Goal: Transaction & Acquisition: Subscribe to service/newsletter

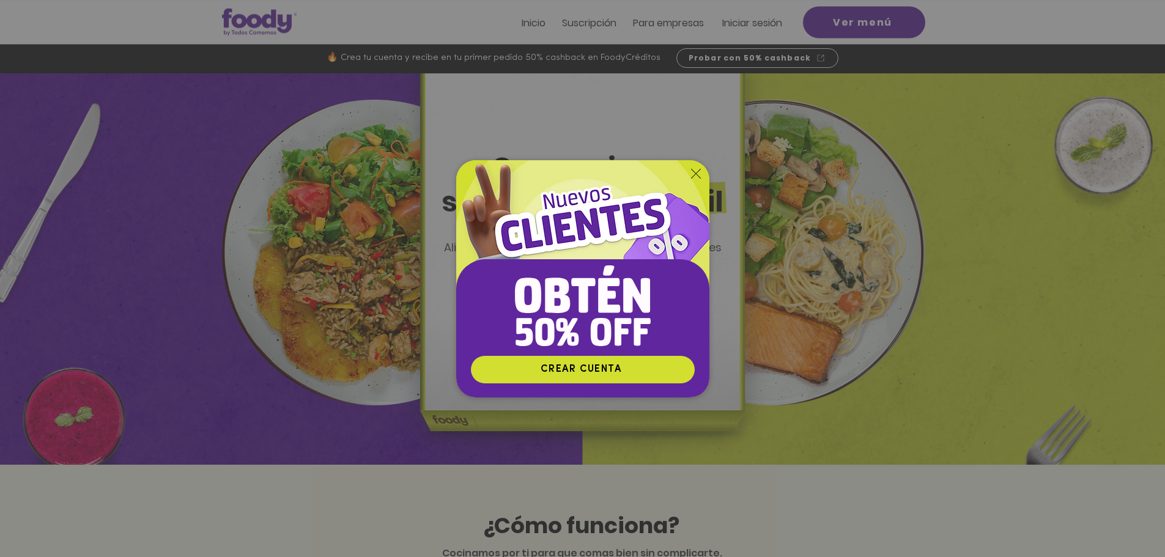
click at [691, 175] on icon "Volver al sitio" at bounding box center [696, 174] width 10 height 10
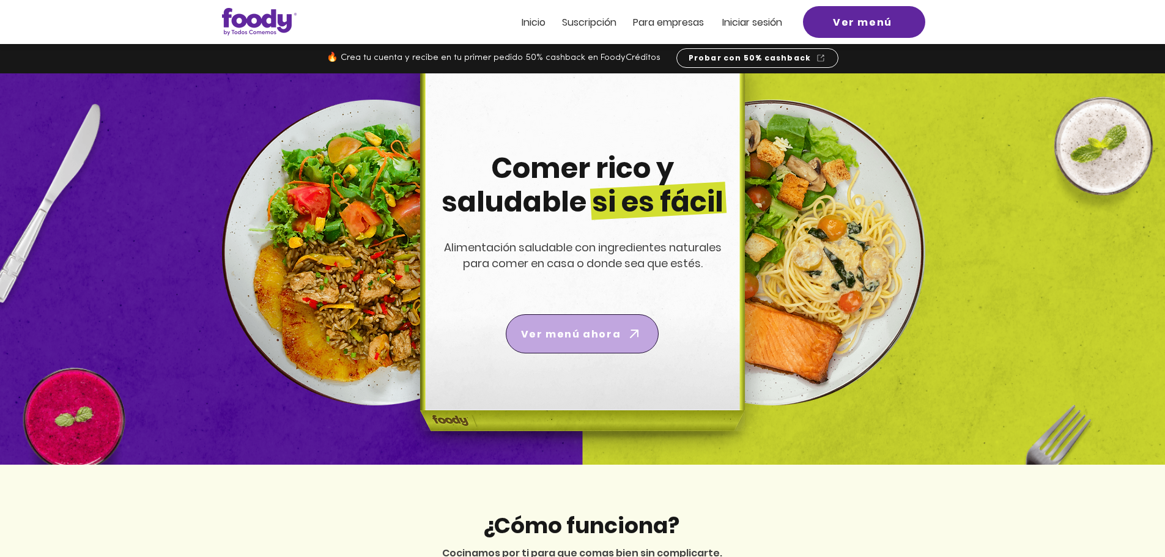
click at [603, 341] on span "Ver menú ahora" at bounding box center [571, 333] width 100 height 15
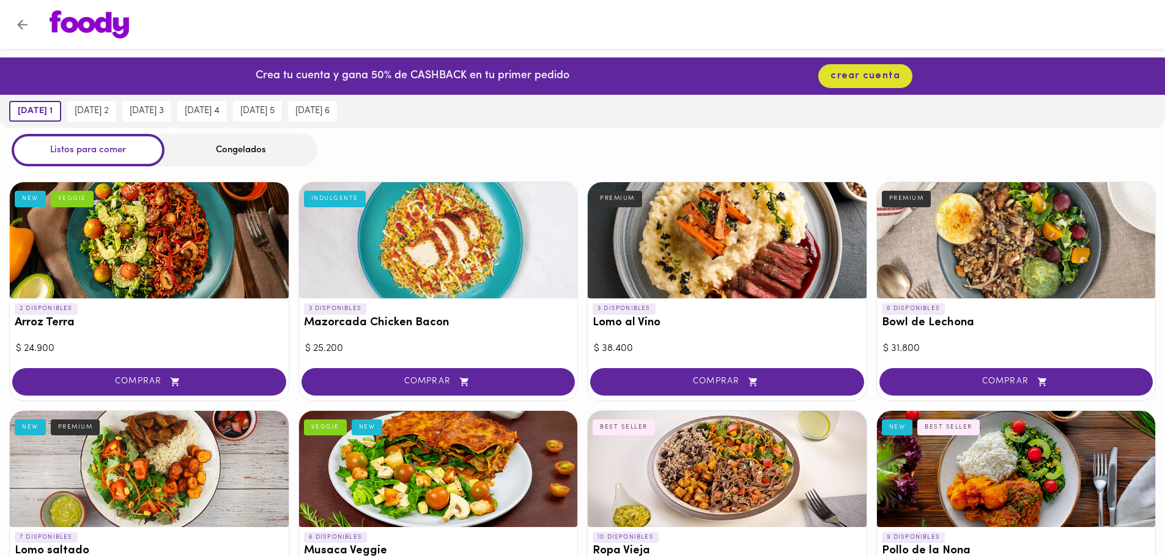
drag, startPoint x: 932, startPoint y: 86, endPoint x: 926, endPoint y: 23, distance: 63.3
click at [926, 23] on div at bounding box center [593, 24] width 1113 height 28
drag, startPoint x: 296, startPoint y: 40, endPoint x: 263, endPoint y: 35, distance: 33.4
click at [263, 35] on div at bounding box center [593, 24] width 1113 height 28
click at [241, 149] on div "Congelados" at bounding box center [240, 150] width 153 height 32
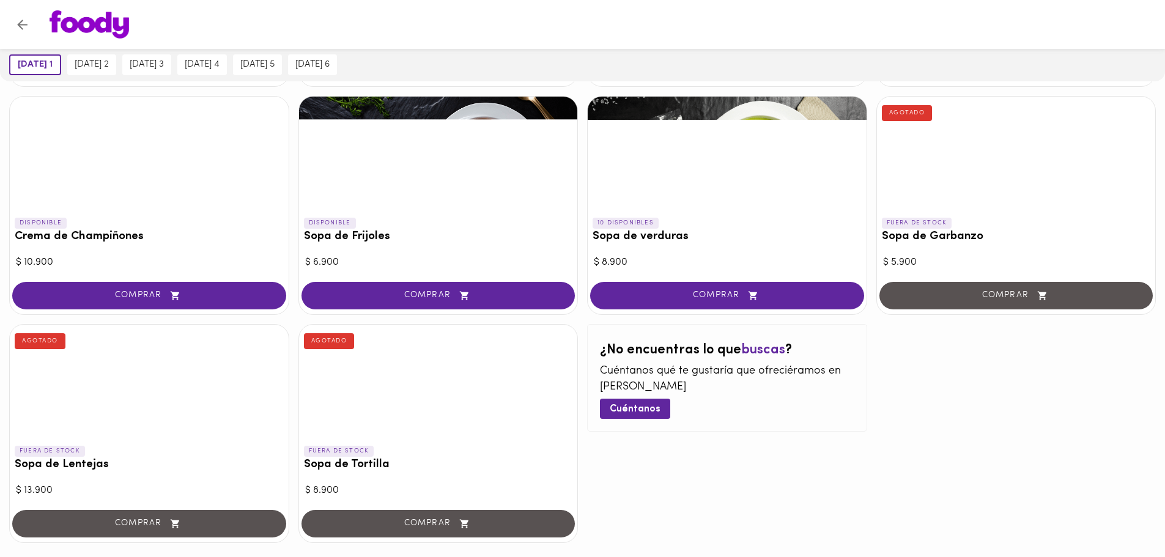
scroll to position [646, 0]
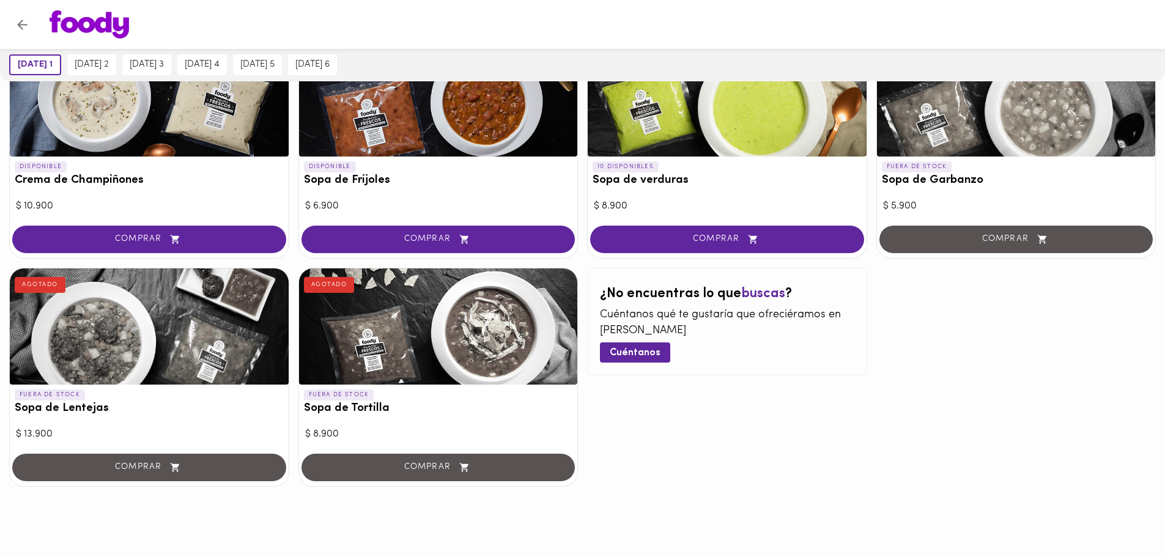
drag, startPoint x: 884, startPoint y: 436, endPoint x: 679, endPoint y: 498, distance: 214.3
click at [677, 498] on div at bounding box center [582, 526] width 1165 height 61
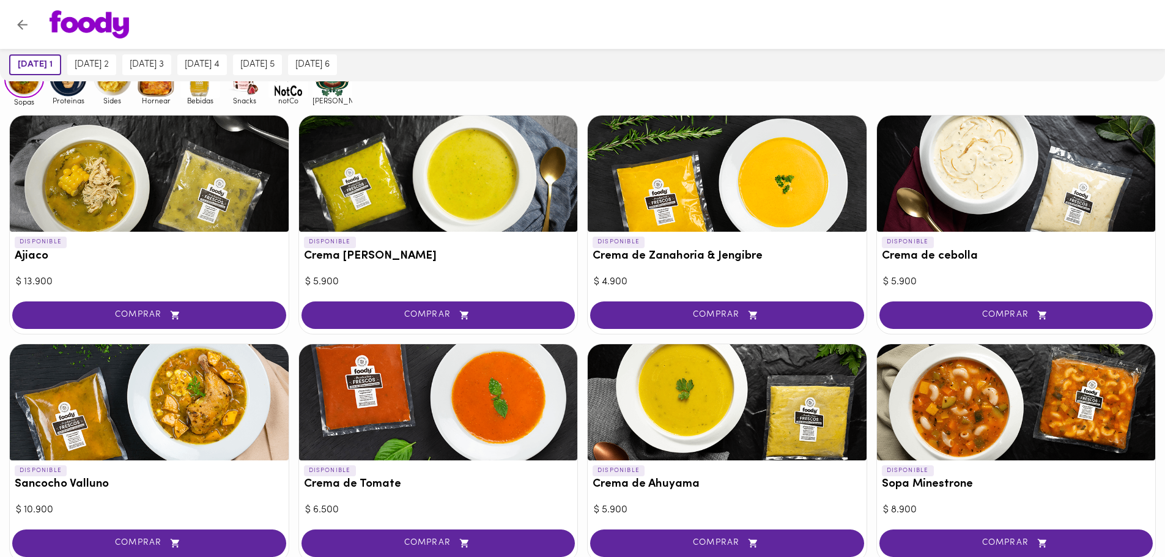
scroll to position [0, 0]
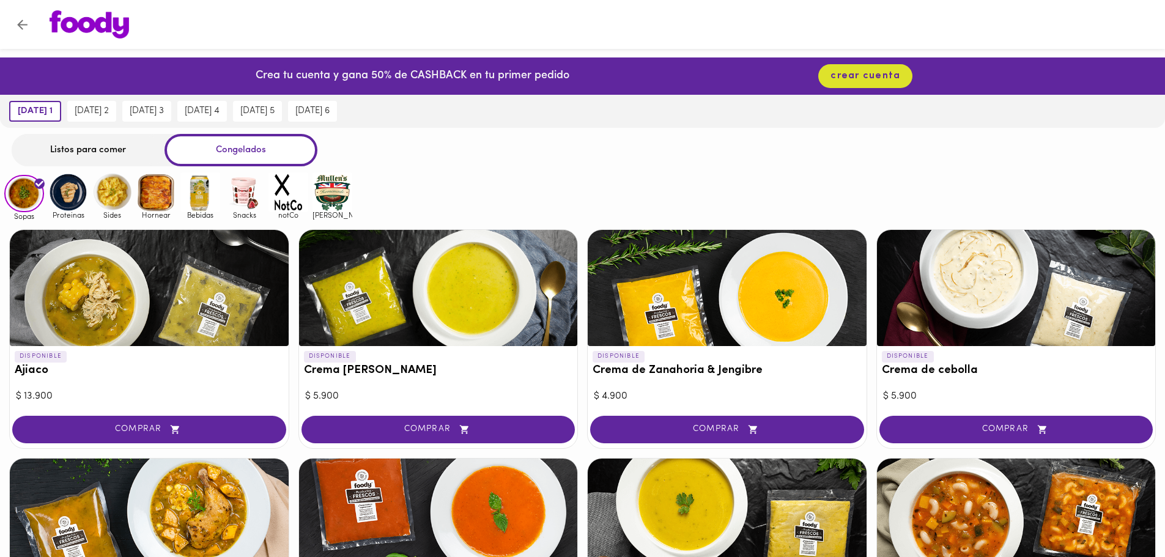
click at [73, 182] on img at bounding box center [68, 192] width 40 height 40
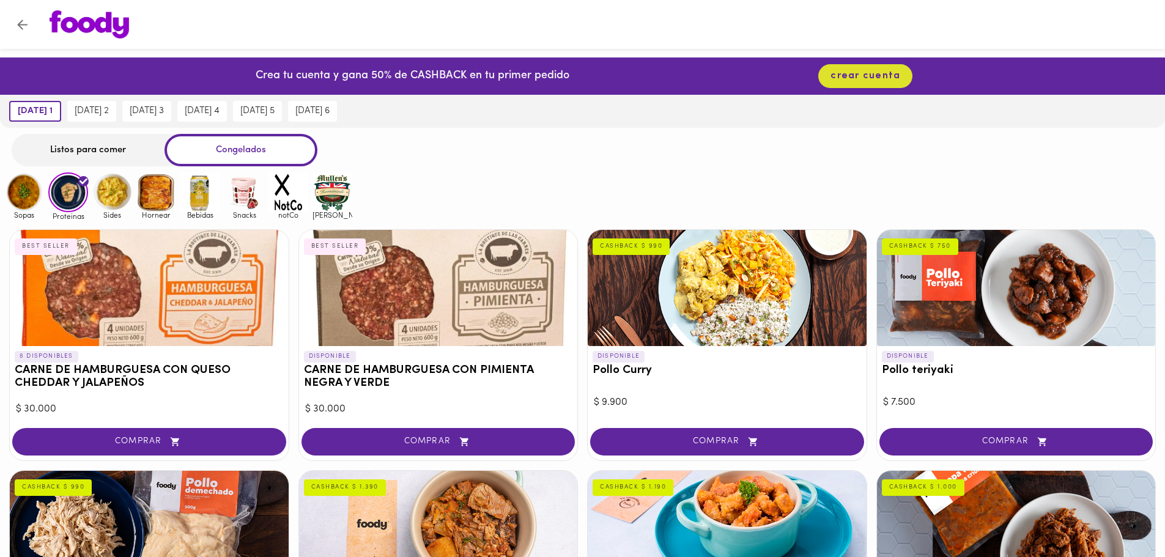
click at [114, 185] on img at bounding box center [112, 192] width 40 height 40
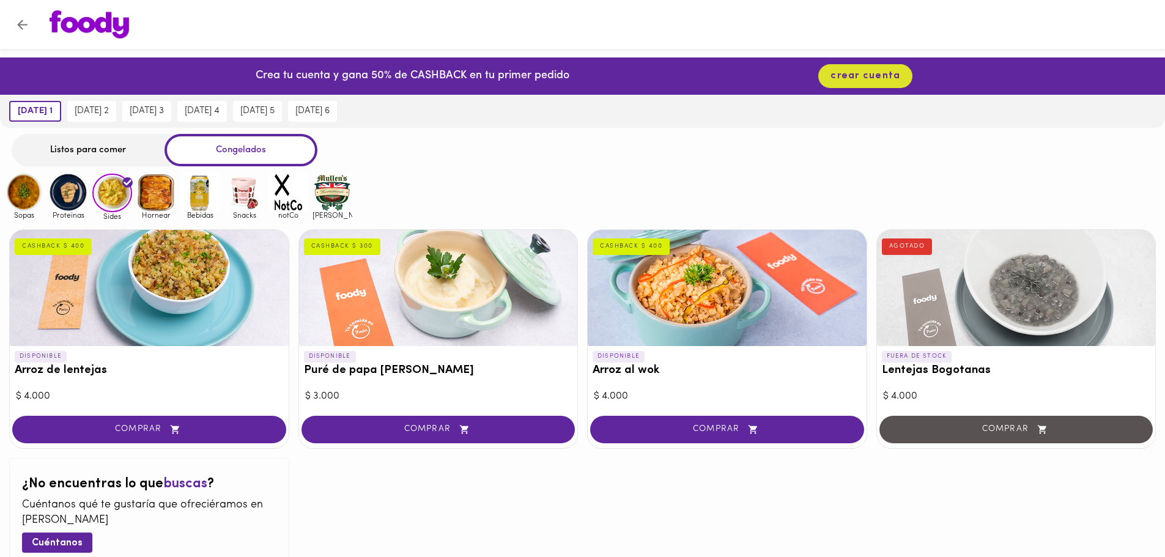
drag, startPoint x: 517, startPoint y: 164, endPoint x: 76, endPoint y: 149, distance: 440.4
click at [76, 149] on div "Listos para comer" at bounding box center [88, 150] width 153 height 32
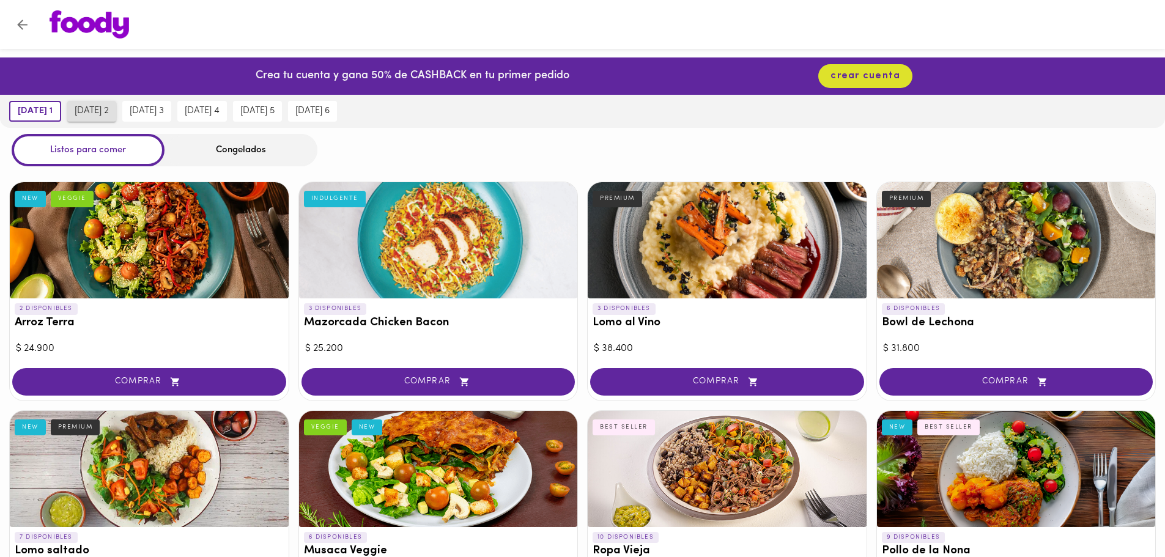
click at [85, 116] on span "[DATE] 2" at bounding box center [92, 111] width 34 height 11
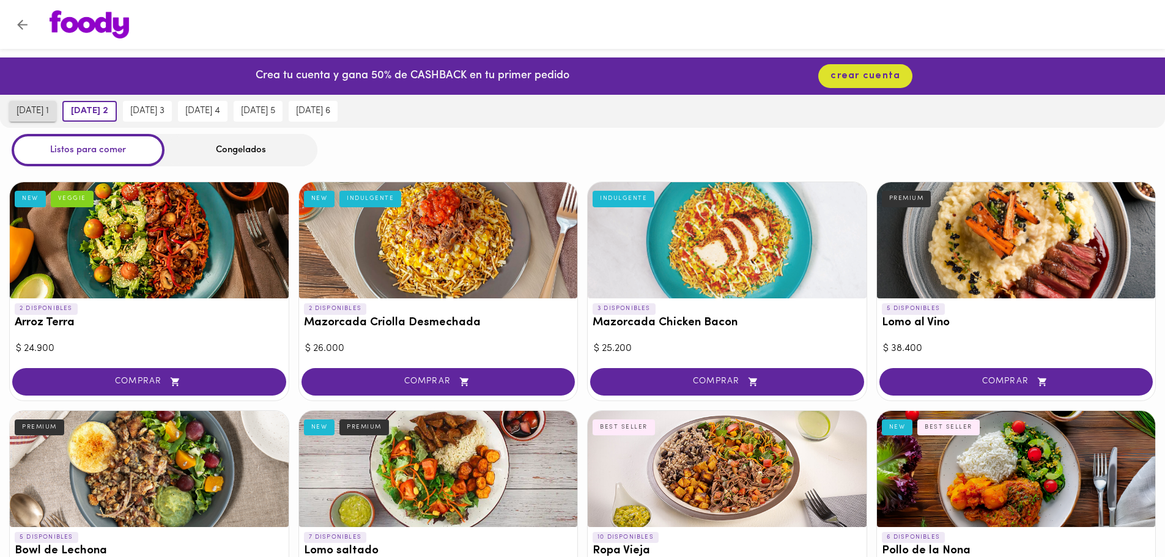
click at [26, 116] on span "[DATE] 1" at bounding box center [33, 111] width 32 height 11
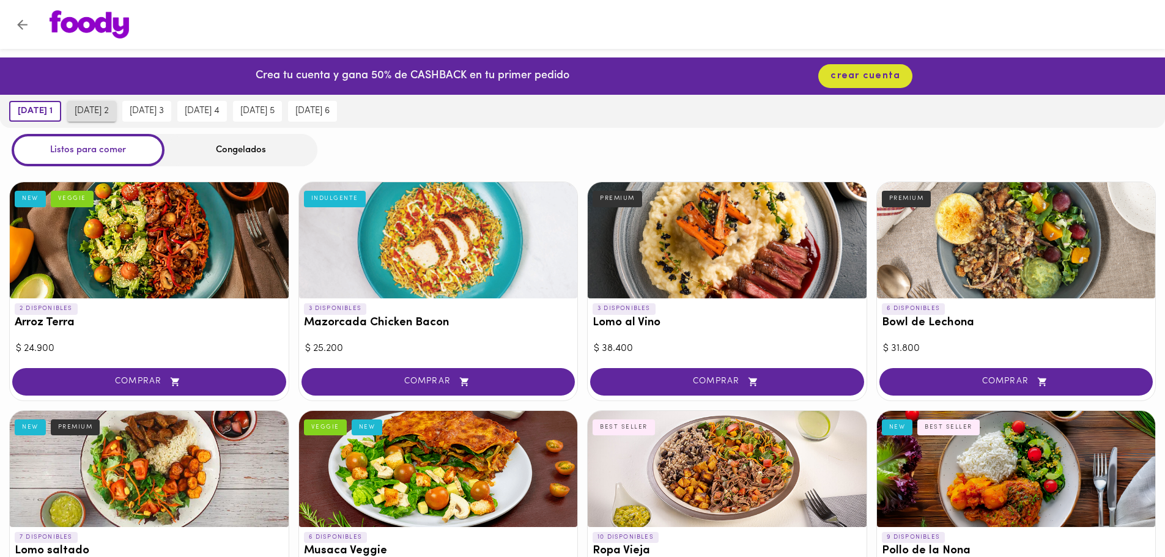
click at [87, 112] on span "[DATE] 2" at bounding box center [92, 111] width 34 height 11
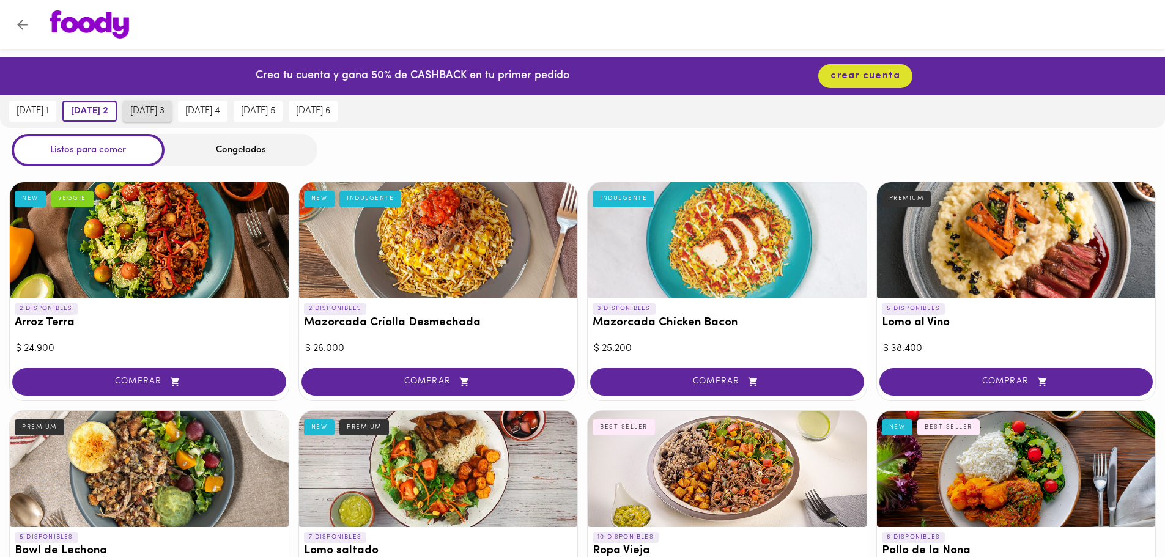
click at [143, 116] on span "[DATE] 3" at bounding box center [147, 111] width 34 height 11
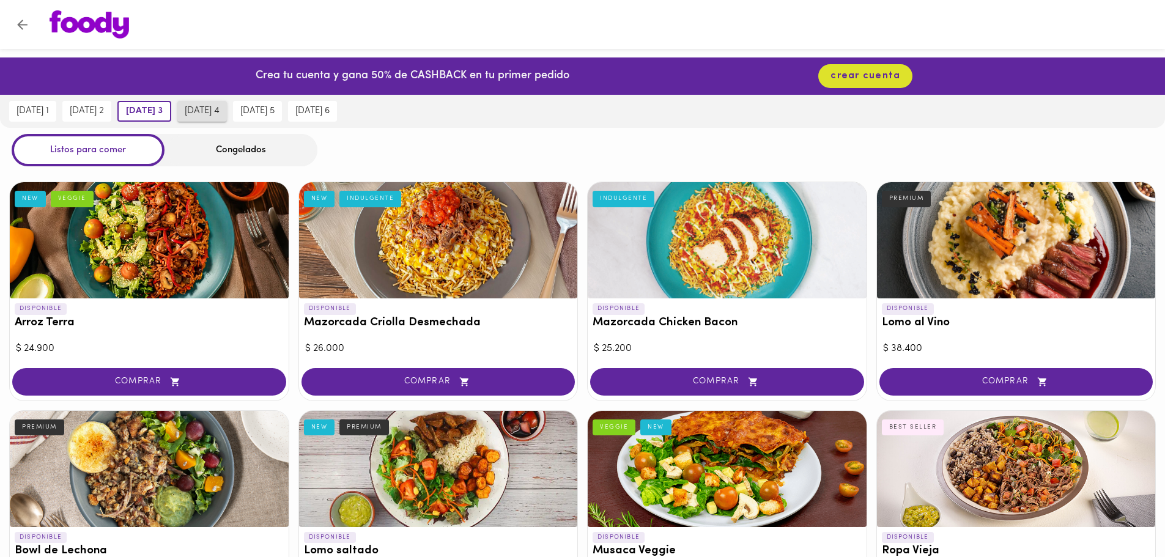
click at [219, 117] on span "[DATE] 4" at bounding box center [202, 111] width 35 height 11
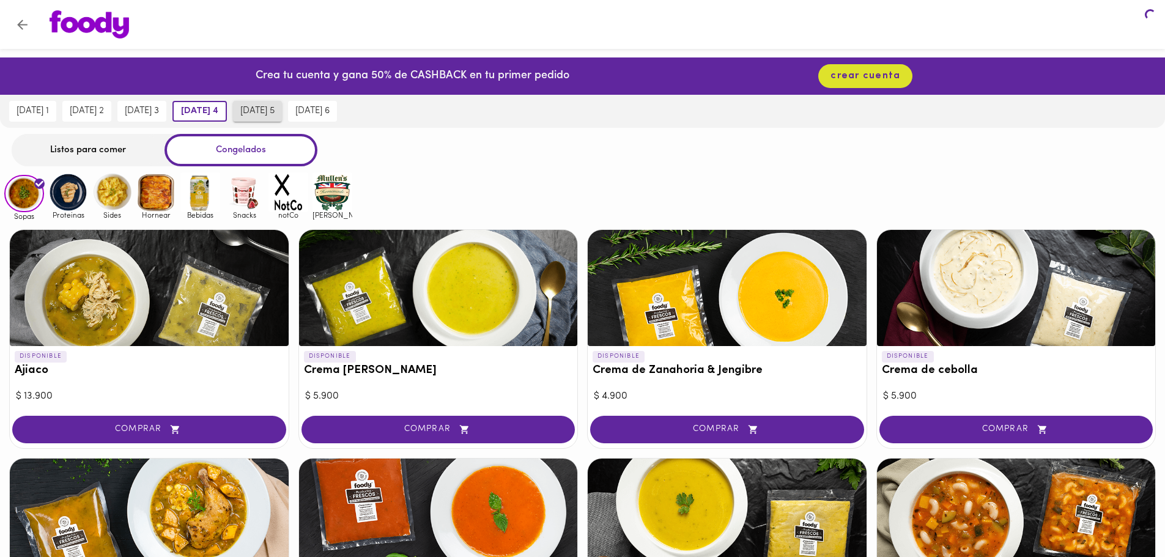
click at [269, 118] on button "[DATE] 5" at bounding box center [257, 111] width 49 height 21
click at [313, 112] on span "[DATE] 6" at bounding box center [313, 111] width 34 height 11
click at [27, 108] on span "[DATE] 1" at bounding box center [33, 111] width 32 height 11
click at [444, 81] on p "Crea tu cuenta y gana 50% de CASHBACK en tu primer pedido" at bounding box center [413, 76] width 314 height 16
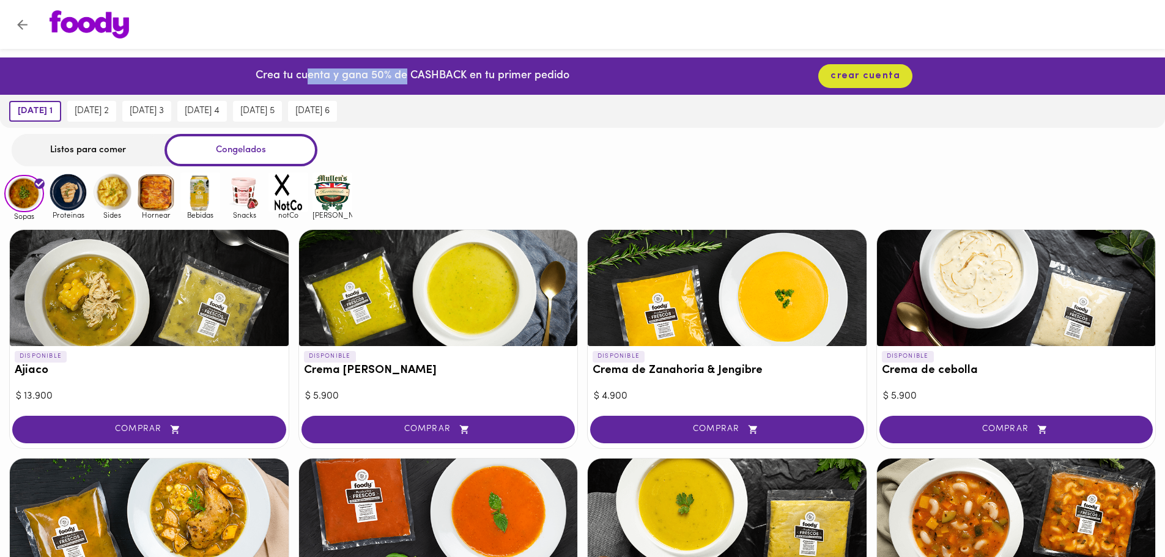
drag, startPoint x: 404, startPoint y: 80, endPoint x: 285, endPoint y: 85, distance: 119.3
click at [285, 85] on div "Crea tu cuenta y gana 50% de CASHBACK en tu primer pedido" at bounding box center [409, 75] width 320 height 37
click at [454, 91] on div "Crea tu cuenta y gana 50% de CASHBACK en tu primer pedido" at bounding box center [409, 75] width 320 height 37
click at [871, 80] on span "crear cuenta" at bounding box center [865, 76] width 70 height 12
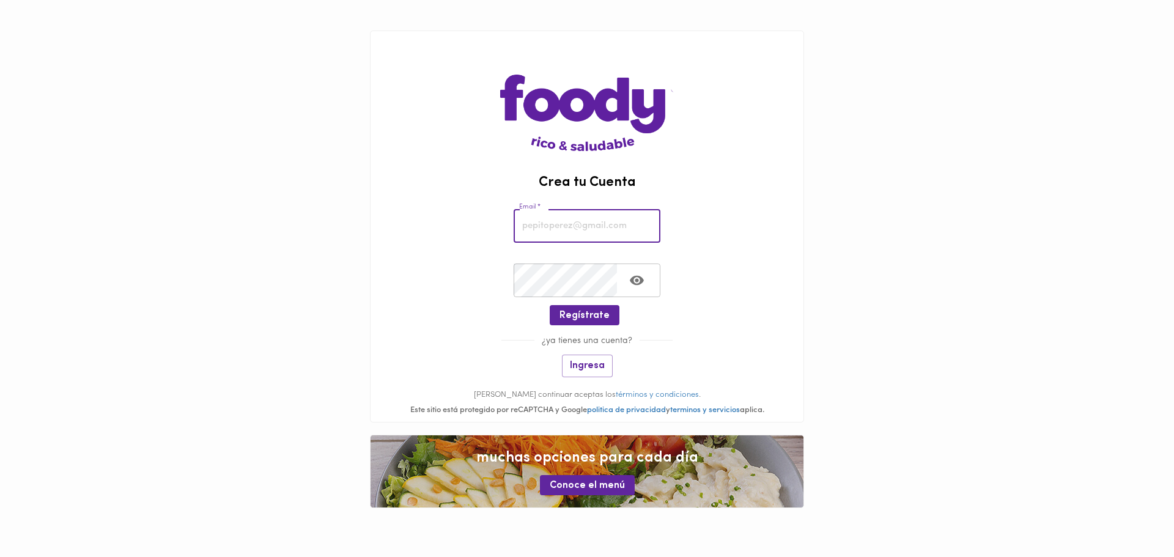
click at [571, 229] on input "email" at bounding box center [587, 226] width 147 height 34
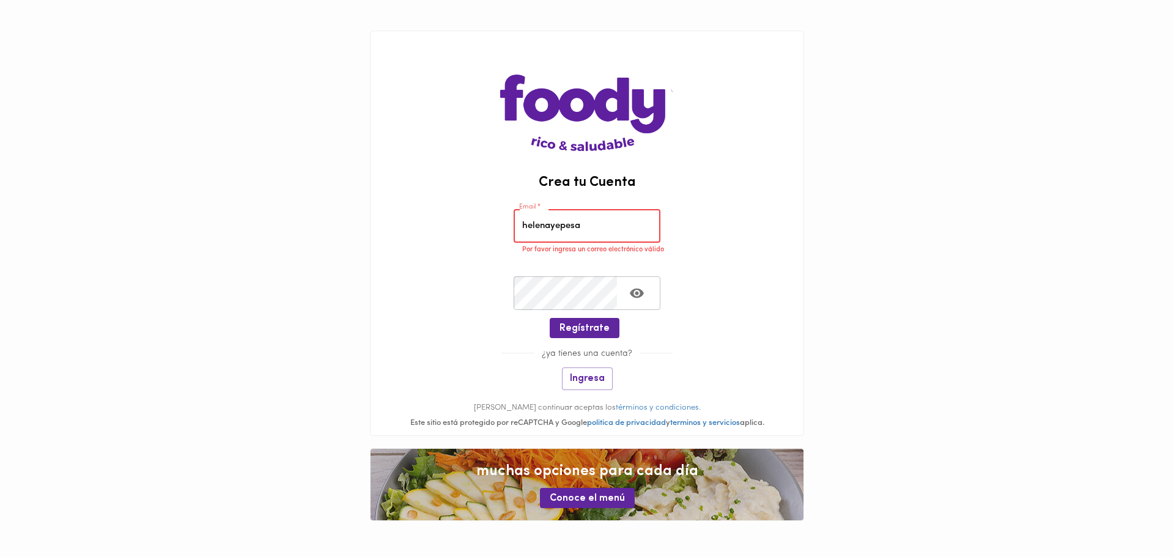
click at [608, 230] on input "helenayepesa" at bounding box center [587, 226] width 147 height 34
type input "helenayepesa@gmail.com"
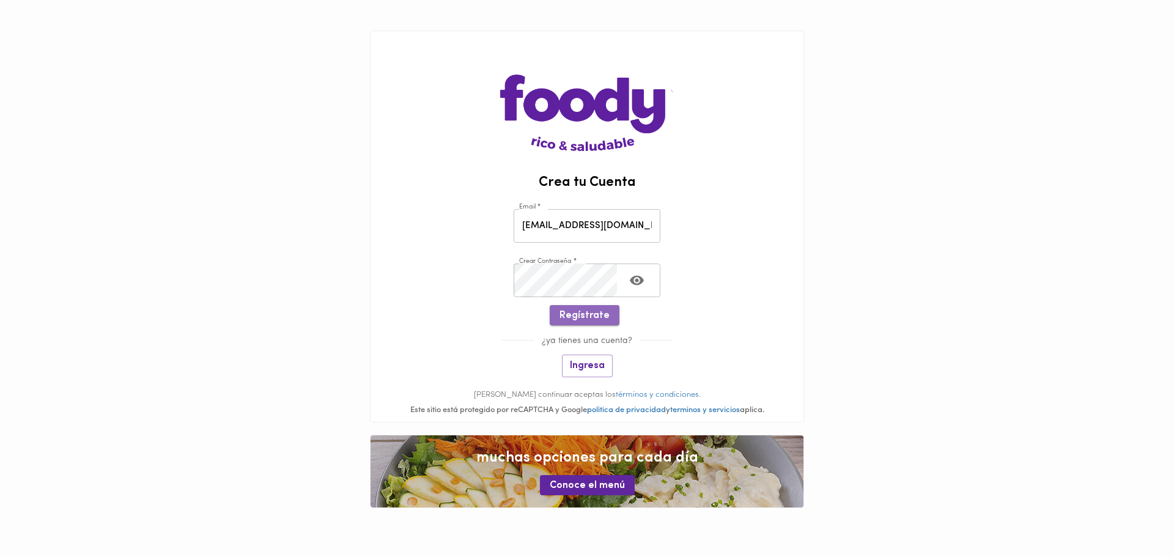
click at [592, 308] on button "Regístrate" at bounding box center [585, 315] width 70 height 20
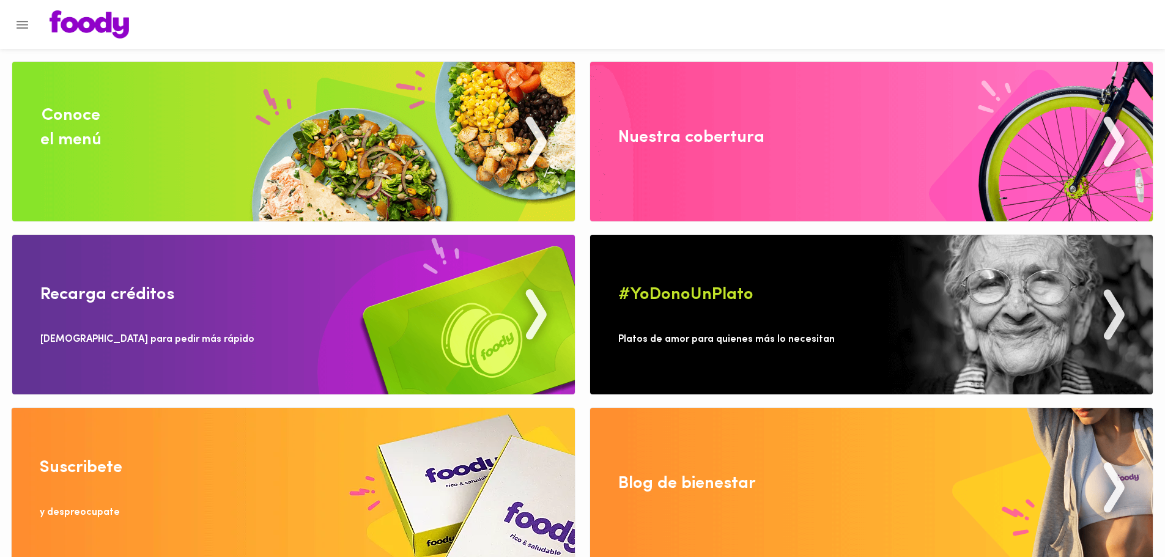
click at [26, 21] on icon "Menu" at bounding box center [23, 25] width 12 height 8
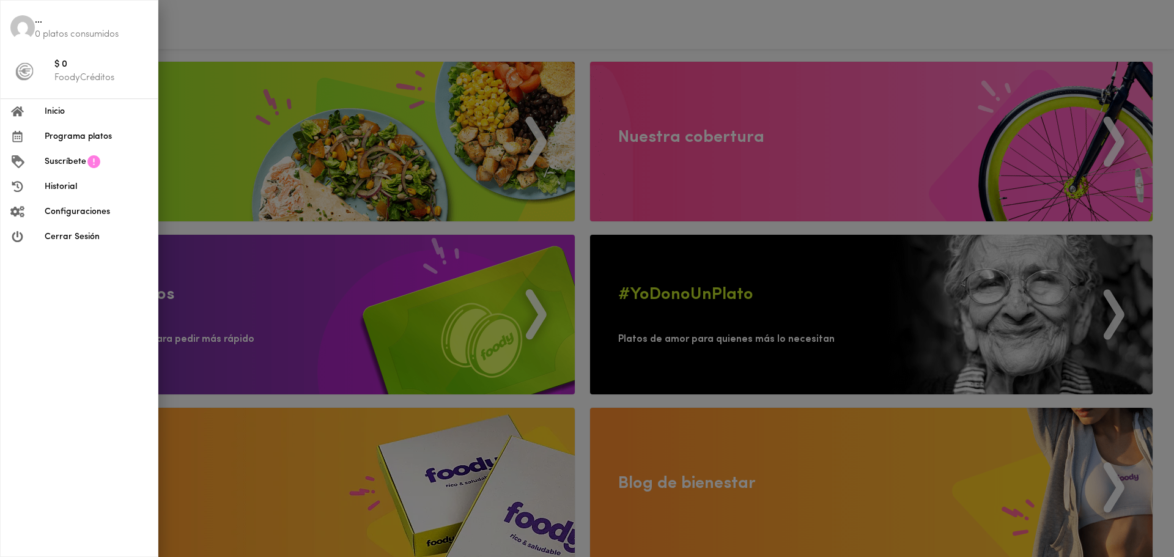
click at [286, 46] on div at bounding box center [587, 278] width 1174 height 557
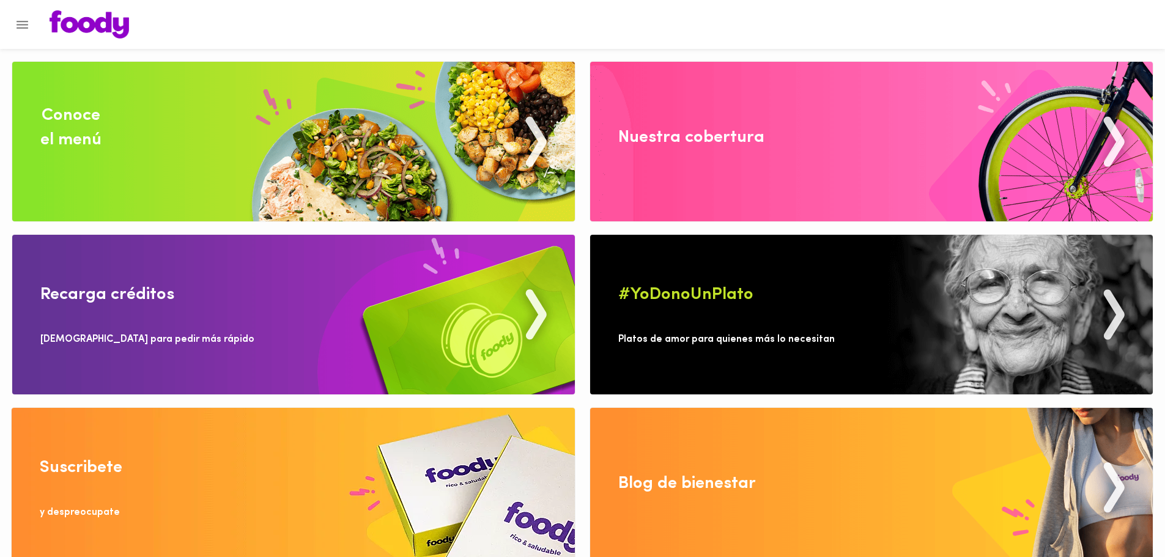
click at [18, 18] on icon "Menu" at bounding box center [22, 24] width 15 height 15
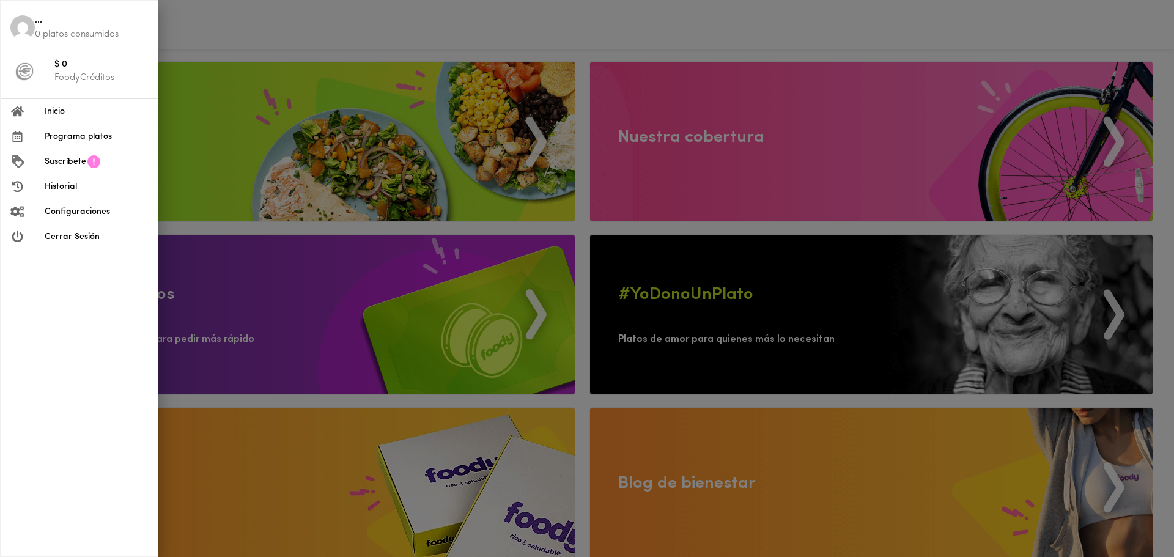
click at [101, 208] on span "Configuraciones" at bounding box center [96, 211] width 103 height 13
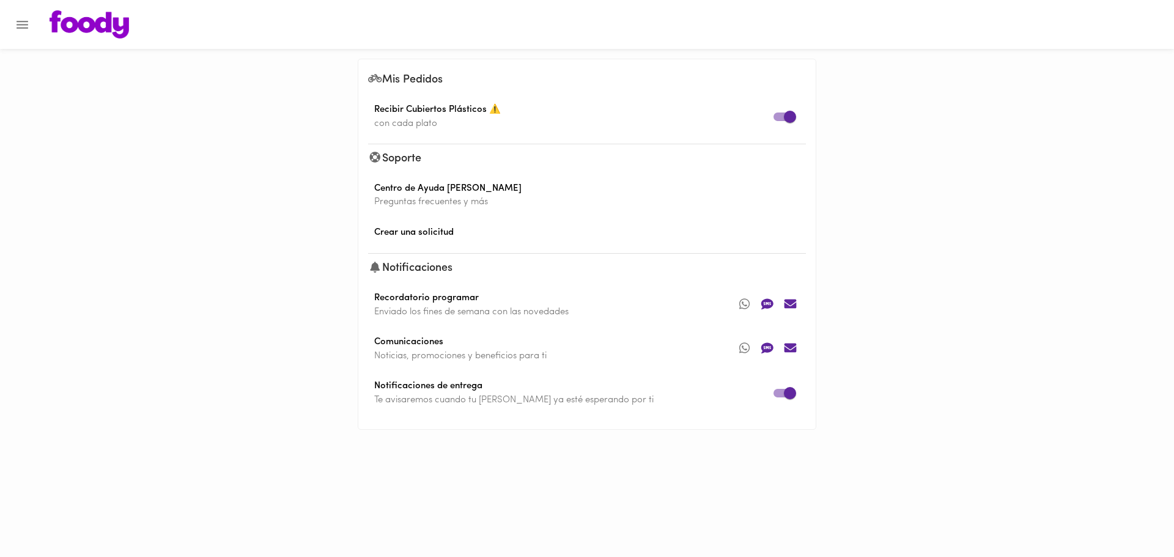
click at [787, 114] on input "checkbox" at bounding box center [790, 116] width 70 height 23
checkbox input "false"
drag, startPoint x: 751, startPoint y: 303, endPoint x: 743, endPoint y: 303, distance: 7.9
click at [750, 303] on icon at bounding box center [744, 304] width 23 height 18
click at [747, 306] on icon at bounding box center [744, 304] width 23 height 18
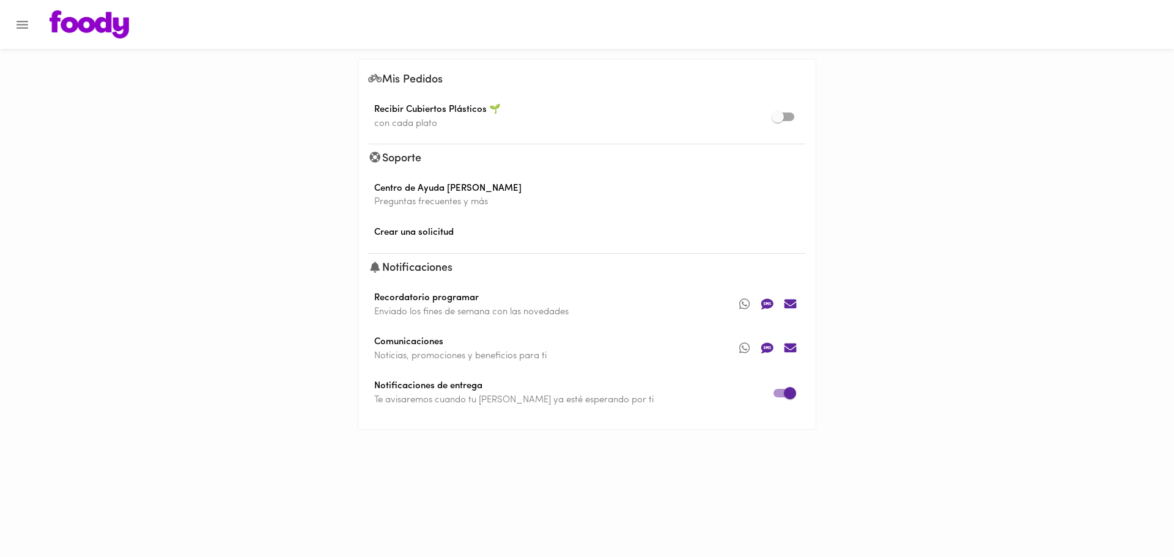
click at [748, 306] on icon at bounding box center [744, 304] width 23 height 18
click at [772, 307] on icon at bounding box center [767, 304] width 12 height 11
click at [793, 308] on icon at bounding box center [790, 304] width 12 height 9
click at [748, 348] on icon at bounding box center [744, 348] width 23 height 18
click at [768, 349] on icon at bounding box center [767, 348] width 12 height 11
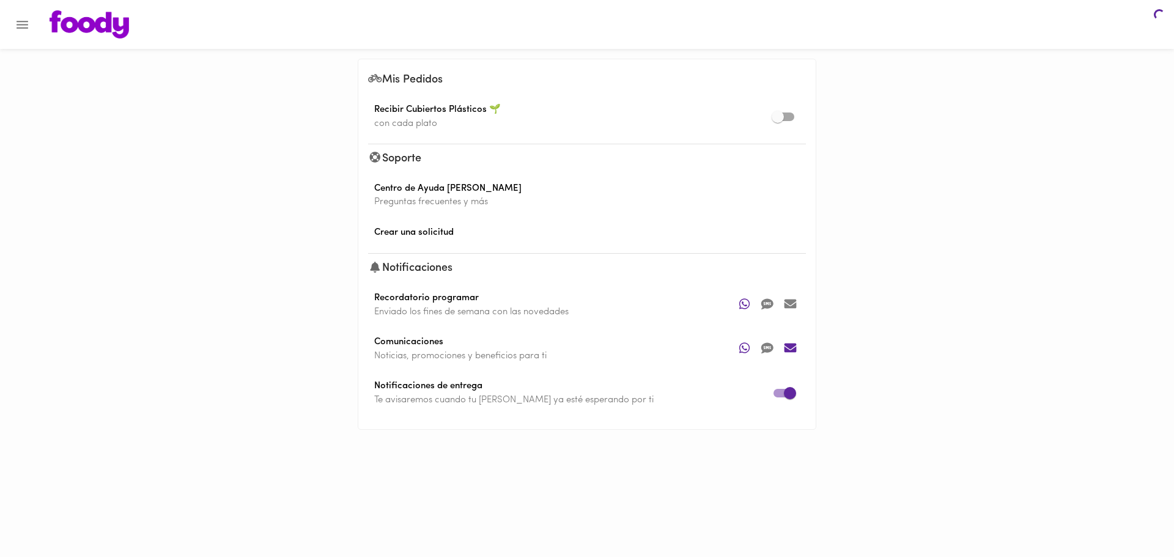
click at [790, 350] on icon at bounding box center [790, 348] width 23 height 18
click at [24, 24] on icon "Menu" at bounding box center [23, 25] width 12 height 8
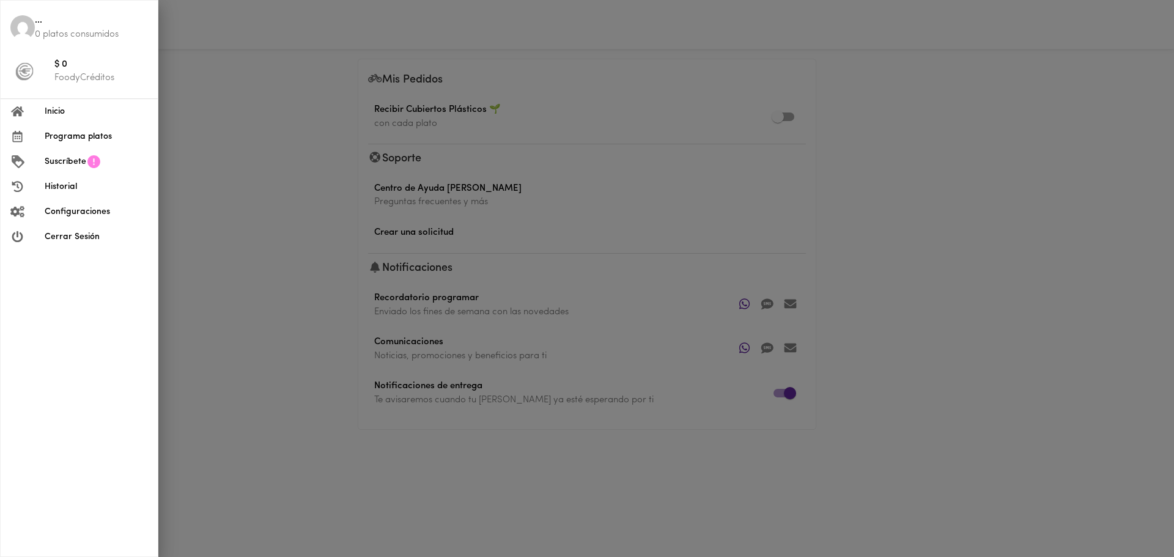
click at [15, 23] on img at bounding box center [22, 27] width 24 height 24
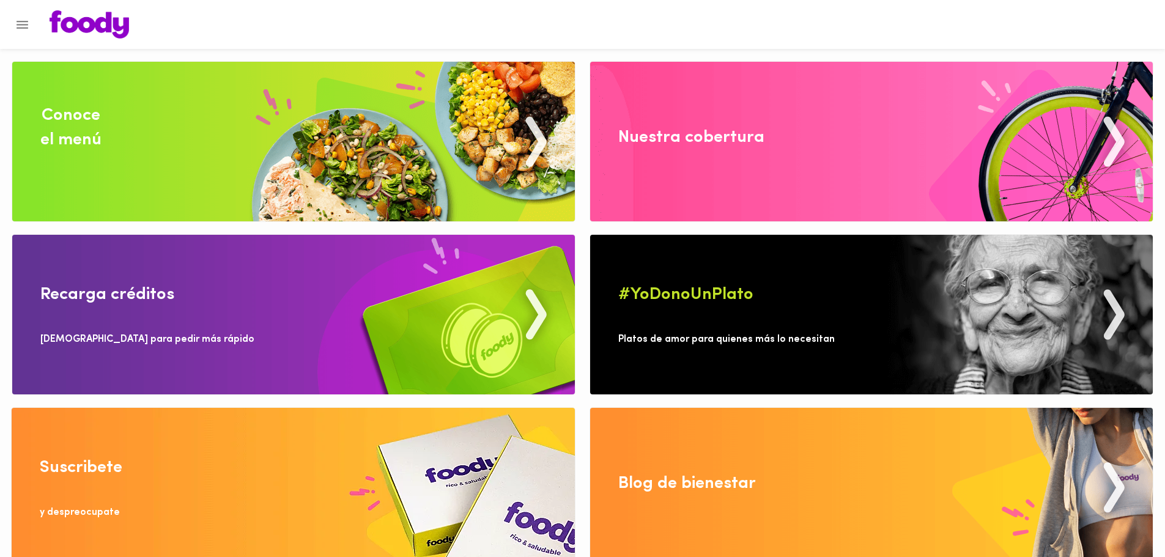
click at [23, 21] on icon "Menu" at bounding box center [23, 25] width 12 height 8
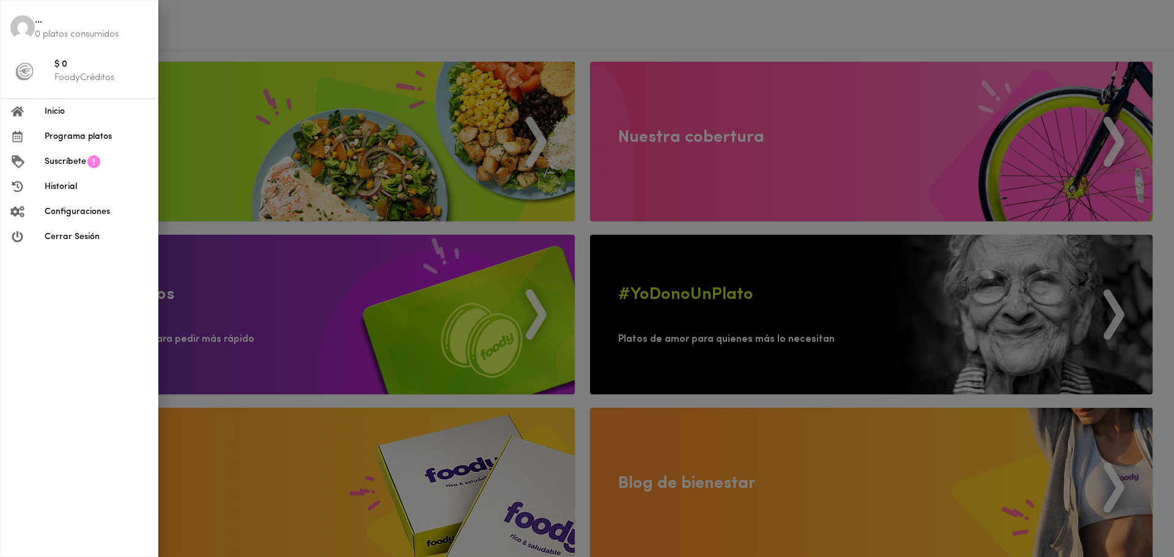
click at [39, 25] on span "..." at bounding box center [91, 21] width 113 height 14
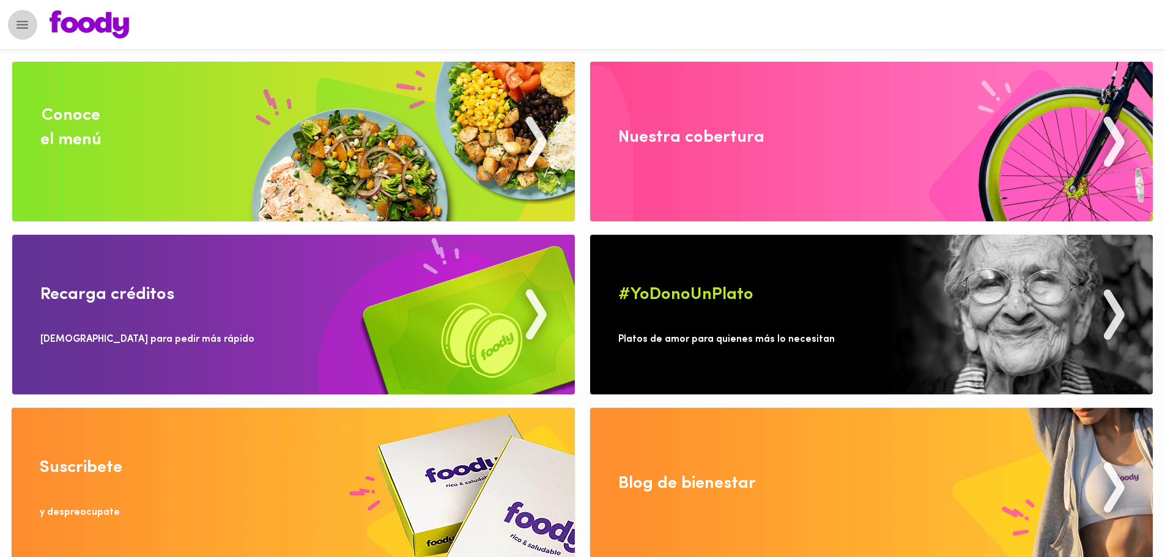
click at [18, 24] on icon "Menu" at bounding box center [23, 25] width 12 height 8
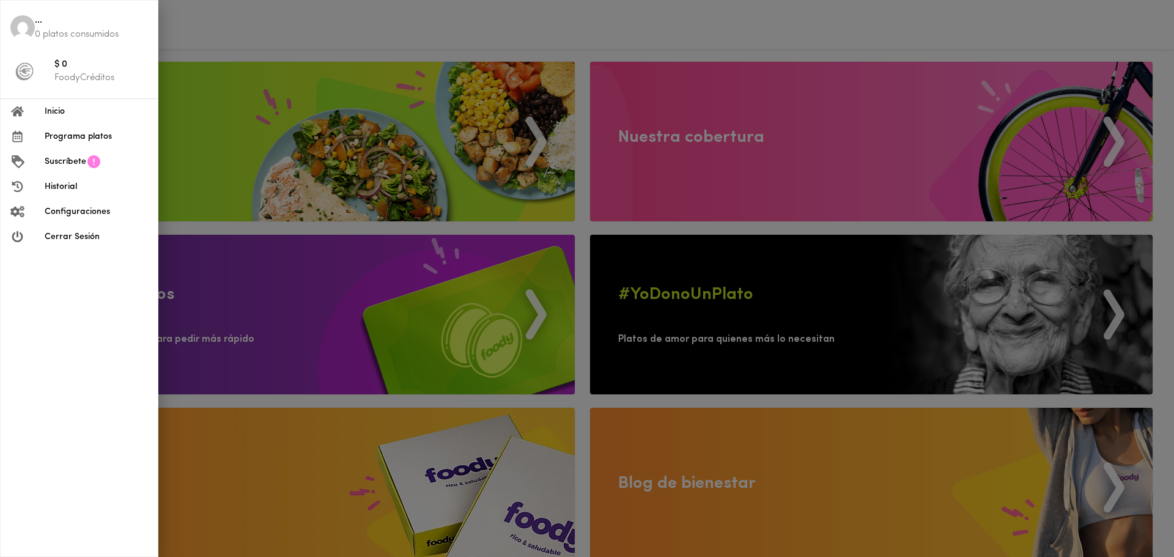
click at [76, 163] on span "Suscríbete" at bounding box center [66, 161] width 42 height 13
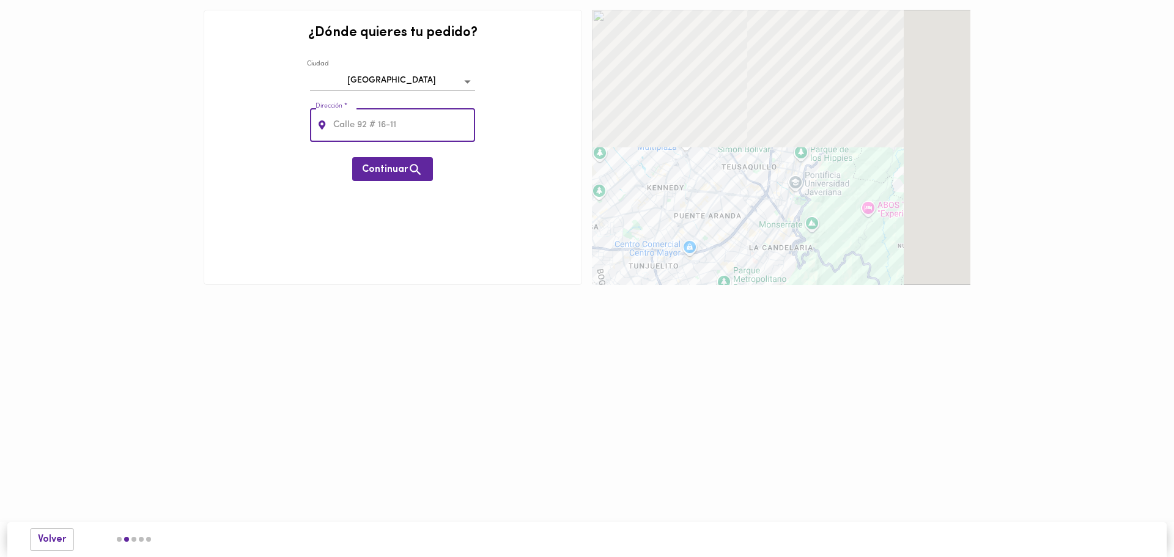
click at [385, 127] on input "text" at bounding box center [403, 125] width 145 height 34
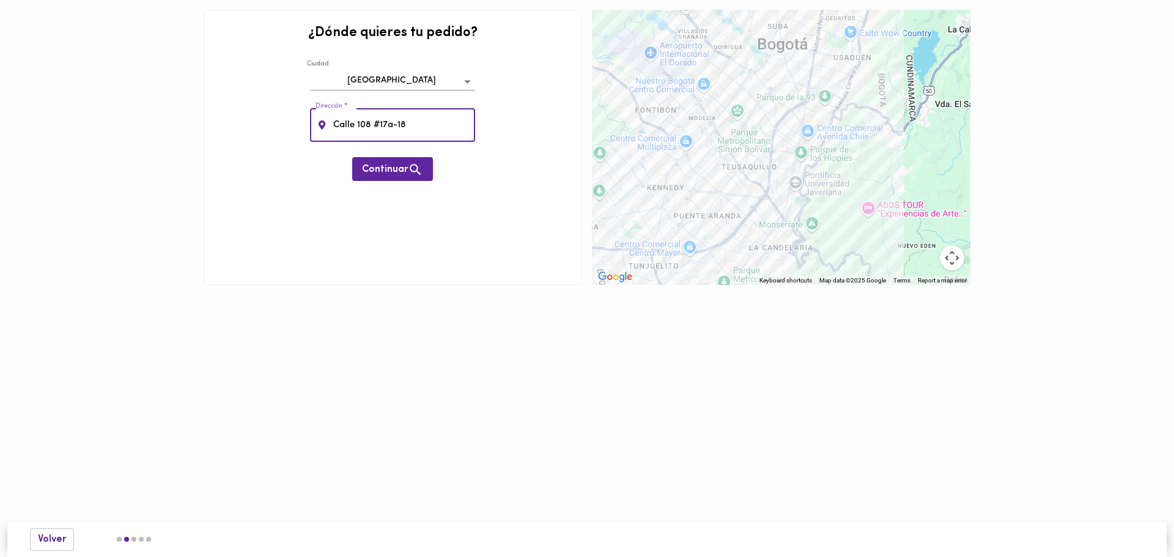
click at [450, 126] on input "Calle 108 #17a-18" at bounding box center [403, 125] width 145 height 34
type input "Calle 108 #17a-18"
click at [503, 129] on div "¿Dónde quieres tu pedido? Ciudad Bogotá bogota Dirección * Calle 108 #17a-18 Di…" at bounding box center [393, 147] width 378 height 275
click at [387, 166] on span "Continuar" at bounding box center [392, 169] width 61 height 15
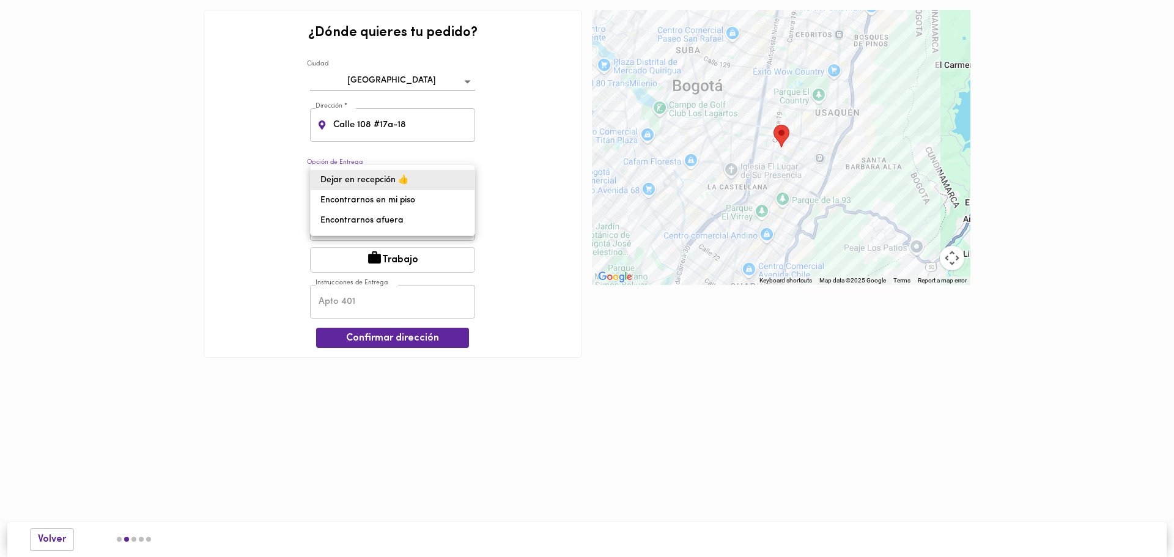
click at [440, 177] on body "0cAFcWeA4igokbpTOHQj-uvLN_baNRM_nAwqdJsuJ1HhmtyOX2JAbK7wyGrCgGw0fiF8-bAZhOYP_nP…" at bounding box center [587, 197] width 1174 height 394
click at [425, 175] on li "Dejar en recepción 👍" at bounding box center [393, 180] width 164 height 20
click at [416, 235] on button "Casa" at bounding box center [392, 228] width 165 height 26
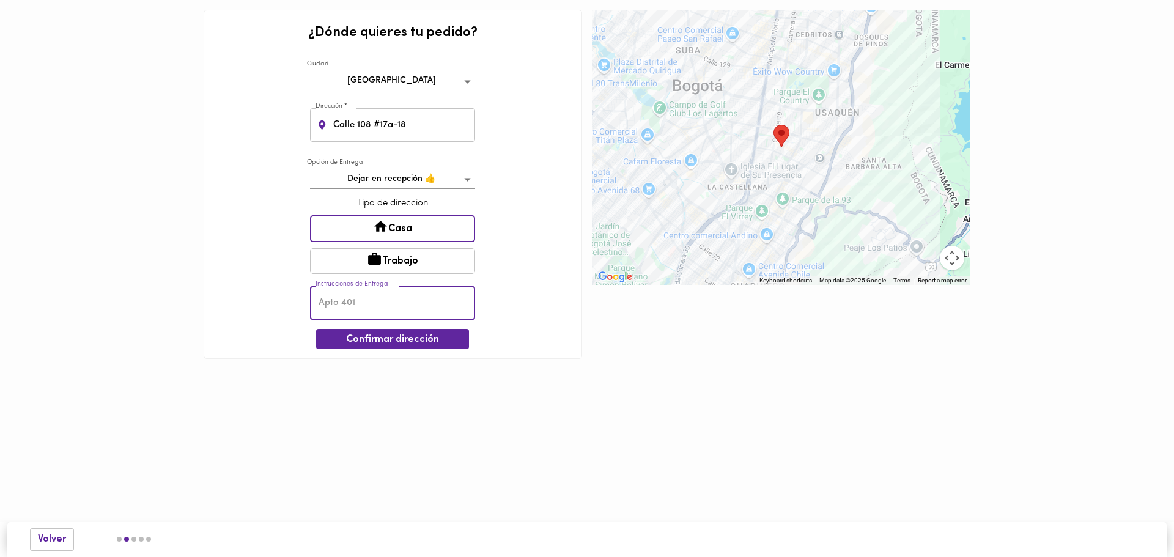
click at [408, 293] on input "text" at bounding box center [392, 303] width 165 height 34
drag, startPoint x: 169, startPoint y: 160, endPoint x: 221, endPoint y: 186, distance: 57.7
click at [173, 160] on div at bounding box center [101, 184] width 194 height 359
drag, startPoint x: 364, startPoint y: 290, endPoint x: 370, endPoint y: 298, distance: 10.0
click at [364, 290] on input "Apto 302" at bounding box center [392, 303] width 165 height 34
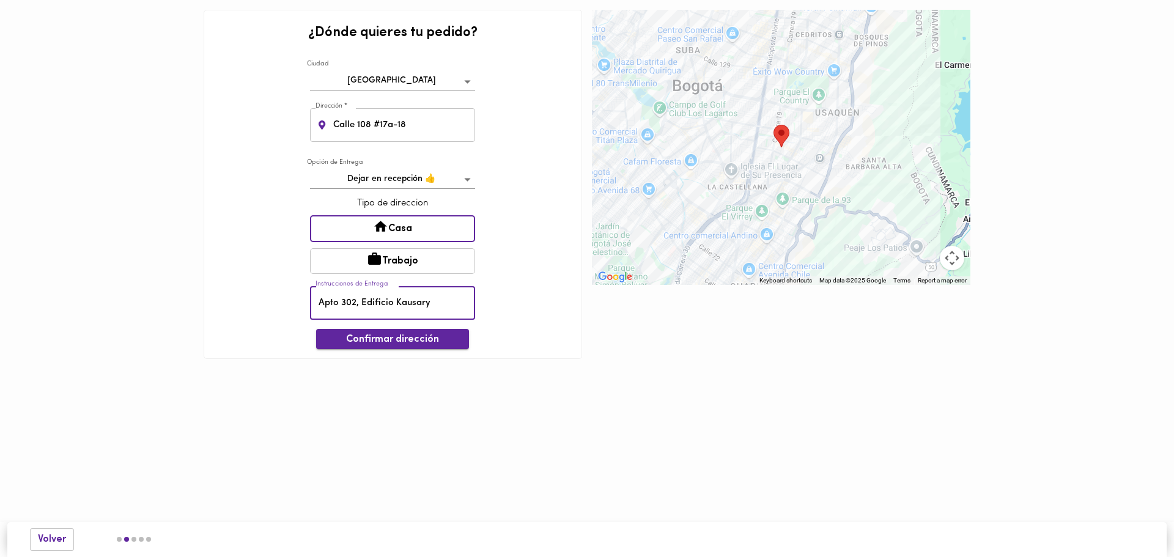
type input "Apto 302, Edificio Kausary"
click at [389, 342] on span "Confirmar dirección" at bounding box center [392, 340] width 133 height 12
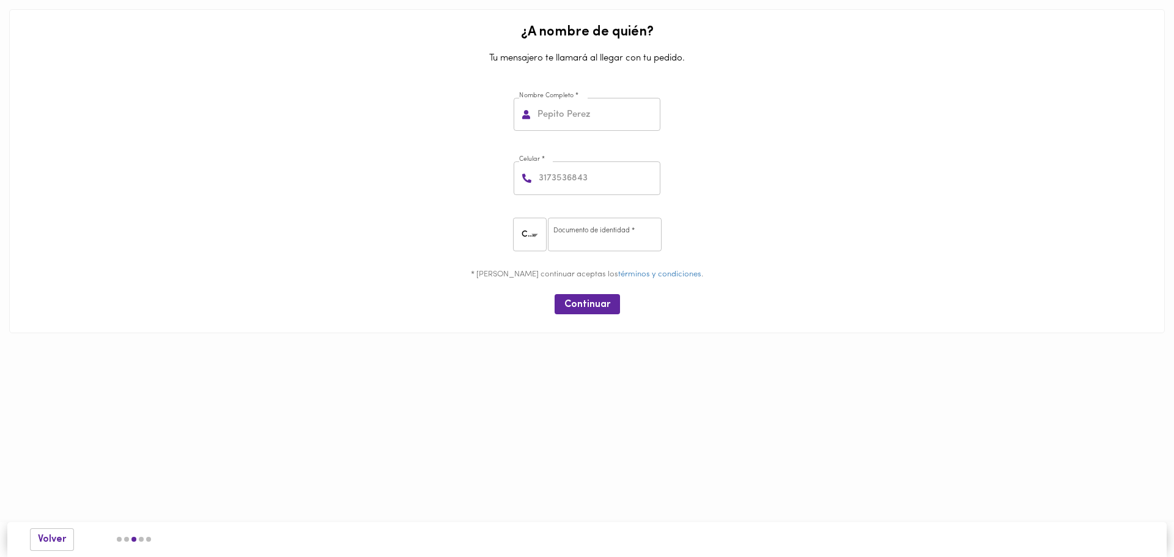
drag, startPoint x: 633, startPoint y: 115, endPoint x: 610, endPoint y: 99, distance: 28.1
click at [632, 115] on input "text" at bounding box center [597, 115] width 125 height 34
type input "[PERSON_NAME]"
type input "3133998616"
type input "41722793"
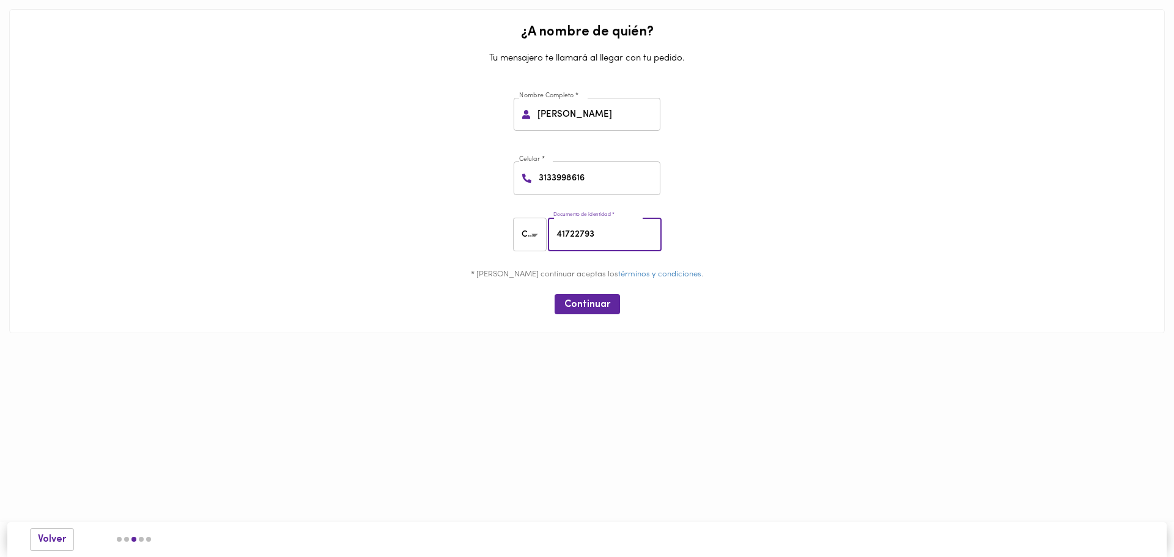
click at [860, 173] on div "Celular * 3133998616 Celular *" at bounding box center [587, 176] width 1146 height 64
click at [772, 276] on p "* Al continuar aceptas los términos y condiciones ." at bounding box center [587, 275] width 1136 height 12
click at [596, 310] on span "Continuar" at bounding box center [587, 305] width 46 height 12
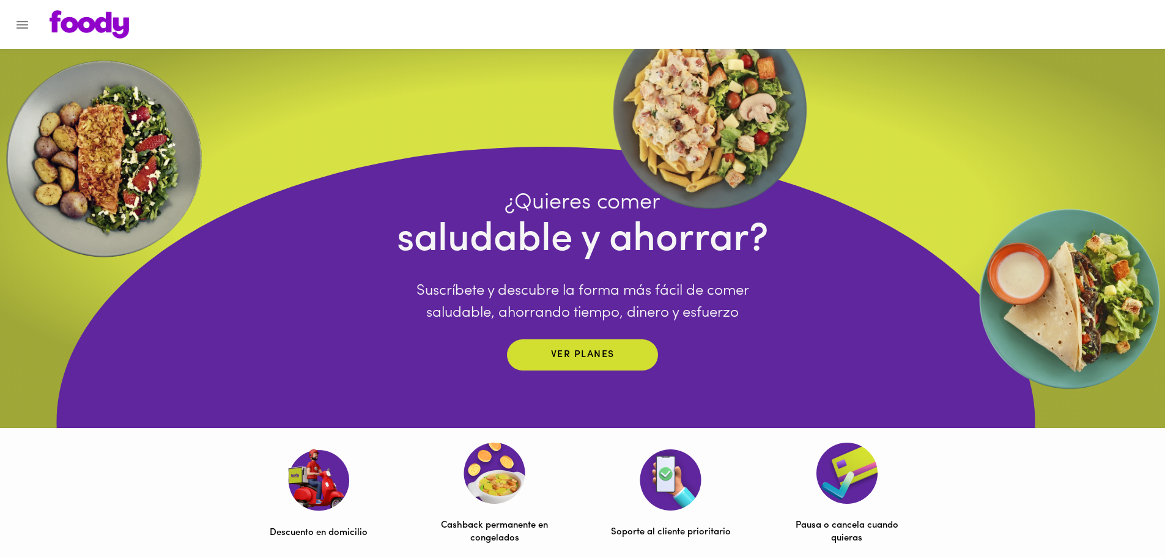
drag, startPoint x: 39, startPoint y: 23, endPoint x: 33, endPoint y: 21, distance: 6.4
click at [37, 23] on div at bounding box center [593, 24] width 1113 height 28
click at [27, 21] on icon "Menu" at bounding box center [23, 25] width 12 height 8
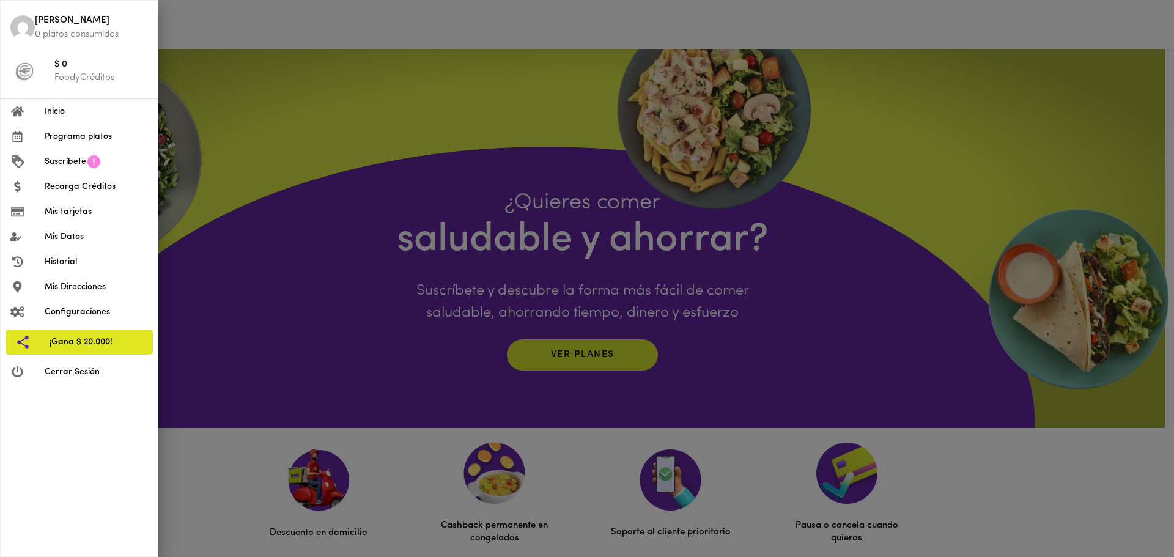
click at [316, 35] on div at bounding box center [587, 278] width 1174 height 557
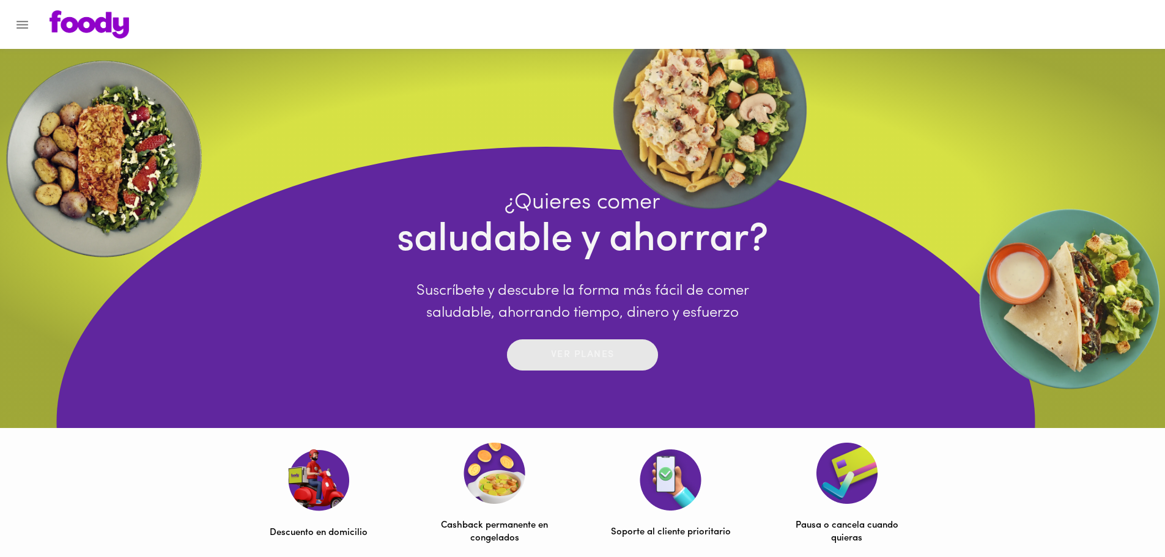
click at [602, 348] on p "Ver planes" at bounding box center [583, 355] width 64 height 14
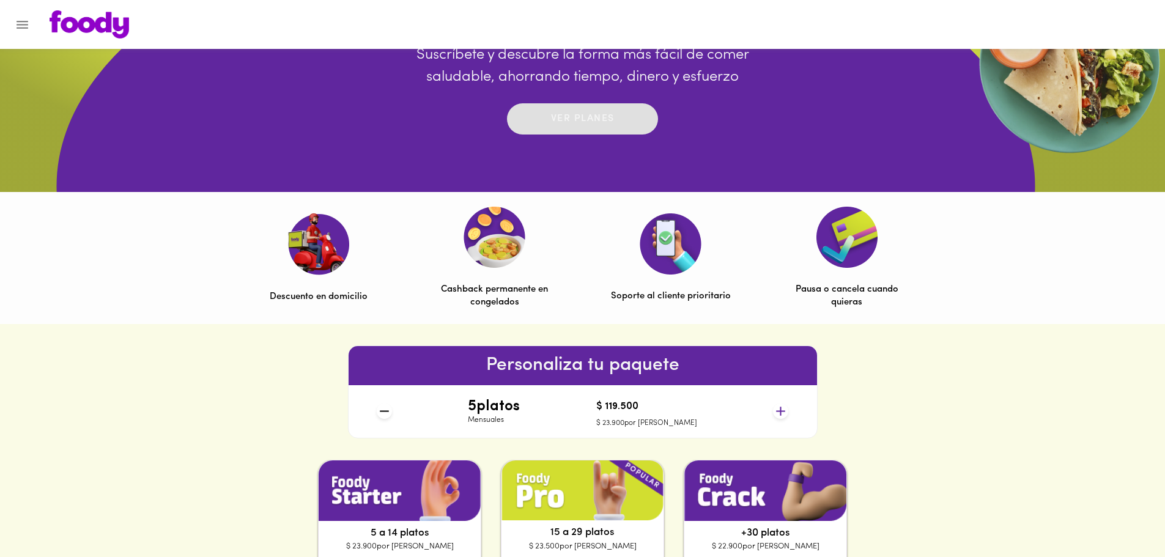
scroll to position [428, 0]
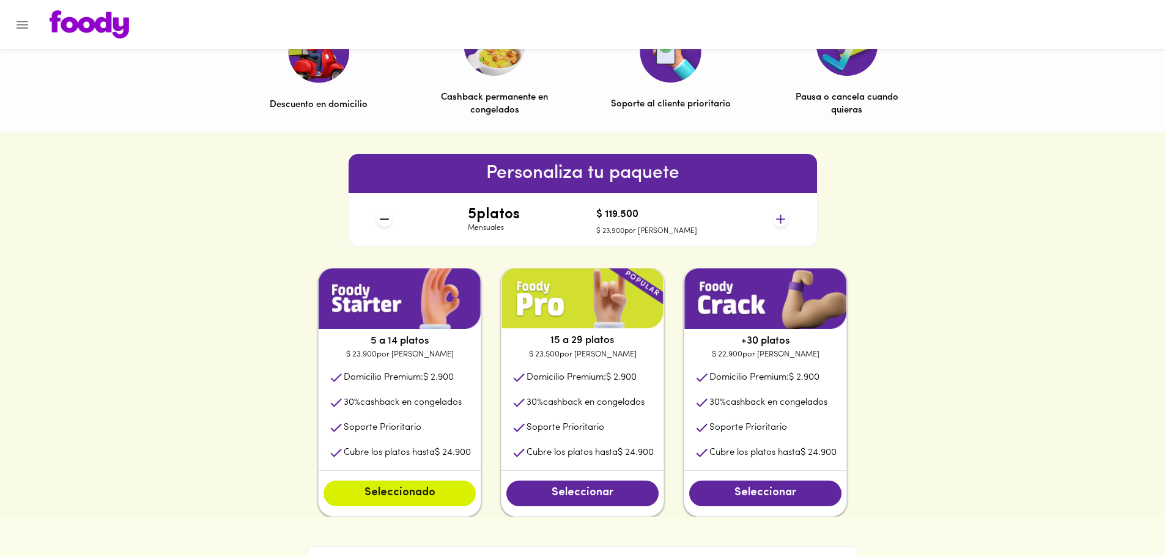
click at [781, 217] on icon at bounding box center [780, 219] width 15 height 15
click at [783, 217] on icon at bounding box center [780, 219] width 15 height 15
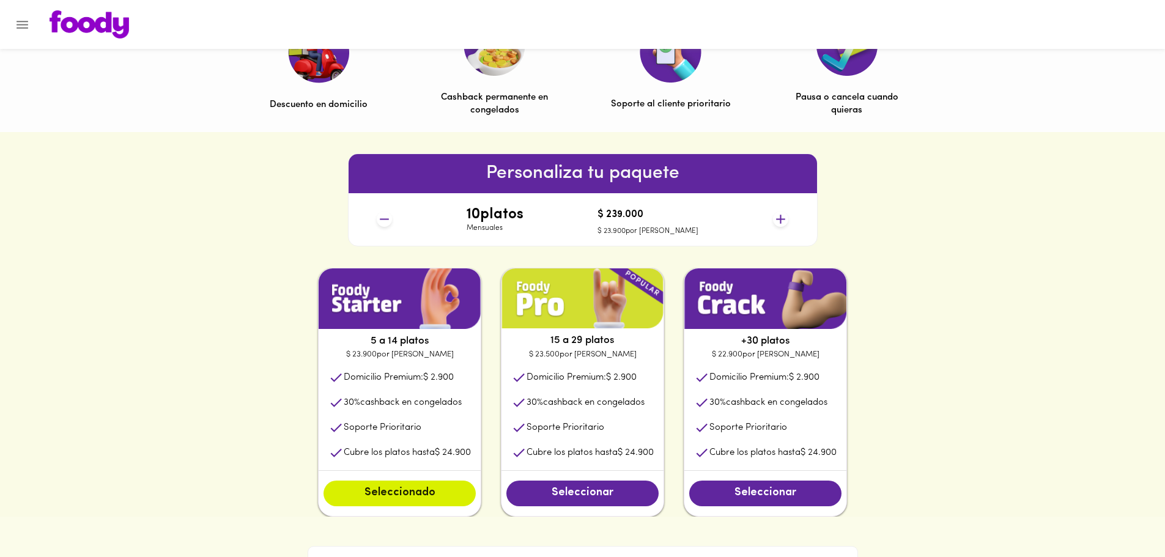
click at [784, 217] on icon at bounding box center [780, 219] width 15 height 15
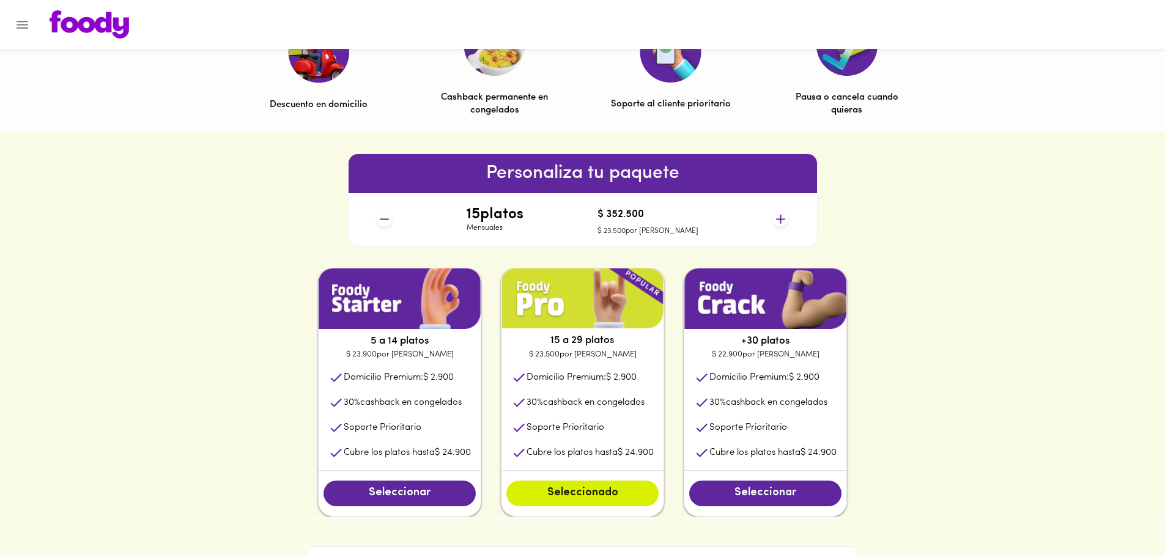
click at [784, 217] on icon at bounding box center [780, 219] width 15 height 15
click at [388, 223] on icon at bounding box center [384, 219] width 15 height 15
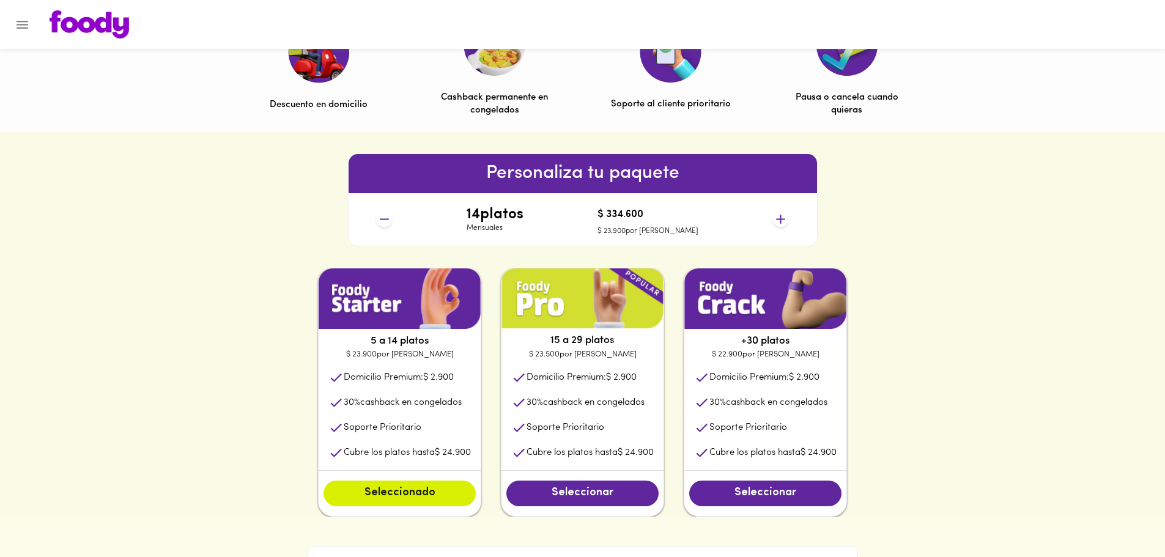
click at [388, 223] on icon at bounding box center [384, 219] width 15 height 15
click at [389, 223] on icon at bounding box center [384, 219] width 15 height 15
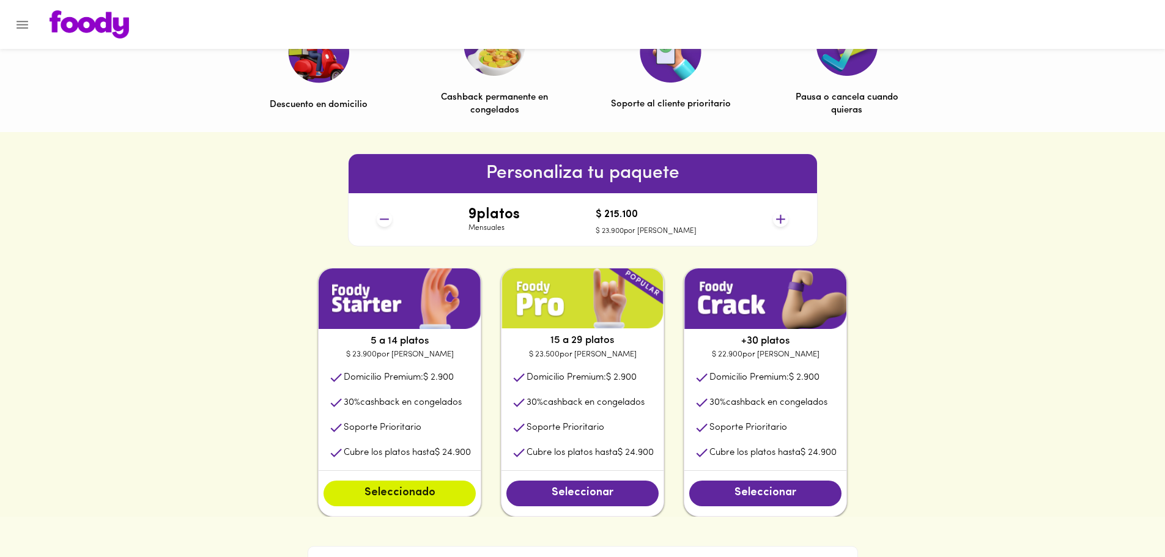
click at [389, 223] on icon at bounding box center [384, 219] width 15 height 15
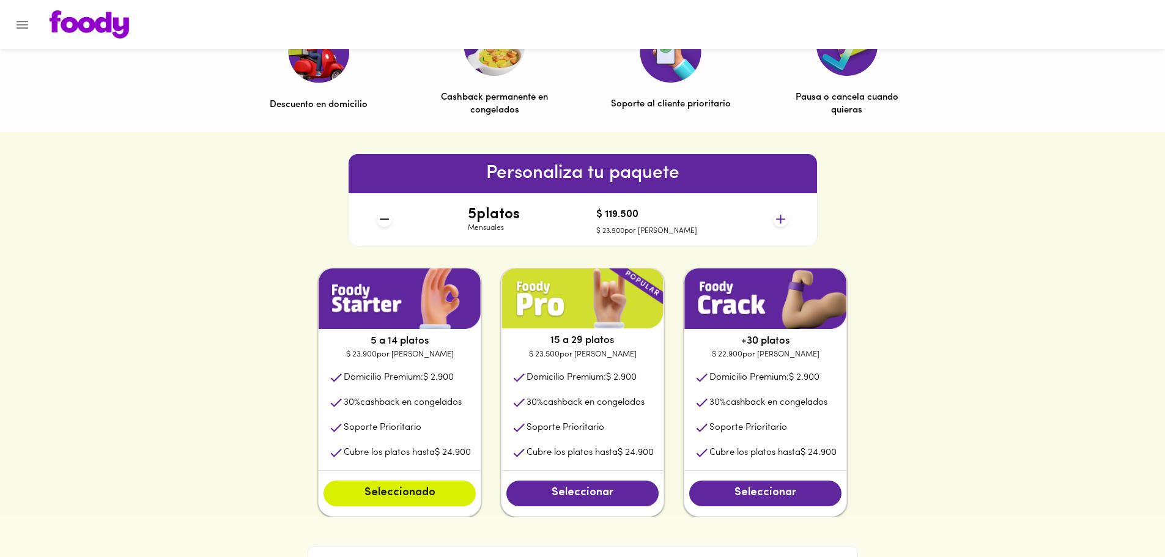
click at [389, 223] on icon at bounding box center [384, 219] width 15 height 15
click at [390, 223] on icon at bounding box center [384, 219] width 15 height 15
click at [391, 223] on icon at bounding box center [384, 219] width 15 height 15
drag, startPoint x: 959, startPoint y: 315, endPoint x: 211, endPoint y: 342, distance: 748.1
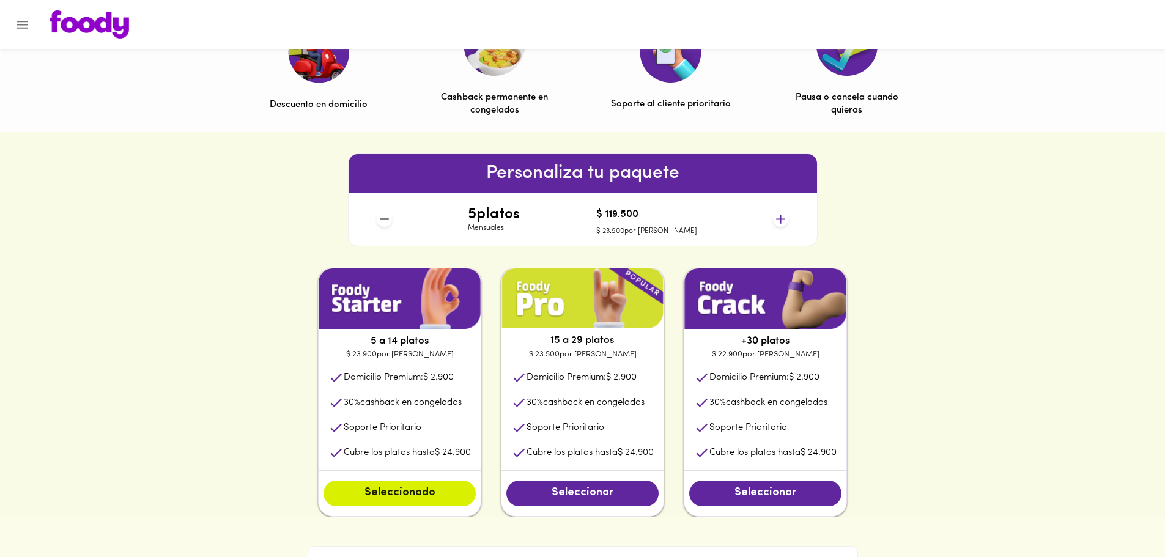
click at [211, 342] on div "5 a 14 platos $ 23.900 por plato Domicilio Premium: $ 2.900 30 % cashback en co…" at bounding box center [582, 392] width 1165 height 249
drag, startPoint x: 371, startPoint y: 342, endPoint x: 440, endPoint y: 359, distance: 71.2
click at [440, 359] on div "5 a 14 platos $ 23.900 por plato Domicilio Premium: $ 2.900 30 % cashback en co…" at bounding box center [399, 392] width 163 height 249
click at [442, 359] on p "$ 23.900 por plato" at bounding box center [400, 354] width 162 height 12
drag, startPoint x: 436, startPoint y: 358, endPoint x: 348, endPoint y: 347, distance: 89.3
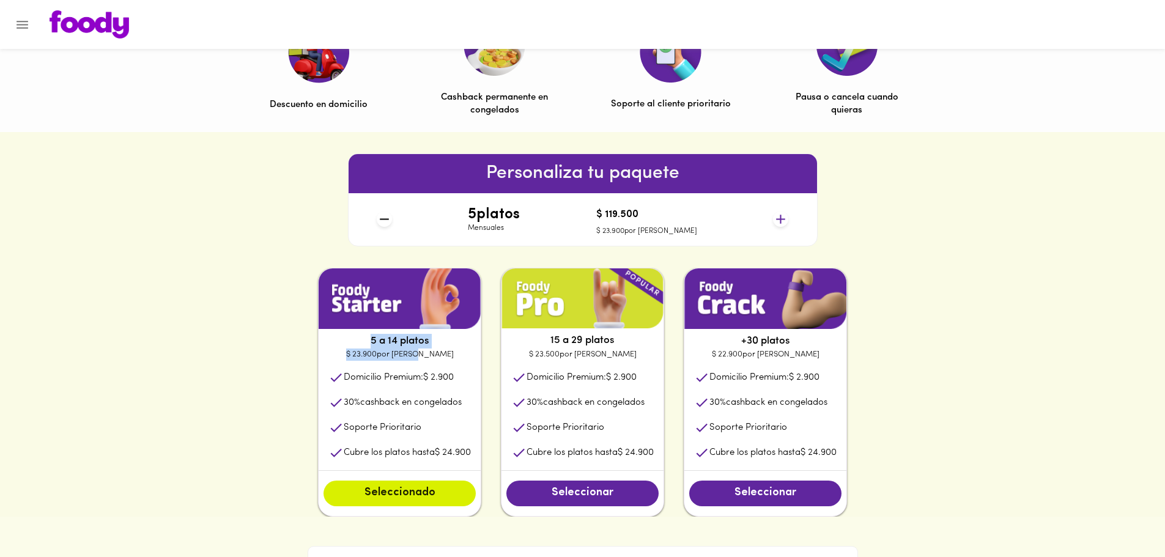
click at [348, 347] on div "5 a 14 platos $ 23.900 por plato Domicilio Premium: $ 2.900 30 % cashback en co…" at bounding box center [399, 392] width 163 height 249
click at [349, 347] on p "5 a 14 platos" at bounding box center [400, 341] width 162 height 15
drag, startPoint x: 550, startPoint y: 345, endPoint x: 641, endPoint y: 355, distance: 91.1
click at [641, 355] on div "15 a 29 platos $ 23.500 por plato Domicilio Premium: $ 2.900 30 % cashback en c…" at bounding box center [582, 392] width 163 height 249
click at [639, 356] on p "$ 23.500 por plato" at bounding box center [582, 354] width 162 height 12
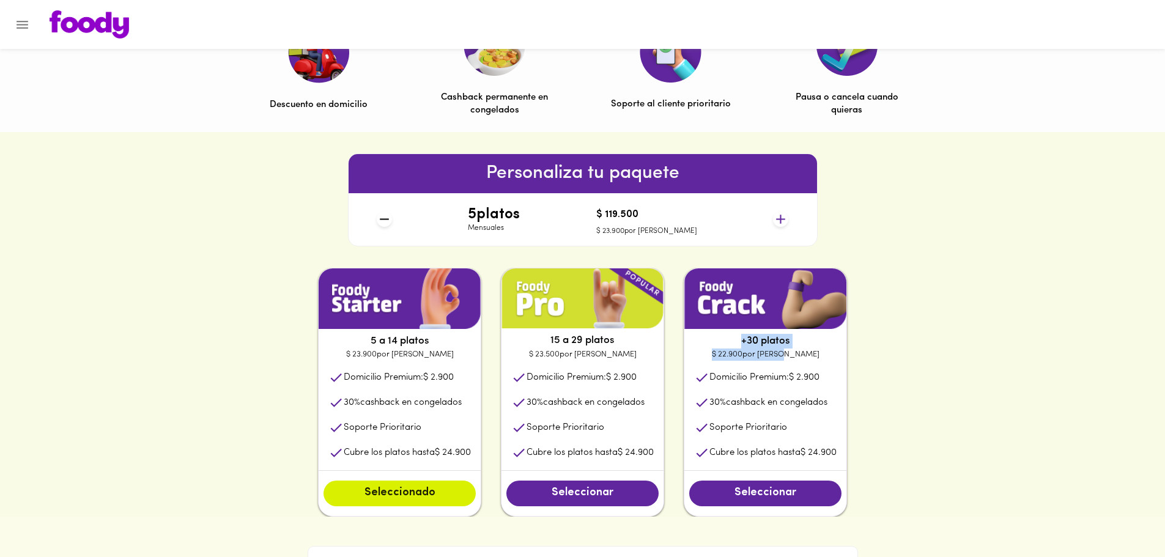
drag, startPoint x: 756, startPoint y: 344, endPoint x: 820, endPoint y: 354, distance: 65.0
click at [820, 354] on div "+30 platos $ 22.900 por plato Domicilio Premium: $ 2.900 30 % cashback en conge…" at bounding box center [764, 392] width 163 height 249
click at [820, 354] on p "$ 22.900 por plato" at bounding box center [765, 354] width 162 height 12
drag, startPoint x: 795, startPoint y: 358, endPoint x: 735, endPoint y: 342, distance: 62.0
click at [735, 342] on div "+30 platos $ 22.900 por plato Domicilio Premium: $ 2.900 30 % cashback en conge…" at bounding box center [764, 392] width 163 height 249
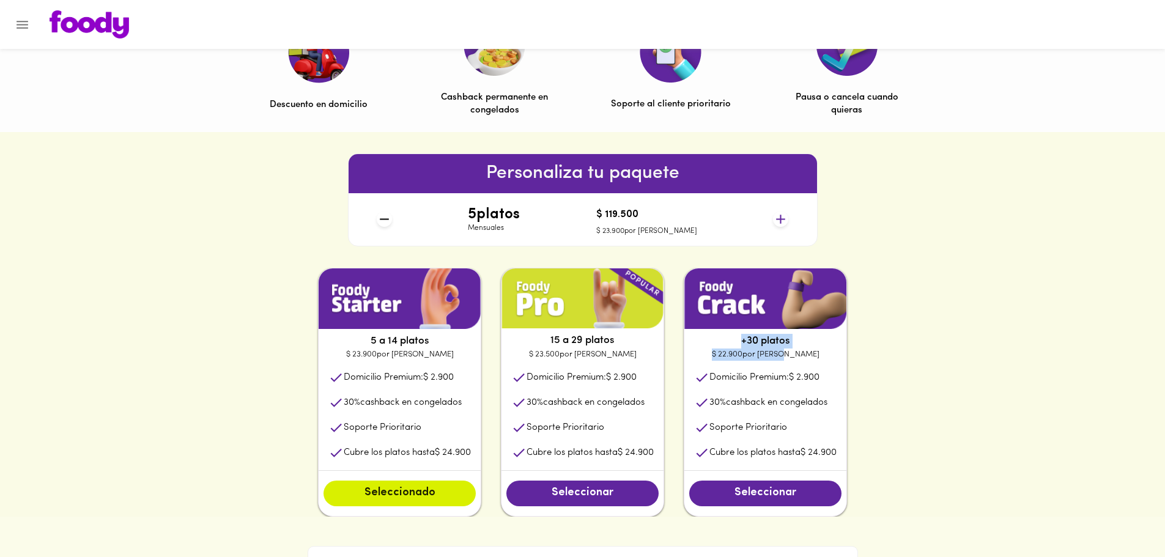
click at [735, 342] on p "+30 platos" at bounding box center [765, 341] width 162 height 15
drag, startPoint x: 540, startPoint y: 456, endPoint x: 599, endPoint y: 459, distance: 58.8
click at [599, 459] on p "Cubre los platos hasta $ 24.900" at bounding box center [589, 452] width 127 height 13
drag, startPoint x: 365, startPoint y: 457, endPoint x: 405, endPoint y: 462, distance: 40.0
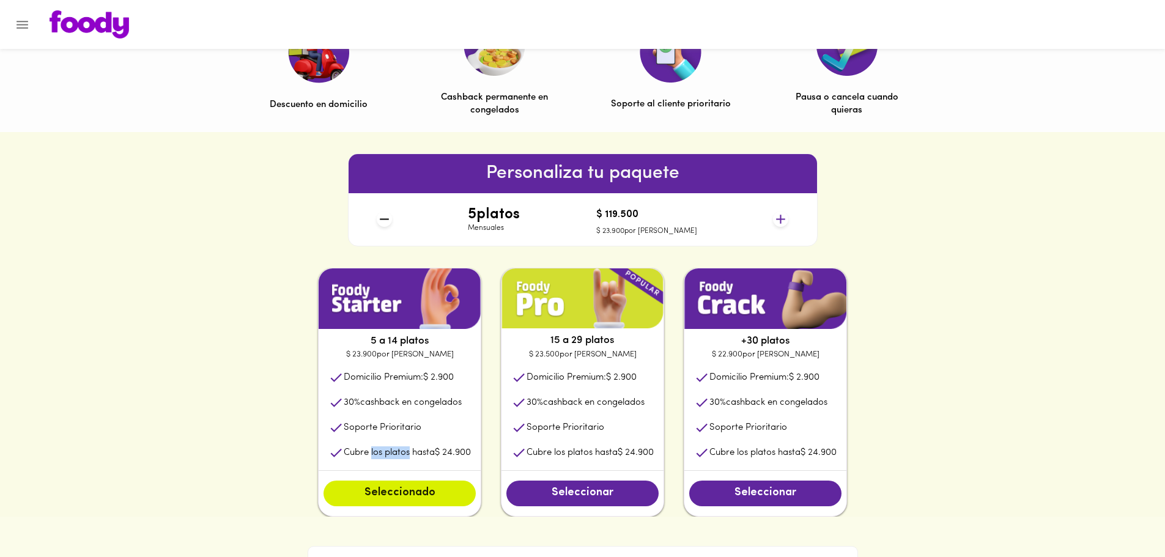
click at [405, 462] on li "Cubre los platos hasta $ 24.900" at bounding box center [400, 452] width 162 height 25
click at [411, 453] on p "Cubre los platos hasta $ 24.900" at bounding box center [407, 452] width 127 height 13
drag, startPoint x: 659, startPoint y: 454, endPoint x: 567, endPoint y: 451, distance: 91.8
click at [567, 451] on li "Cubre los platos hasta $ 24.900" at bounding box center [582, 452] width 162 height 25
click at [567, 451] on p "Cubre los platos hasta $ 24.900" at bounding box center [589, 452] width 127 height 13
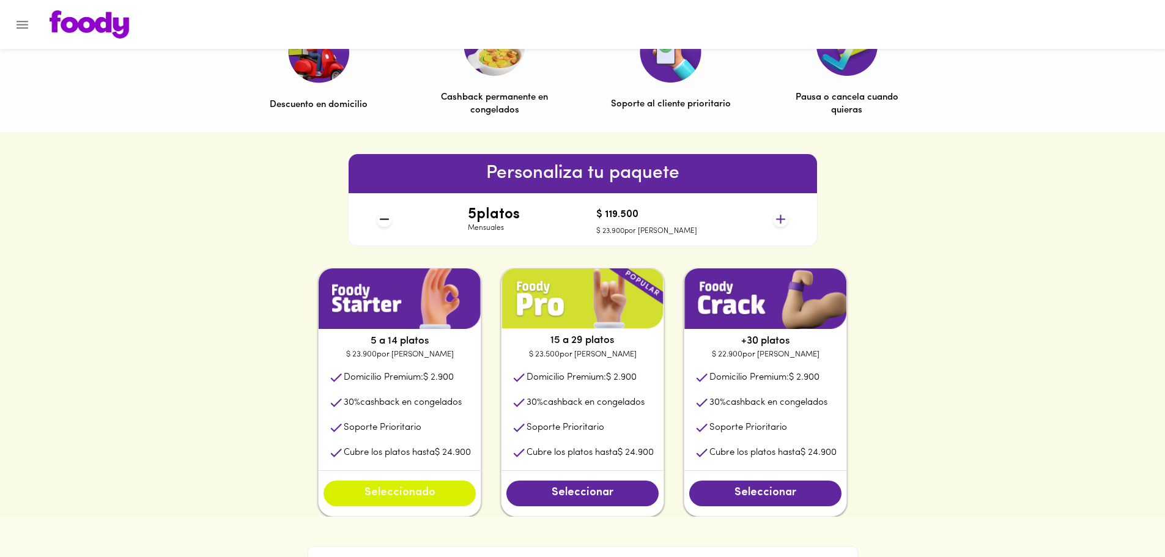
click at [406, 499] on span "Seleccionado" at bounding box center [400, 493] width 128 height 13
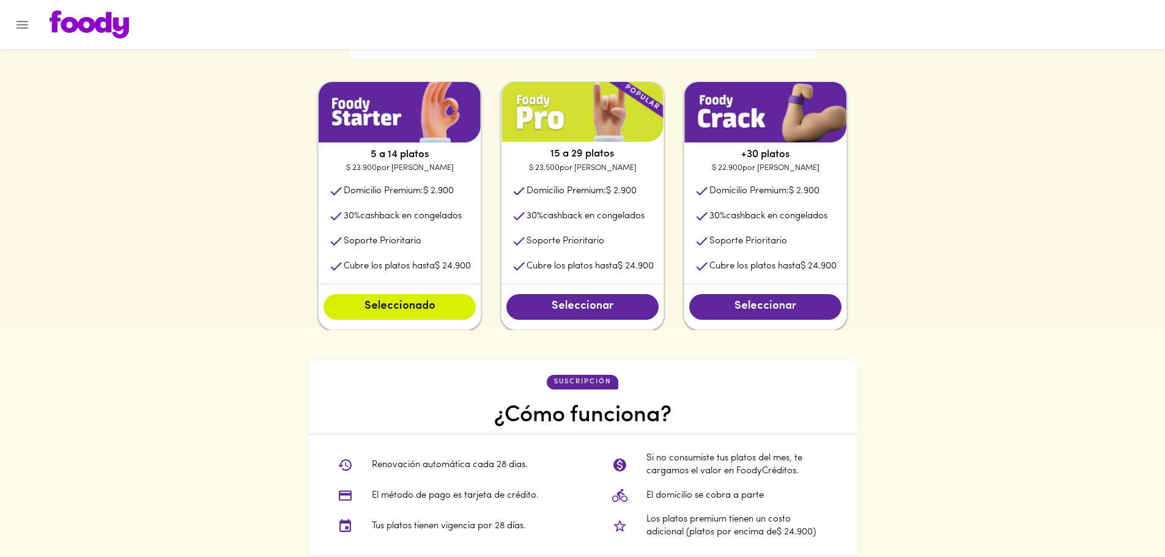
scroll to position [611, 0]
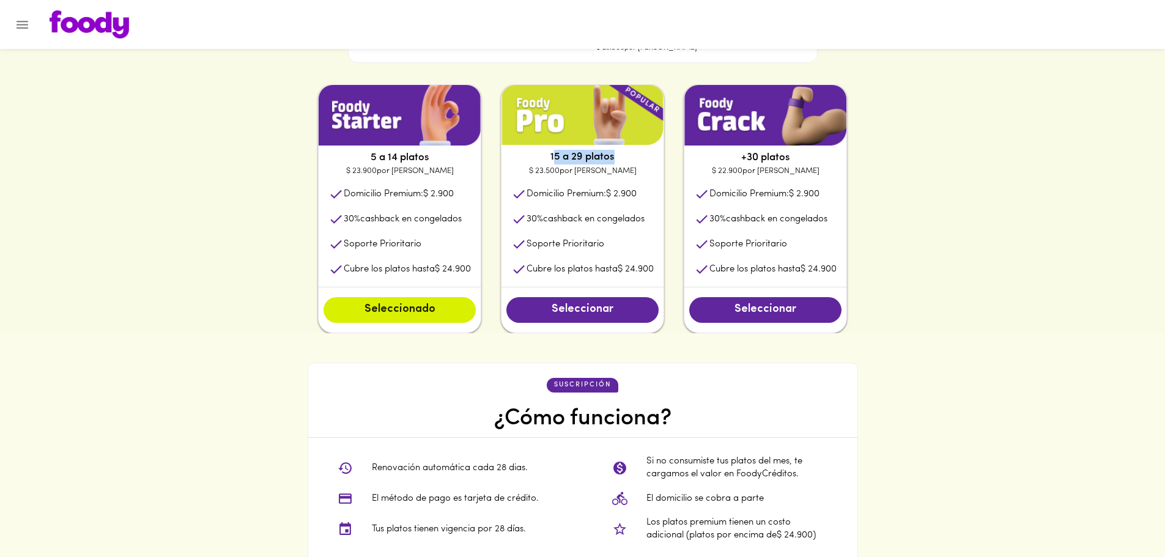
drag, startPoint x: 554, startPoint y: 160, endPoint x: 614, endPoint y: 162, distance: 59.9
click at [614, 162] on p "15 a 29 platos" at bounding box center [582, 157] width 162 height 15
drag, startPoint x: 966, startPoint y: 282, endPoint x: 939, endPoint y: 375, distance: 96.7
click at [939, 375] on div "suscripción ¿Cómo funciona? Renovación automática cada 28 dias. El método de pa…" at bounding box center [582, 479] width 1165 height 293
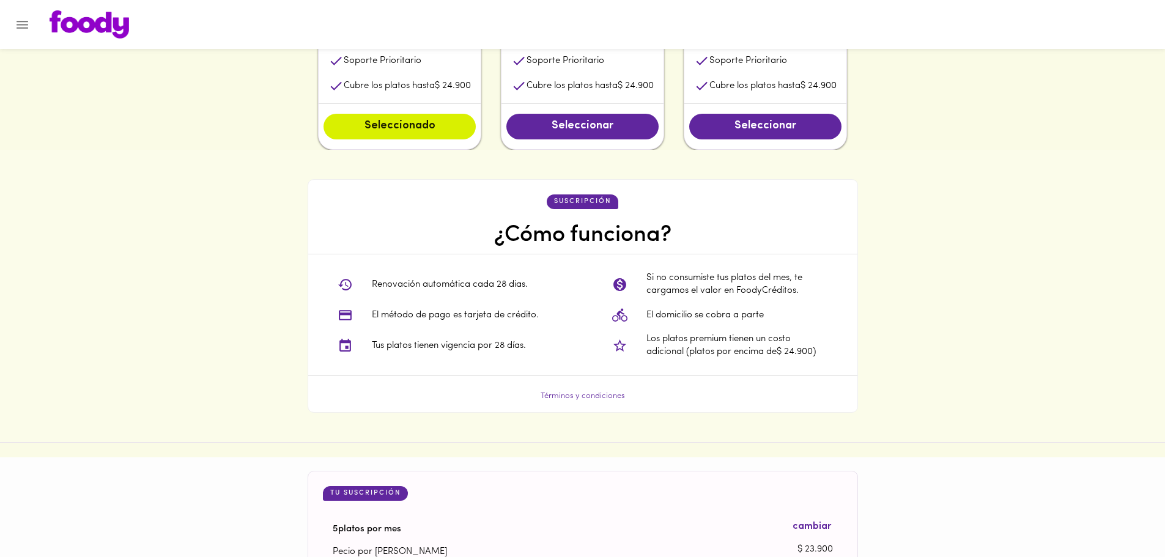
drag, startPoint x: 407, startPoint y: 308, endPoint x: 228, endPoint y: 308, distance: 178.5
click at [228, 308] on div "suscripción ¿Cómo funciona? Renovación automática cada 28 dias. El método de pa…" at bounding box center [582, 296] width 1165 height 293
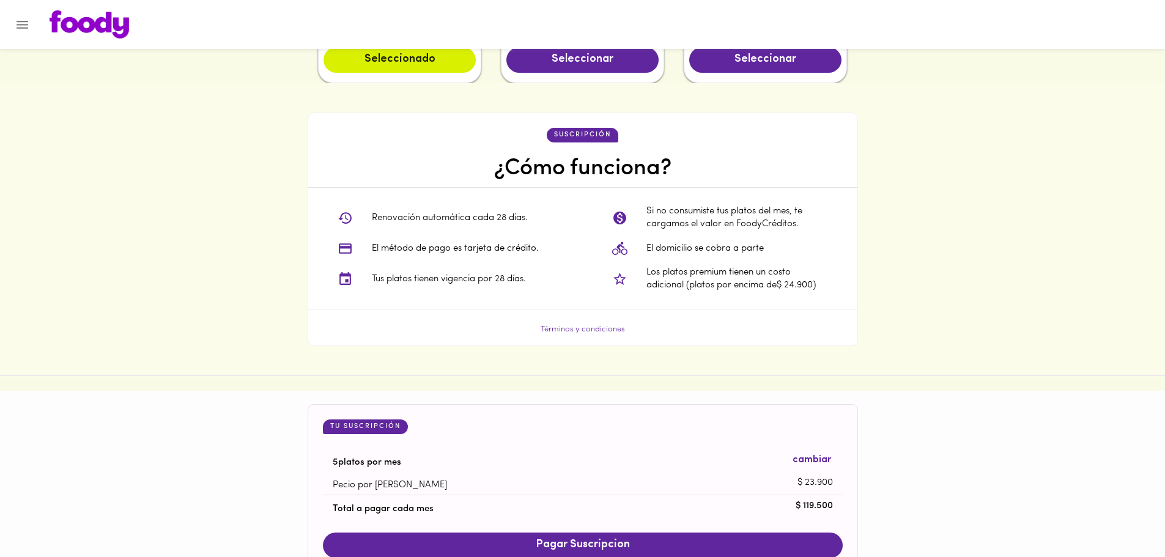
scroll to position [978, 0]
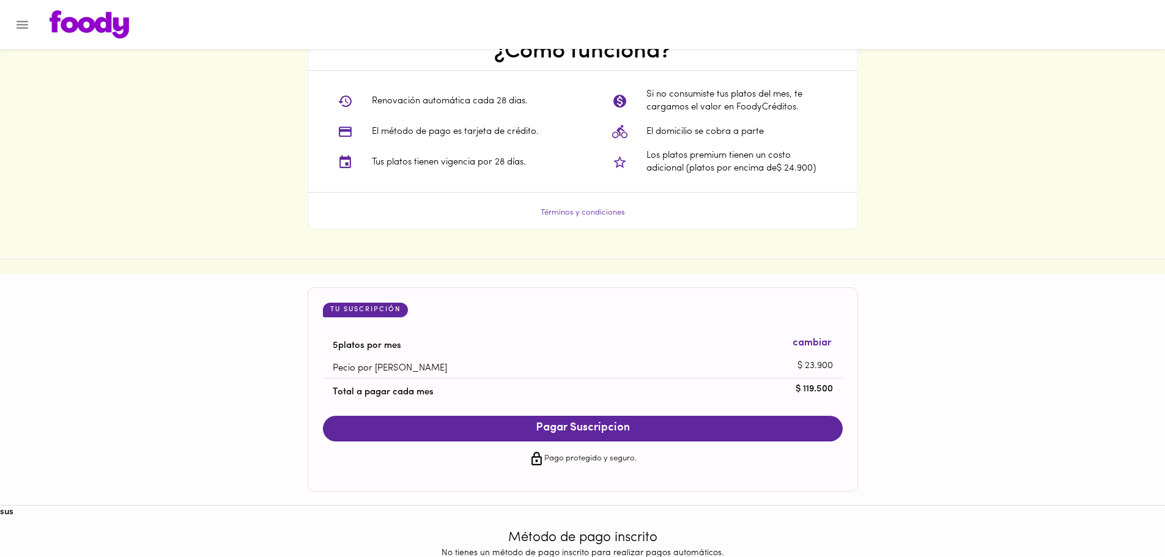
click at [229, 124] on div "suscripción ¿Cómo funciona? Renovación automática cada 28 dias. El método de pa…" at bounding box center [582, 112] width 1165 height 293
drag, startPoint x: 1099, startPoint y: 208, endPoint x: 1048, endPoint y: 123, distance: 98.7
click at [1051, 123] on div "suscripción ¿Cómo funciona? Renovación automática cada 28 dias. El método de pa…" at bounding box center [582, 112] width 1165 height 293
drag, startPoint x: 1048, startPoint y: 123, endPoint x: 1032, endPoint y: 103, distance: 26.1
click at [1032, 103] on div "suscripción ¿Cómo funciona? Renovación automática cada 28 dias. El método de pa…" at bounding box center [582, 112] width 1165 height 293
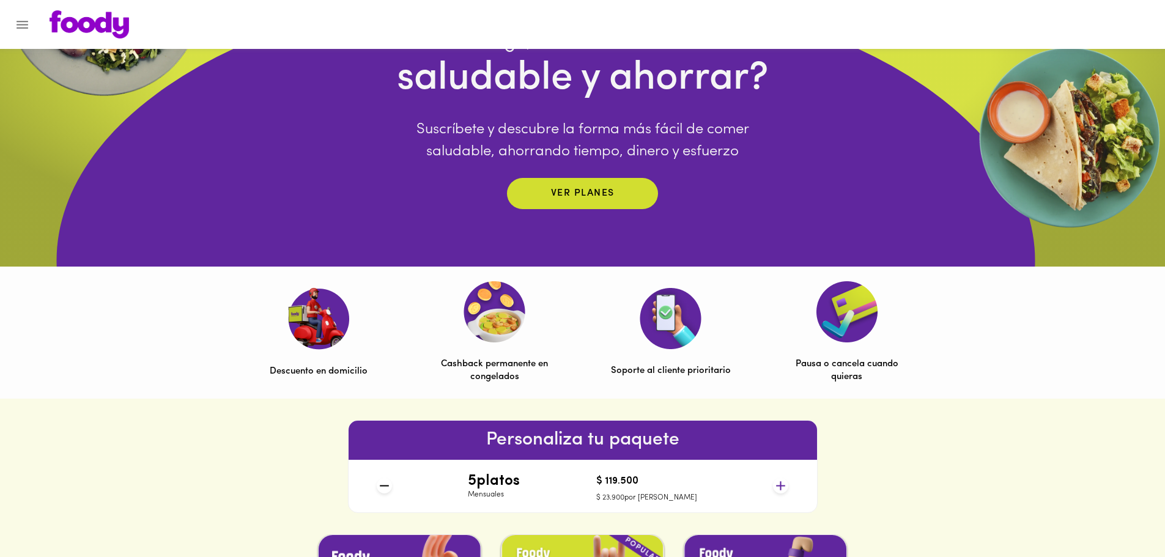
drag, startPoint x: 1045, startPoint y: 131, endPoint x: 962, endPoint y: 70, distance: 103.2
click at [962, 70] on div "¿Quieres comer saludable y ahorrar? Suscríbete y descubre la forma más fácil de…" at bounding box center [582, 77] width 1165 height 379
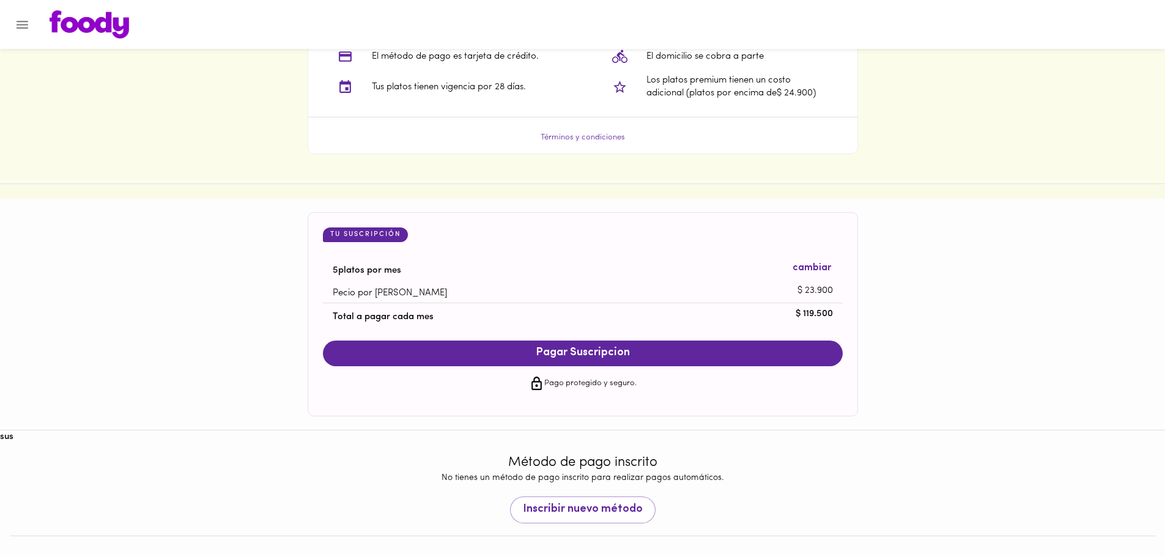
scroll to position [1056, 0]
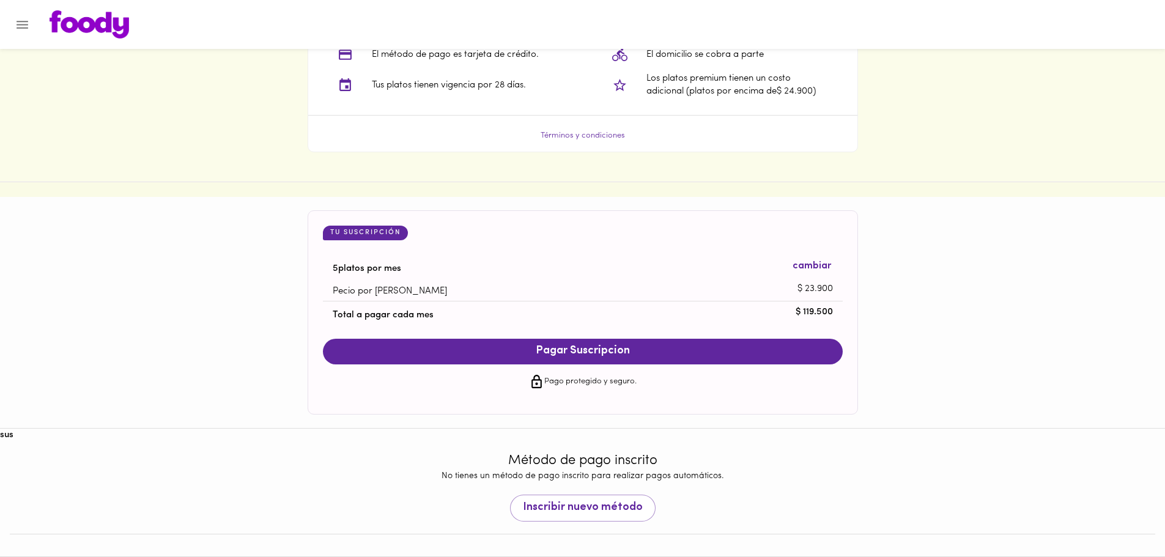
drag, startPoint x: 795, startPoint y: 314, endPoint x: 855, endPoint y: 317, distance: 60.6
click at [855, 317] on div "Tu Suscripción 5 platos por mes cambiar Pecio por plato $ 23.900 Total a pagar …" at bounding box center [583, 312] width 550 height 204
click at [866, 314] on div "Tu Suscripción 5 platos por mes cambiar Pecio por plato $ 23.900 Total a pagar …" at bounding box center [582, 312] width 1165 height 204
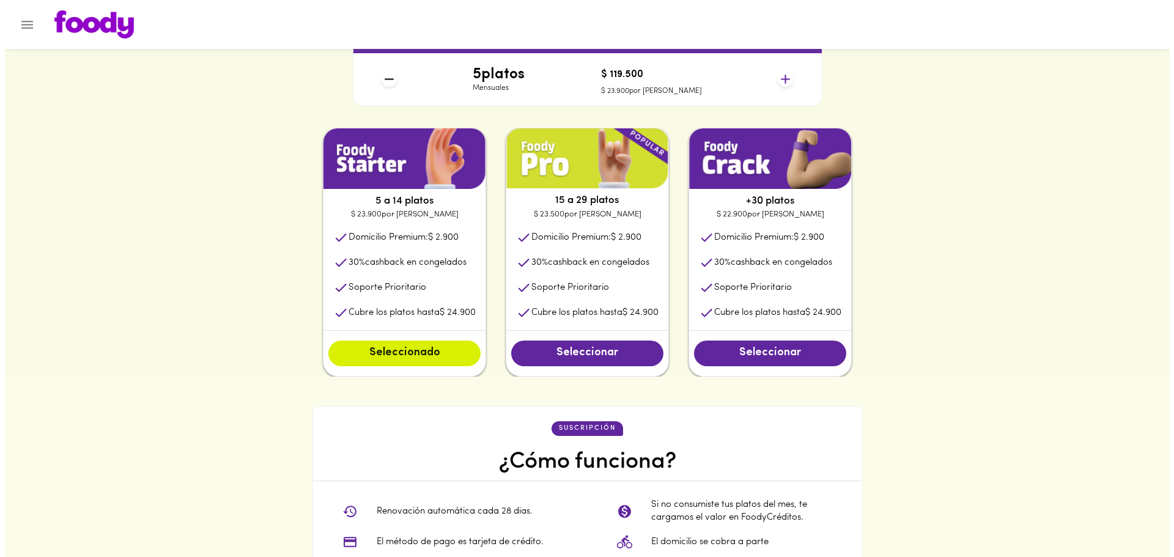
scroll to position [445, 0]
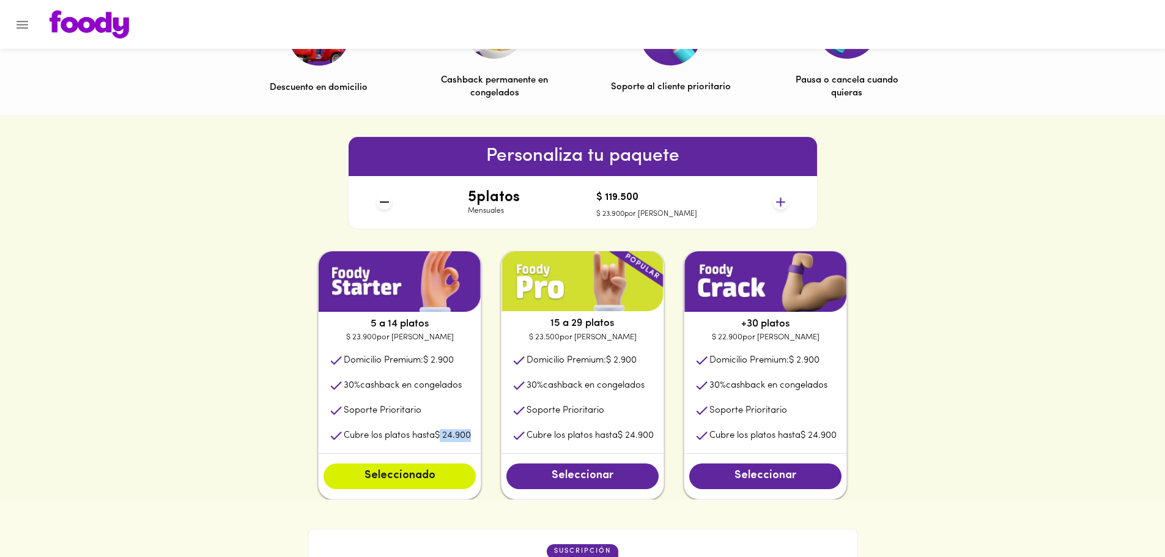
drag, startPoint x: 438, startPoint y: 438, endPoint x: 470, endPoint y: 441, distance: 32.5
click at [470, 441] on li "Cubre los platos hasta $ 24.900" at bounding box center [400, 435] width 162 height 25
drag, startPoint x: 462, startPoint y: 441, endPoint x: 453, endPoint y: 439, distance: 8.8
click at [462, 441] on p "Cubre los platos hasta $ 24.900" at bounding box center [407, 435] width 127 height 13
click at [454, 431] on p "Cubre los platos hasta $ 24.900" at bounding box center [407, 435] width 127 height 13
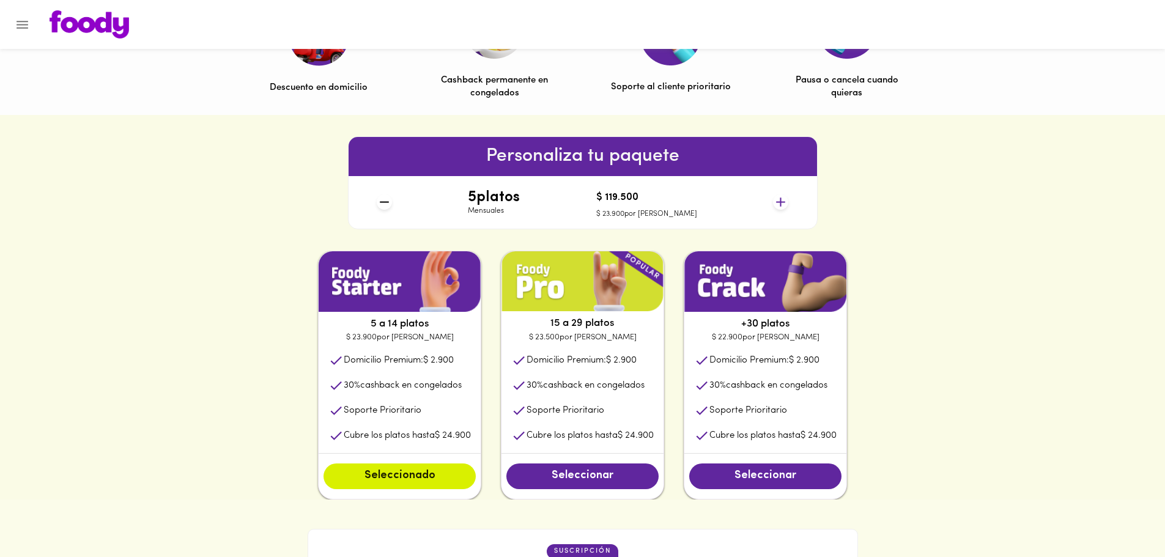
click at [157, 180] on div "Personaliza tu paquete 5 platos Mensuales $ 119.500 $ 23.900 por plato" at bounding box center [582, 183] width 1165 height 136
click at [27, 24] on icon "Menu" at bounding box center [23, 25] width 12 height 8
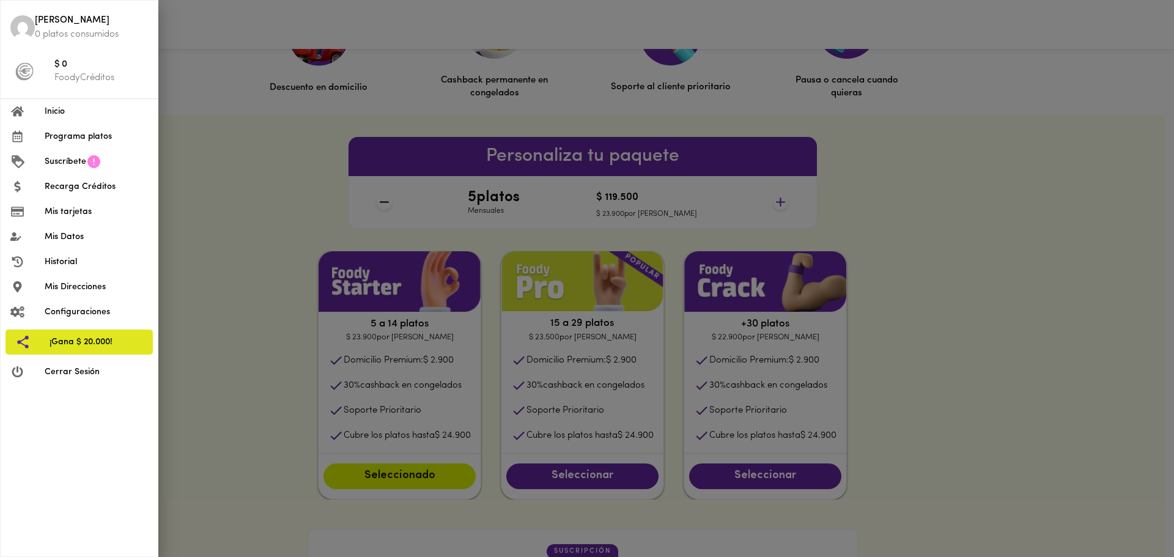
click at [88, 214] on span "Mis tarjetas" at bounding box center [96, 211] width 103 height 13
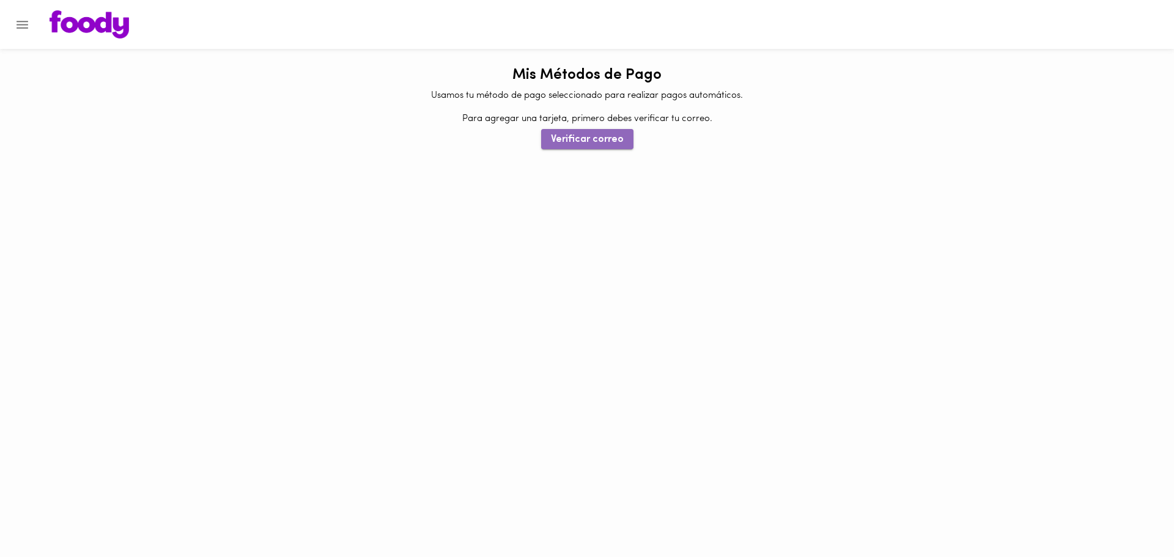
click at [609, 138] on span "Verificar correo" at bounding box center [587, 140] width 73 height 12
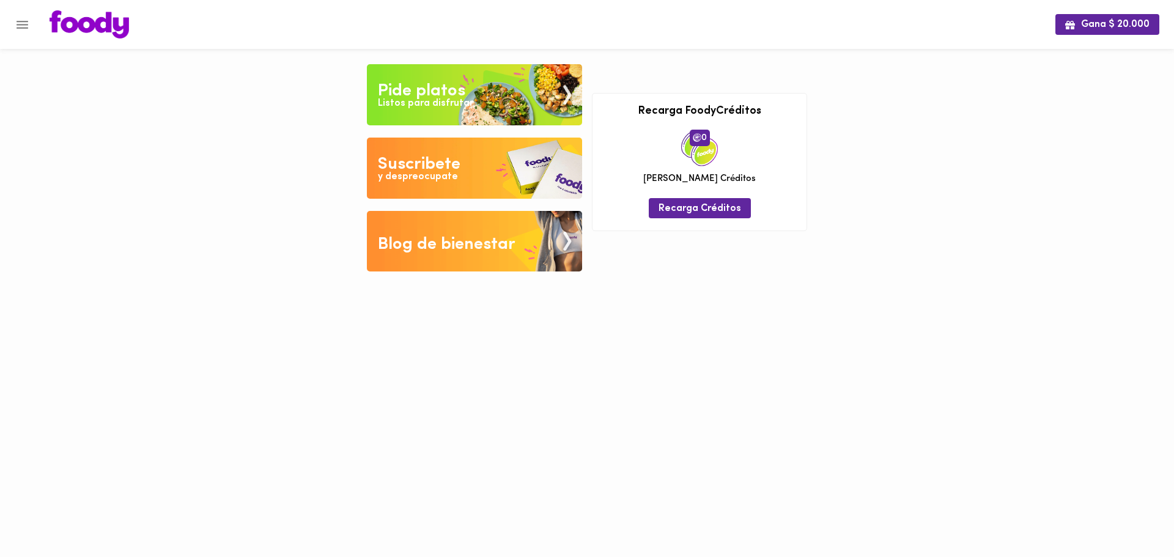
click at [449, 102] on div "Listos para disfrutar" at bounding box center [425, 104] width 95 height 14
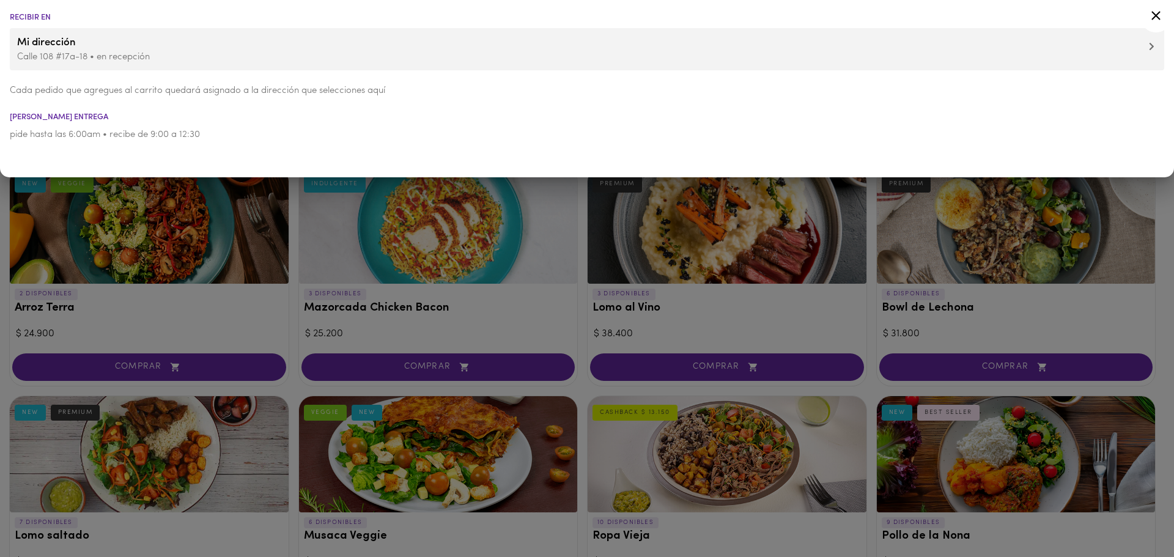
click at [573, 235] on div at bounding box center [587, 278] width 1174 height 557
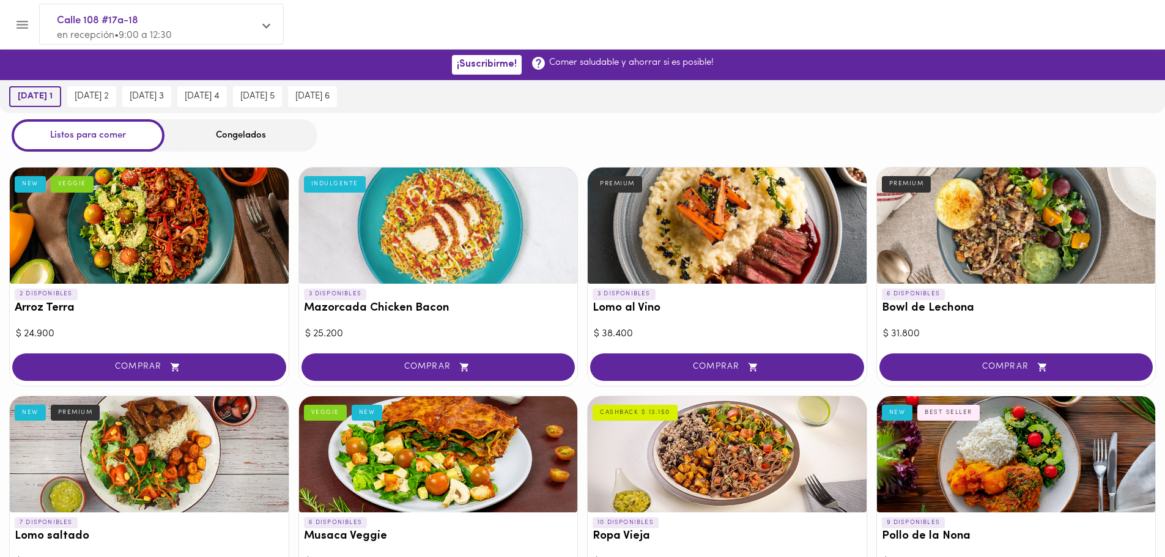
click at [35, 92] on span "[DATE] 1" at bounding box center [35, 96] width 35 height 11
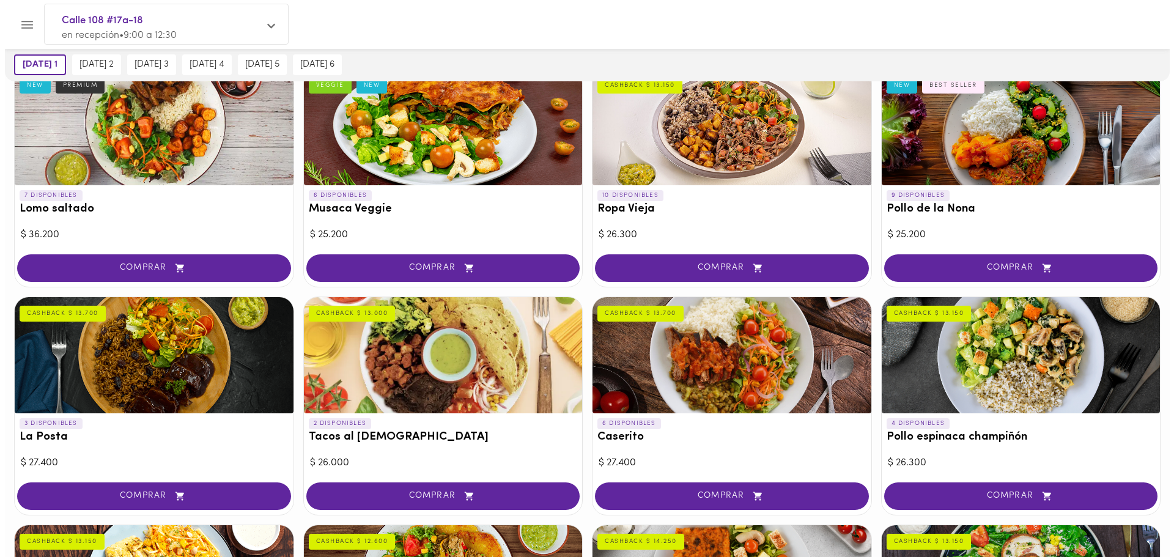
scroll to position [306, 0]
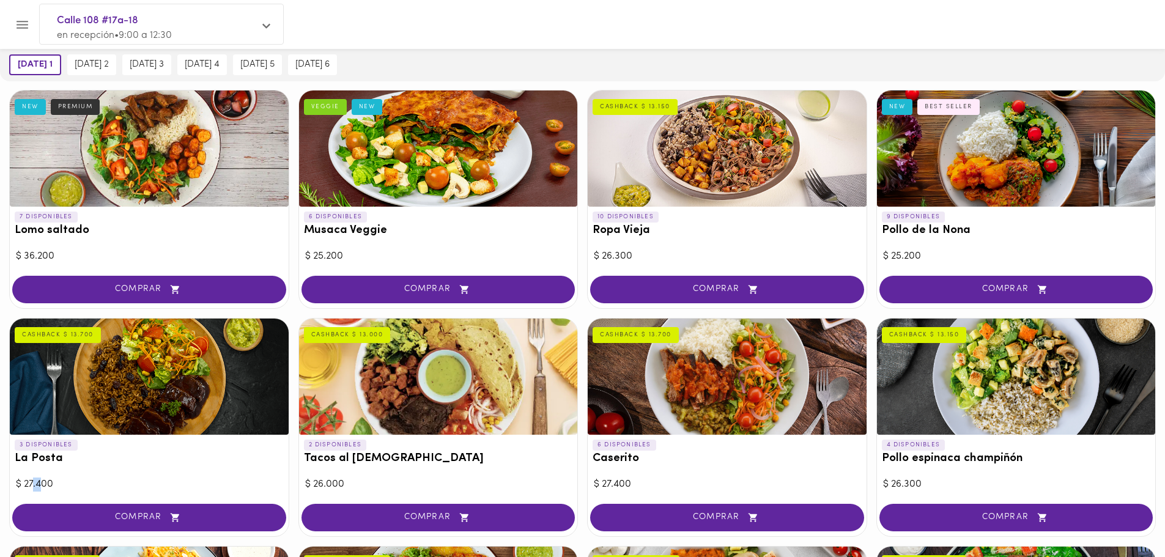
drag, startPoint x: 31, startPoint y: 488, endPoint x: 40, endPoint y: 488, distance: 9.2
click at [40, 488] on div "$ 27.400" at bounding box center [149, 484] width 267 height 14
click at [990, 164] on div at bounding box center [1016, 148] width 279 height 116
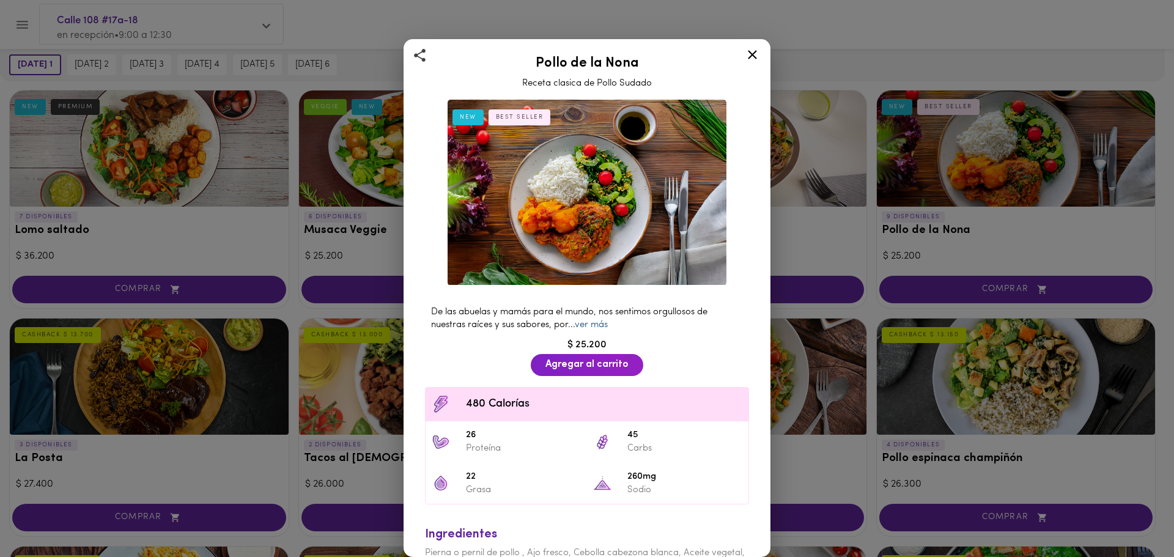
click at [601, 320] on link "ver más" at bounding box center [591, 324] width 33 height 9
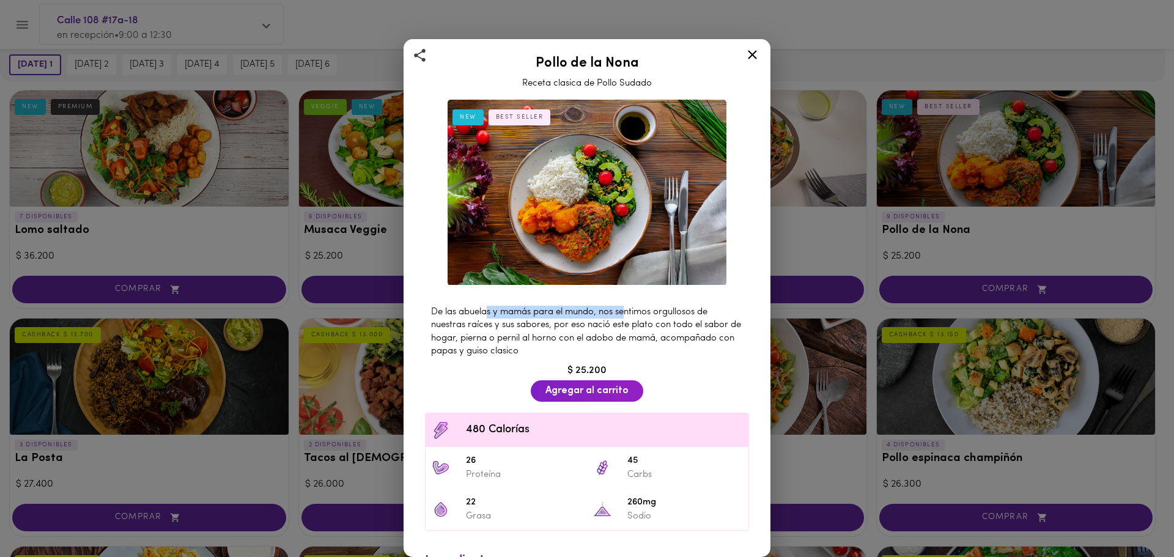
drag, startPoint x: 489, startPoint y: 307, endPoint x: 630, endPoint y: 304, distance: 140.6
click at [630, 308] on span "De las abuelas y mamás para el mundo, nos sentimos orgullosos de nuestras raíce…" at bounding box center [586, 332] width 310 height 48
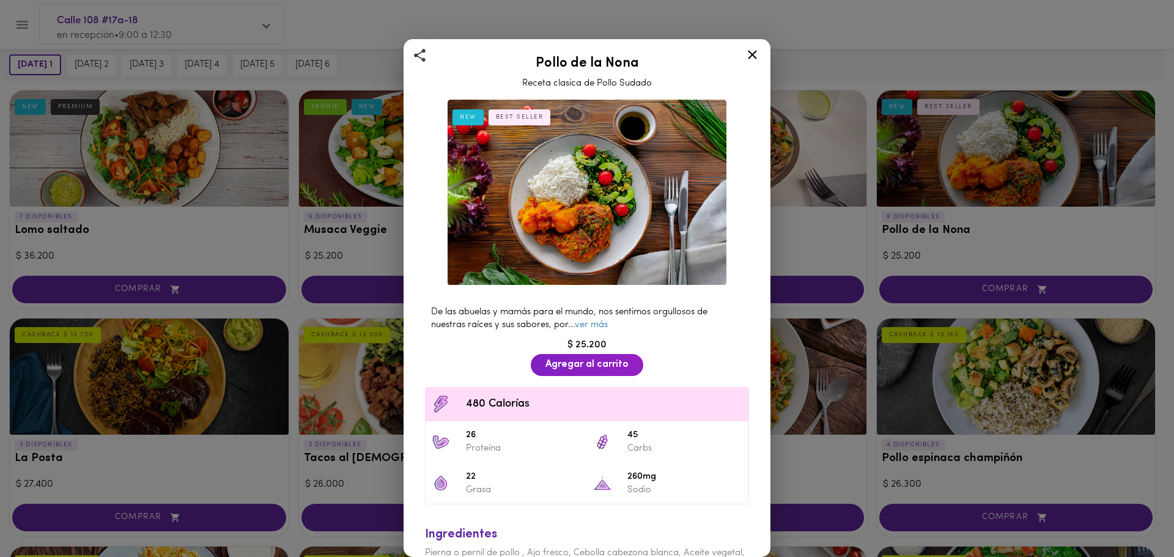
click at [630, 308] on span "De las abuelas y mamás para el mundo, nos sentimos orgullosos de nuestras raíce…" at bounding box center [569, 319] width 276 height 22
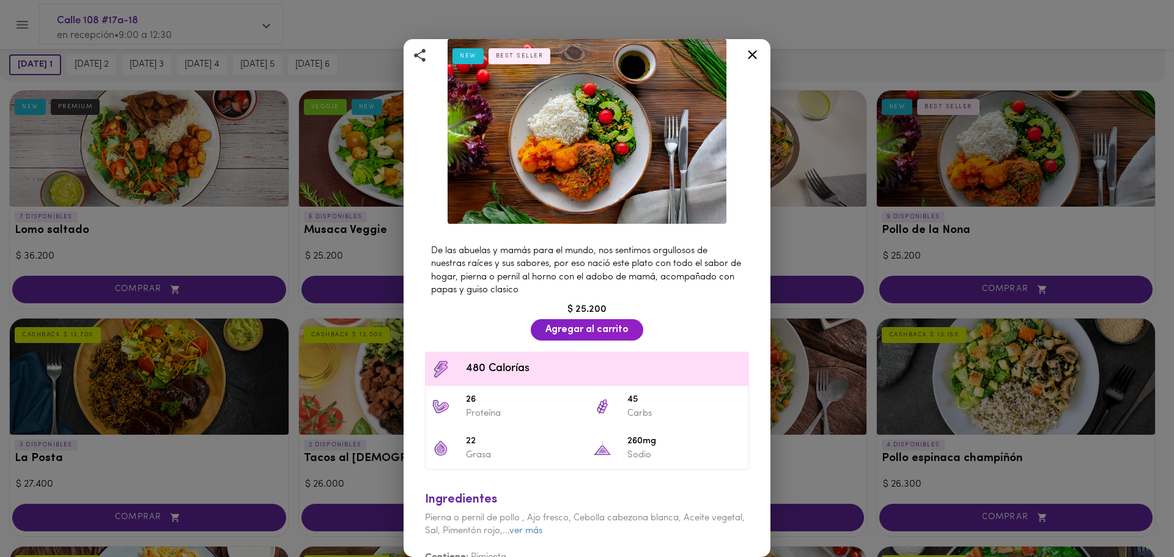
scroll to position [79, 0]
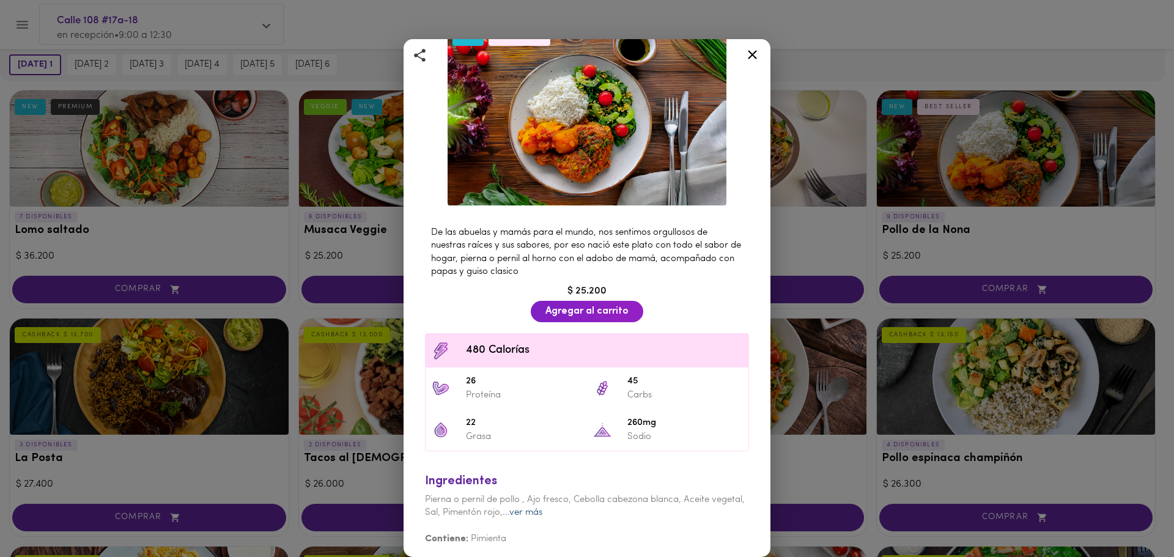
click at [542, 509] on link "ver más" at bounding box center [525, 512] width 33 height 9
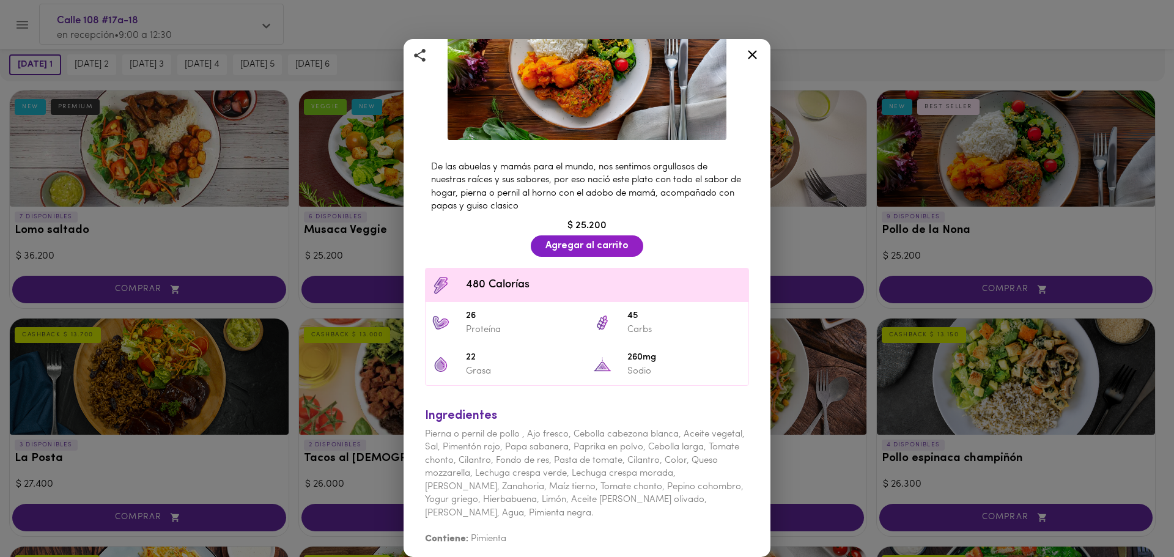
scroll to position [145, 0]
drag, startPoint x: 536, startPoint y: 429, endPoint x: 564, endPoint y: 431, distance: 28.2
click at [564, 431] on span "Pierna o pernil de pollo , Ajo fresco, Cebolla cabezona blanca, Aceite vegetal,…" at bounding box center [585, 473] width 320 height 88
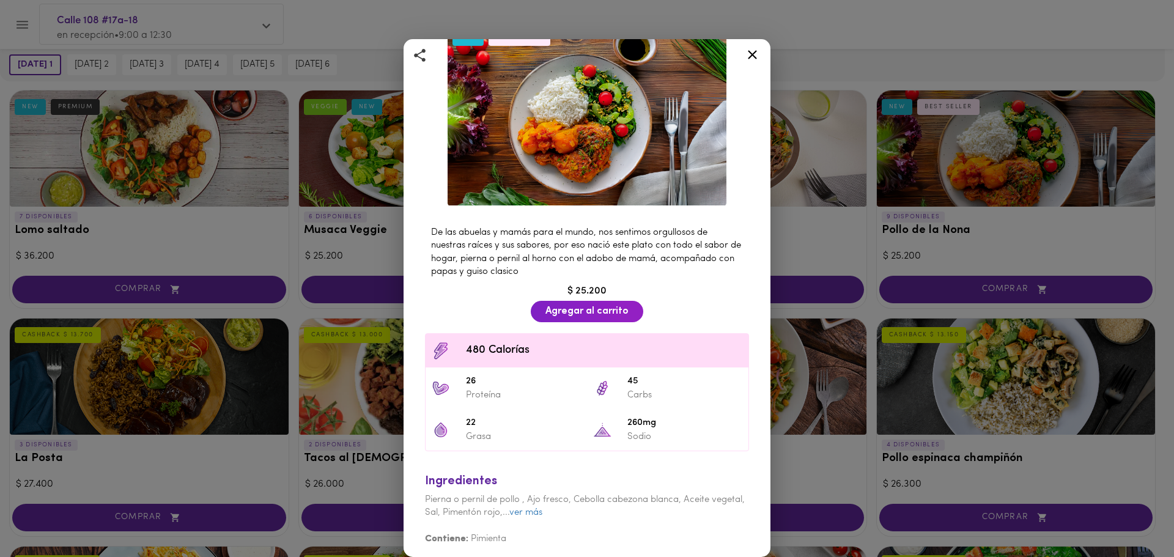
click at [564, 431] on p "Grasa" at bounding box center [523, 436] width 115 height 13
click at [542, 508] on link "ver más" at bounding box center [525, 512] width 33 height 9
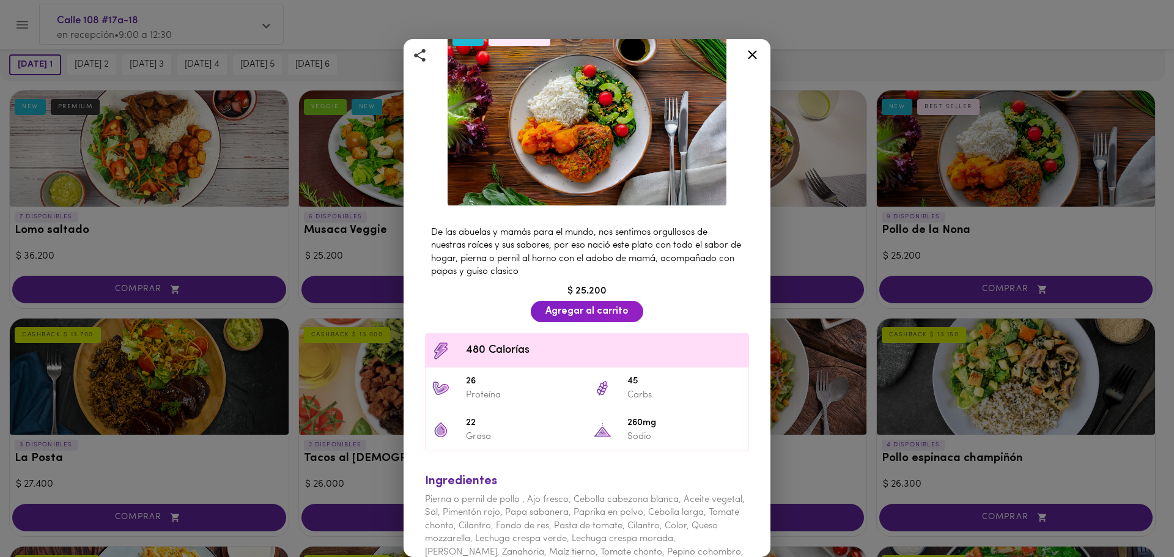
scroll to position [145, 0]
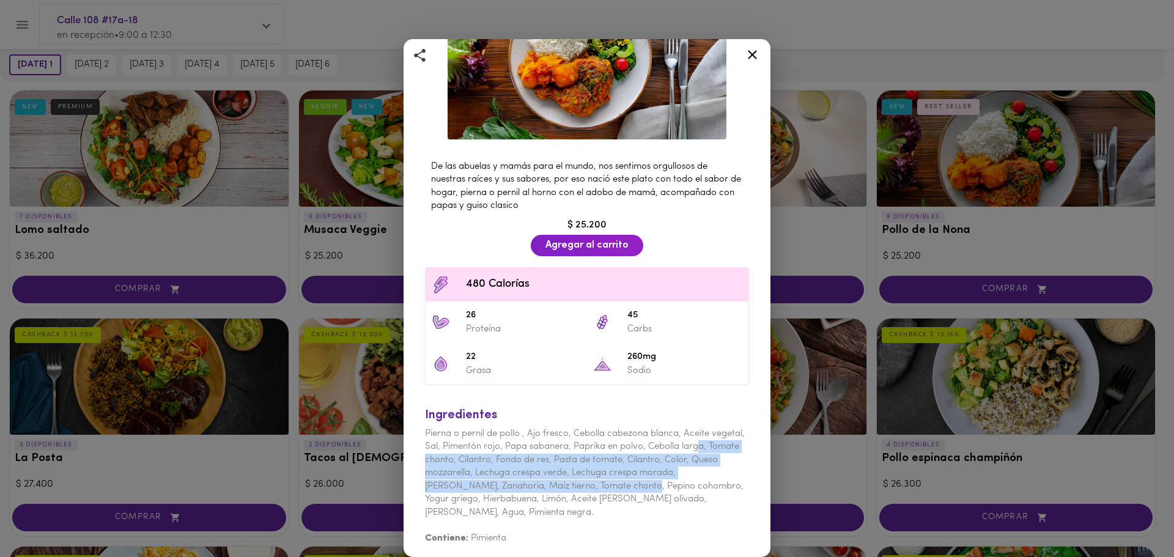
drag, startPoint x: 446, startPoint y: 447, endPoint x: 647, endPoint y: 484, distance: 205.2
click at [647, 484] on span "Pierna o pernil de pollo , Ajo fresco, Cebolla cabezona blanca, Aceite vegetal,…" at bounding box center [585, 473] width 320 height 88
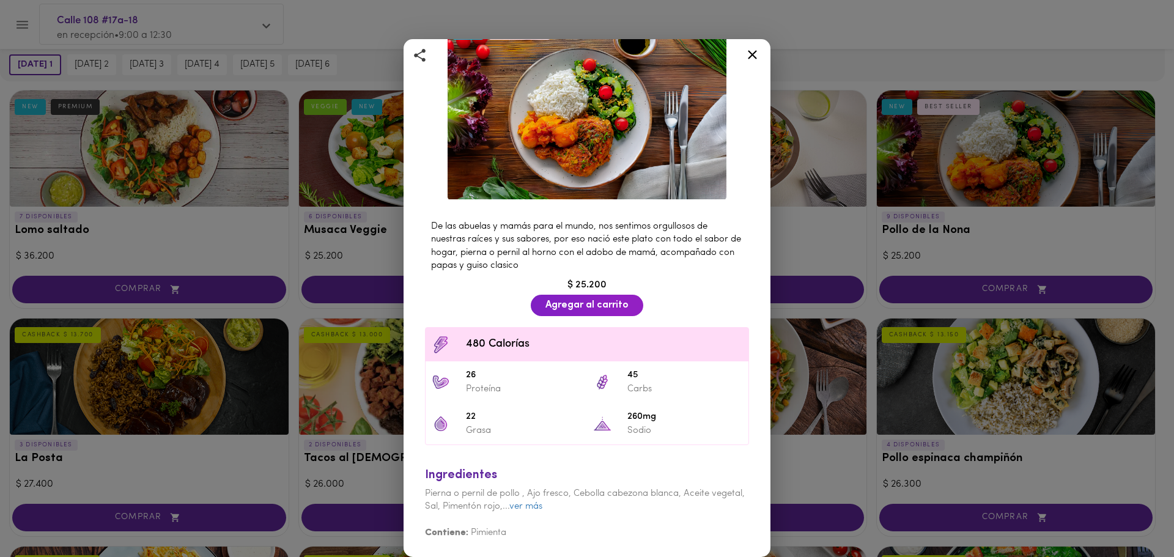
scroll to position [79, 0]
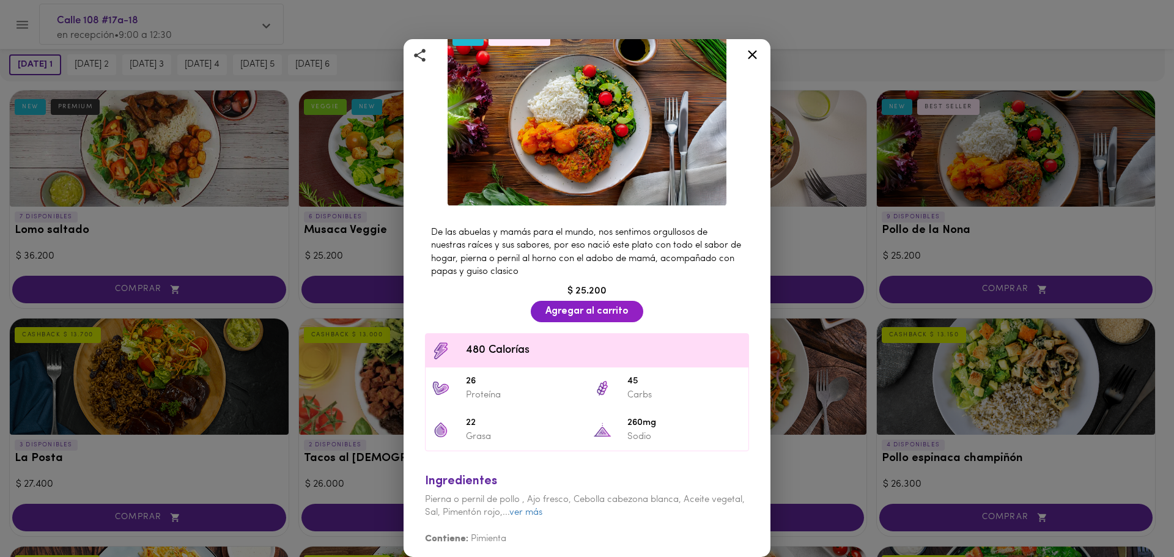
click at [648, 484] on div "Ingredientes" at bounding box center [587, 482] width 324 height 18
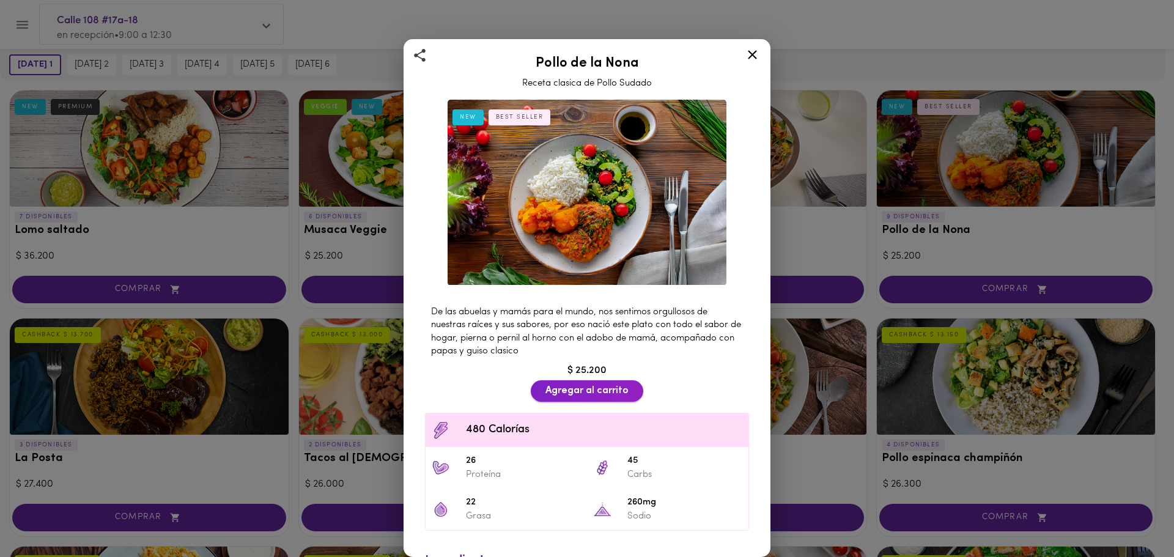
click at [575, 385] on span "Agregar al carrito" at bounding box center [586, 391] width 83 height 12
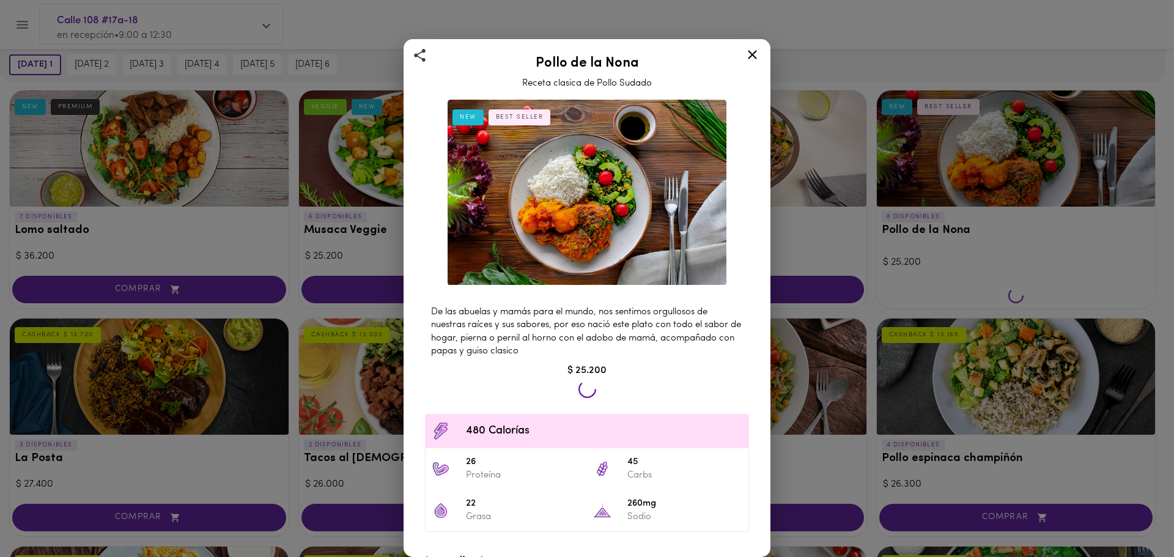
scroll to position [306, 0]
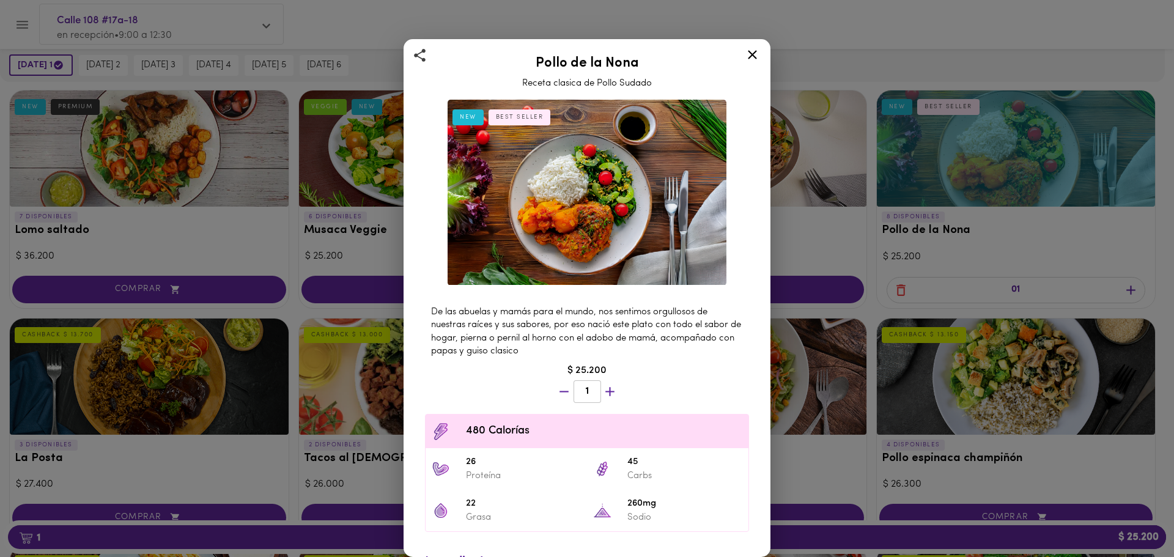
click at [756, 57] on icon at bounding box center [752, 54] width 15 height 15
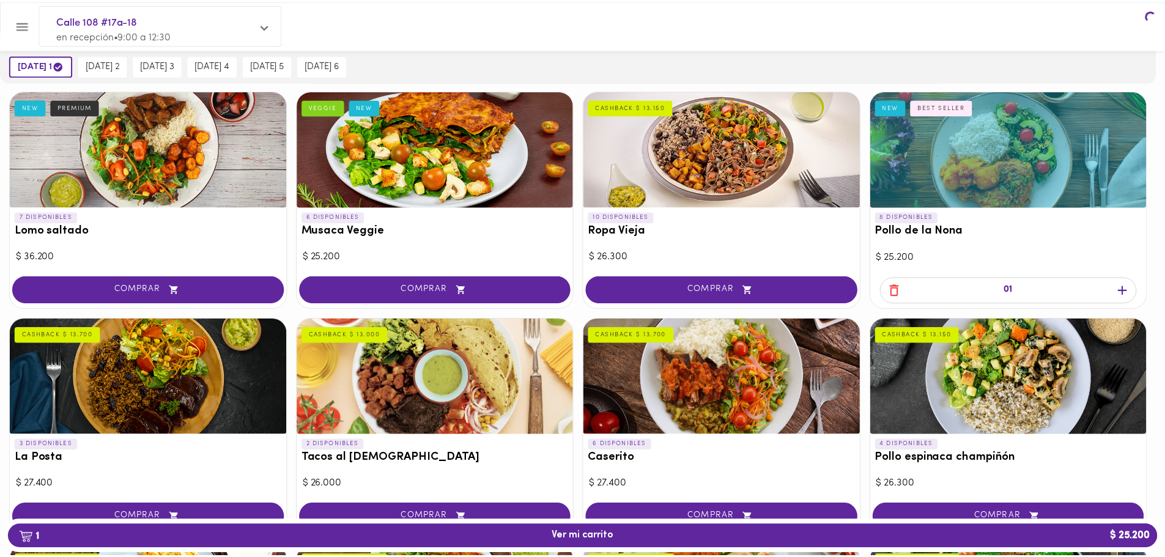
scroll to position [306, 0]
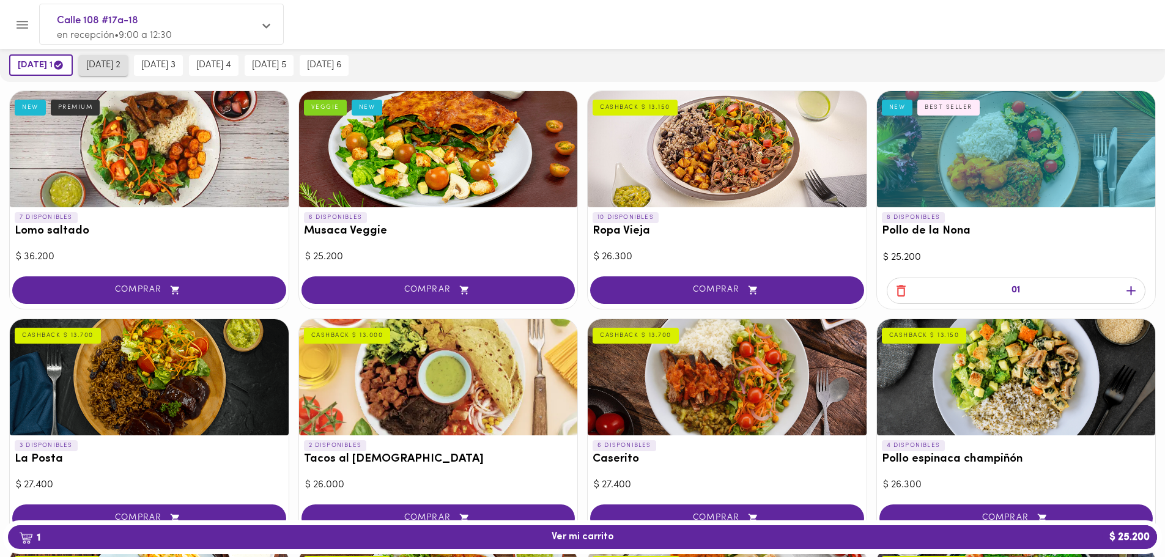
click at [95, 72] on button "[DATE] 2" at bounding box center [103, 65] width 49 height 21
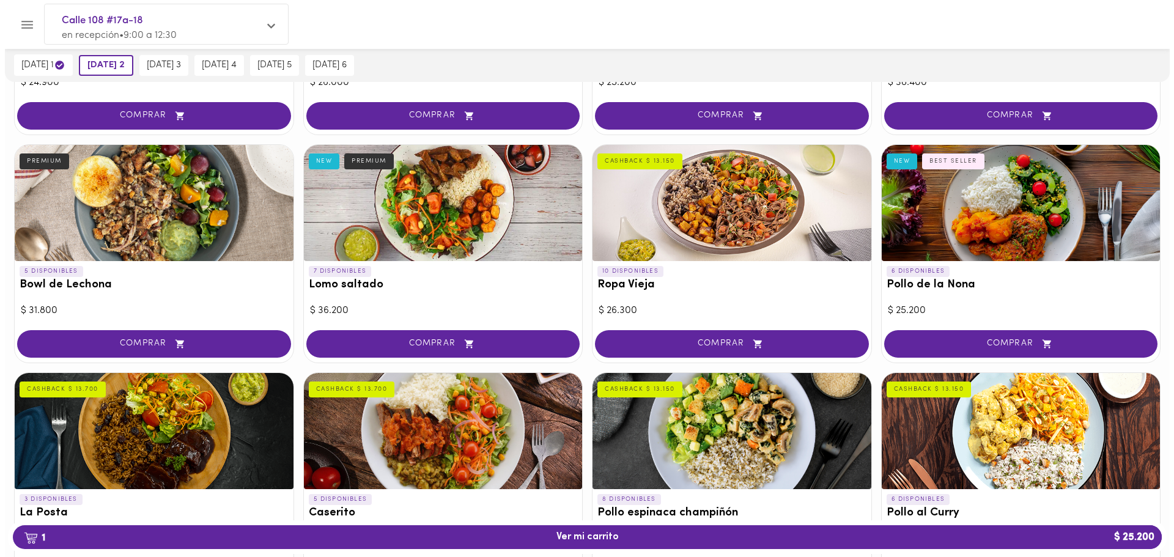
scroll to position [245, 0]
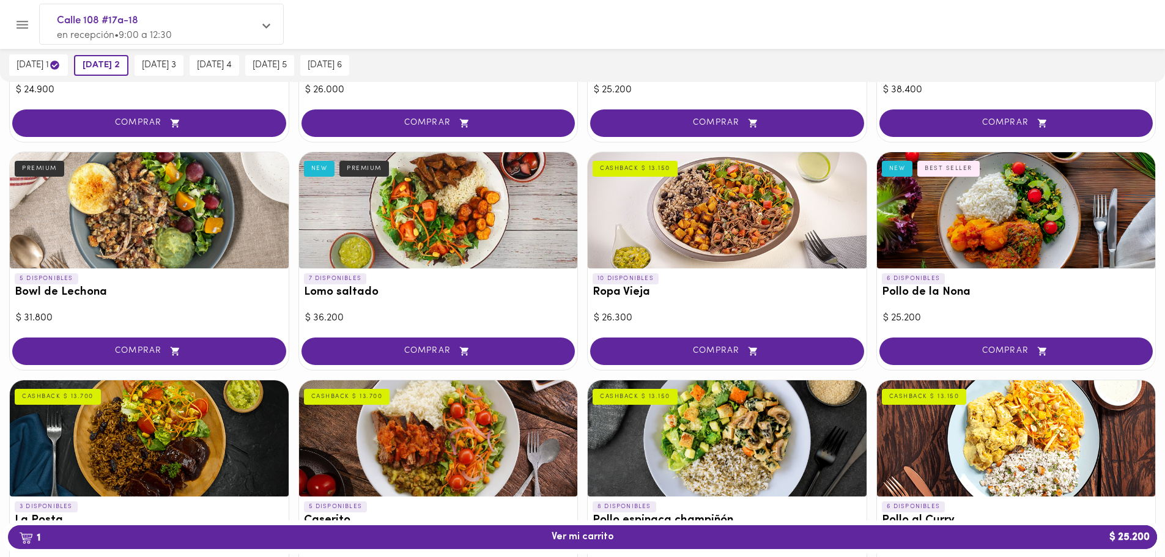
click at [690, 217] on div at bounding box center [726, 210] width 279 height 116
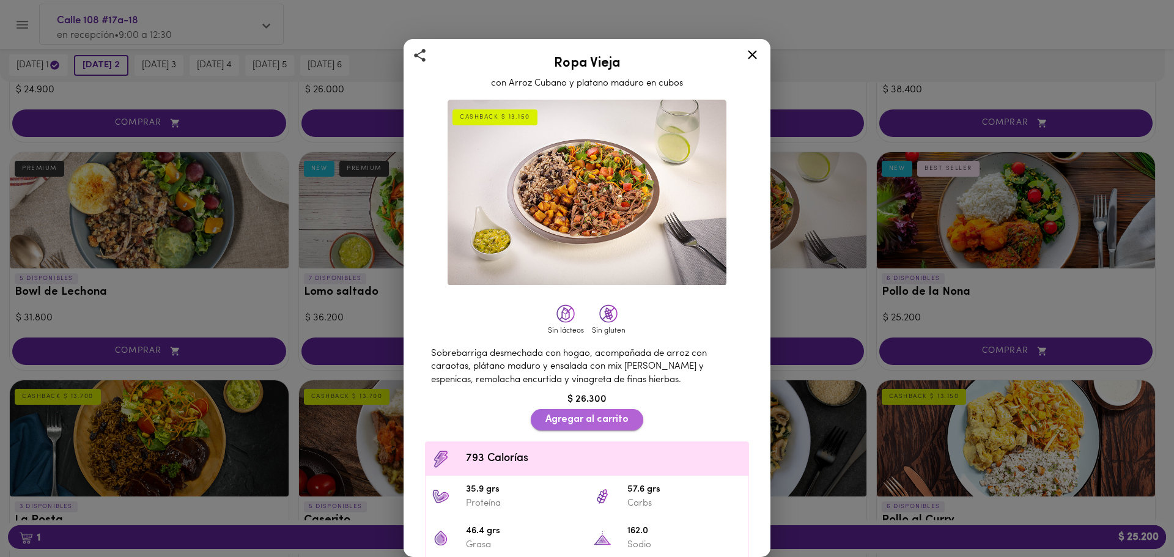
click at [545, 414] on span "Agregar al carrito" at bounding box center [586, 420] width 83 height 12
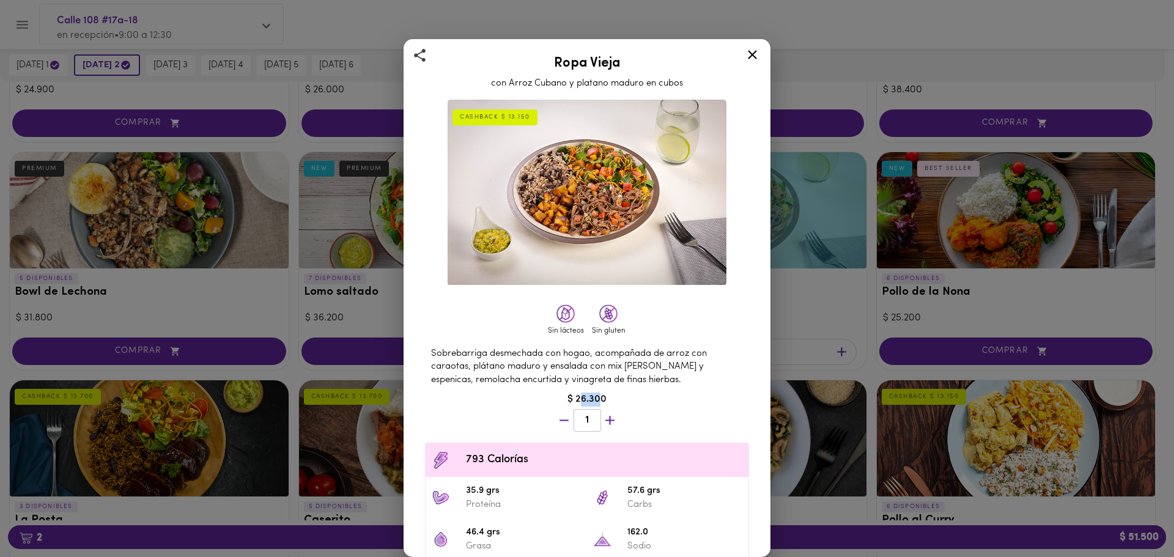
drag, startPoint x: 581, startPoint y: 391, endPoint x: 595, endPoint y: 392, distance: 13.5
click at [595, 392] on div "$ 26.300" at bounding box center [587, 399] width 336 height 14
click at [748, 59] on icon at bounding box center [752, 54] width 15 height 15
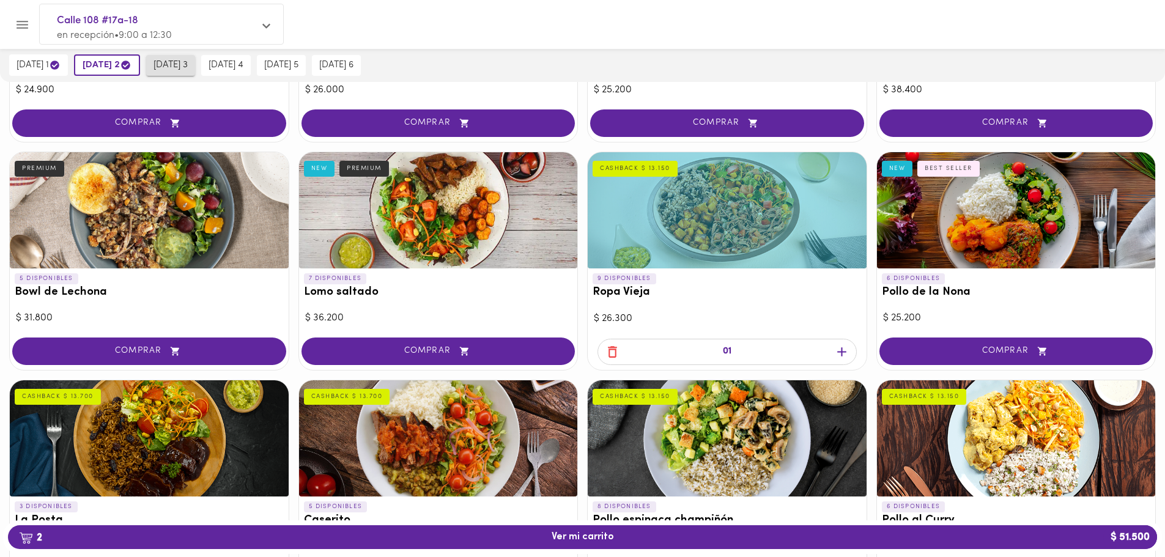
click at [156, 72] on button "[DATE] 3" at bounding box center [170, 65] width 49 height 21
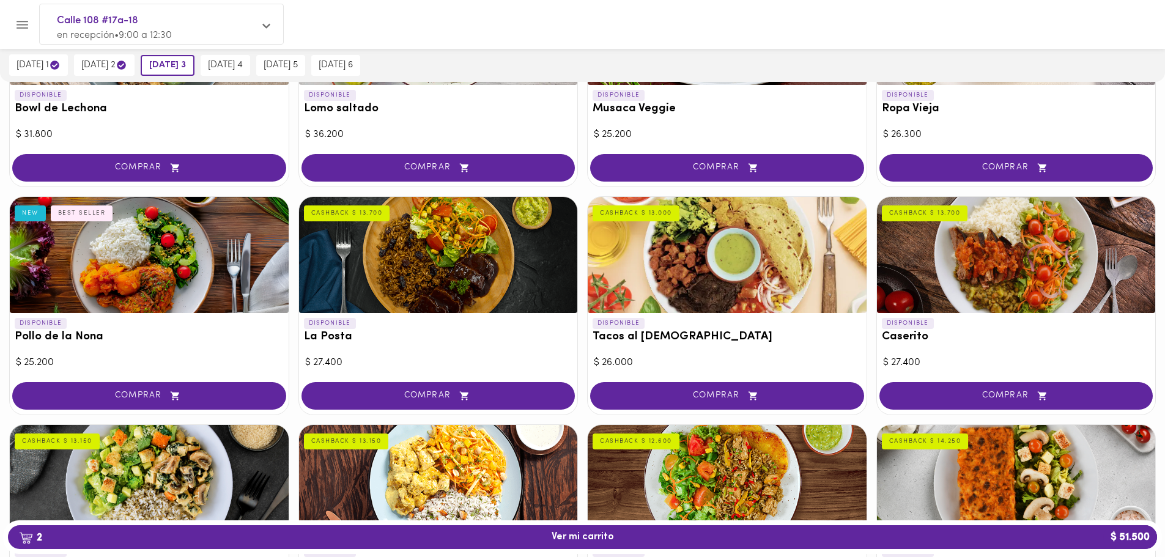
scroll to position [489, 0]
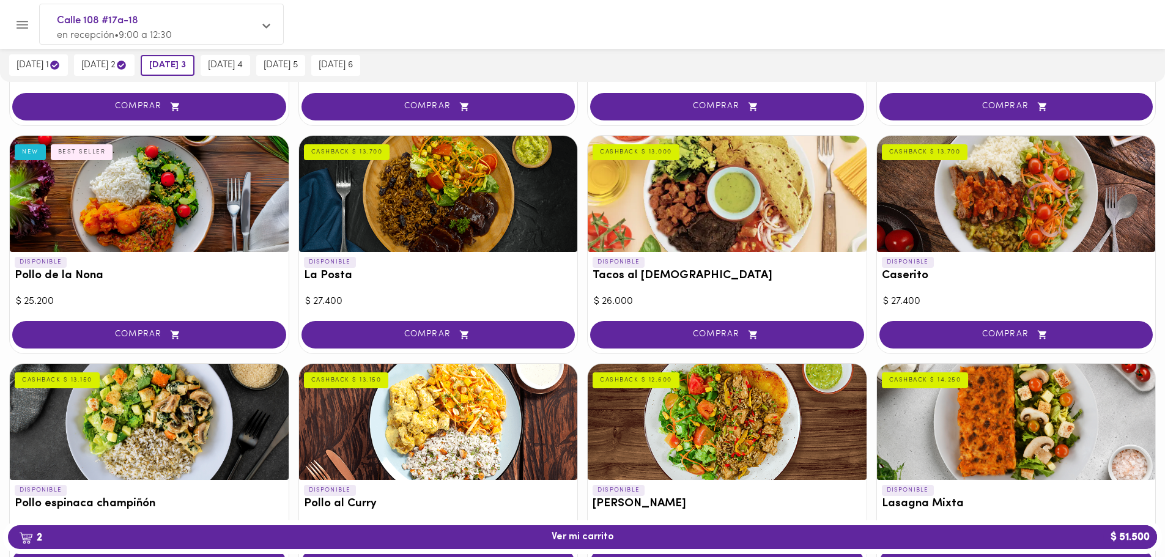
click at [1009, 199] on div at bounding box center [1016, 194] width 279 height 116
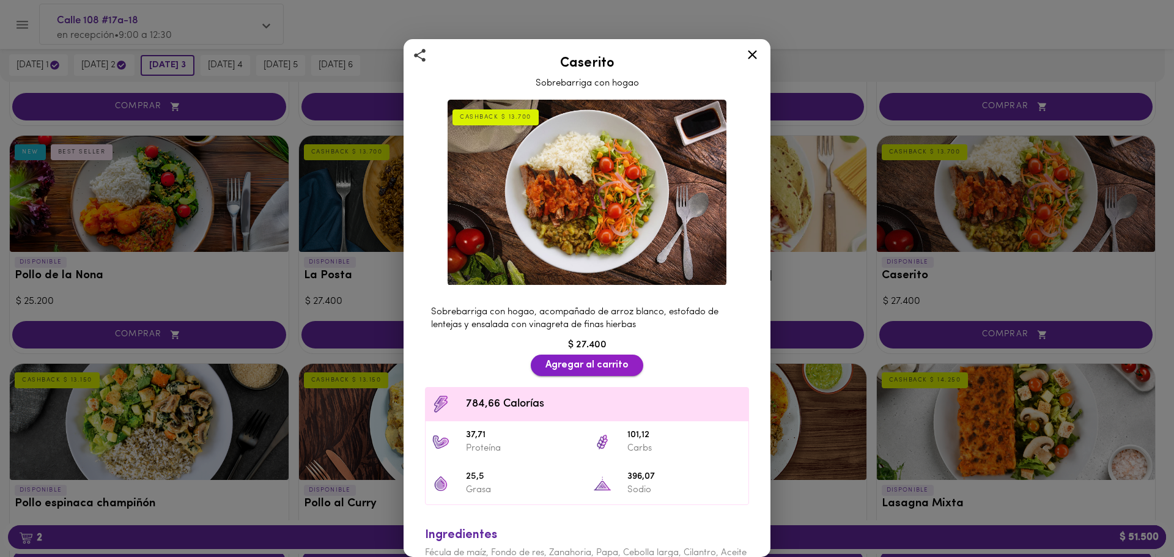
click at [572, 359] on span "Agregar al carrito" at bounding box center [586, 365] width 83 height 12
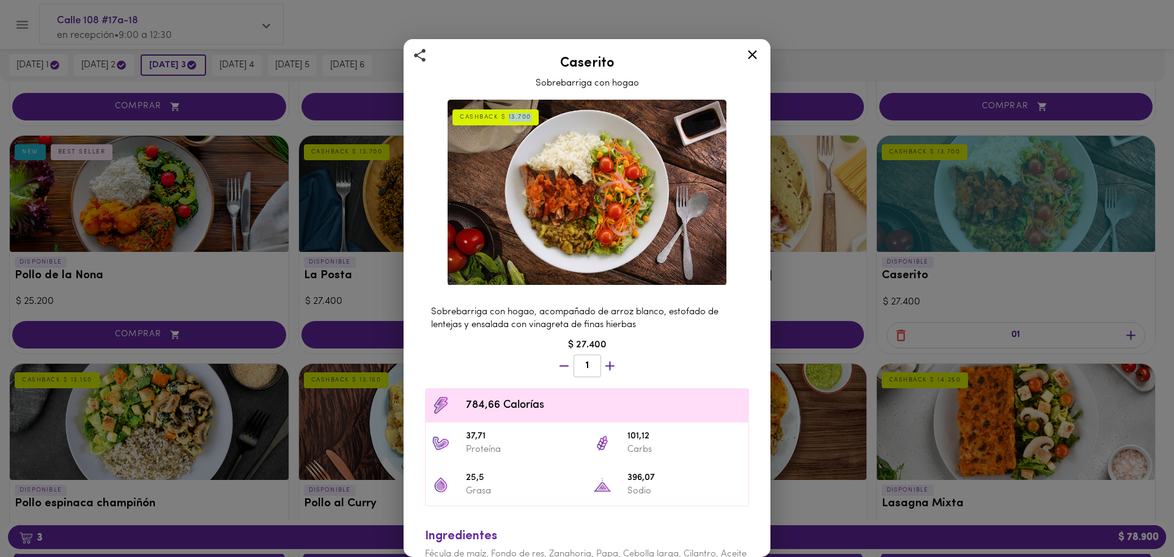
drag, startPoint x: 506, startPoint y: 118, endPoint x: 528, endPoint y: 119, distance: 22.0
click at [528, 119] on div "CASHBACK $ 13.700" at bounding box center [495, 117] width 86 height 16
drag, startPoint x: 503, startPoint y: 117, endPoint x: 518, endPoint y: 118, distance: 15.3
click at [518, 118] on div "CASHBACK $ 13.700" at bounding box center [495, 117] width 86 height 16
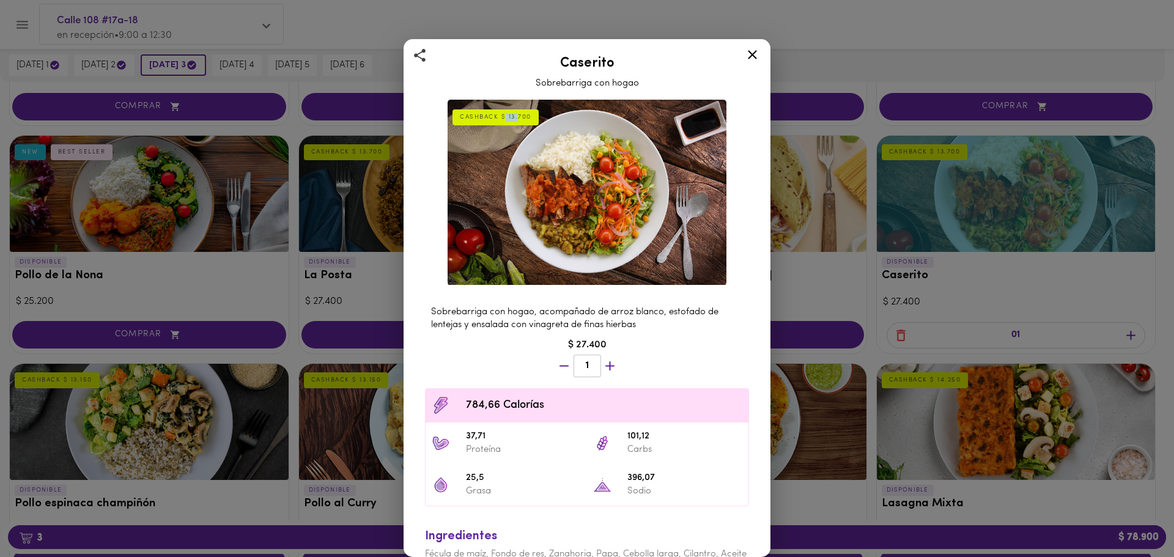
click at [518, 118] on div "CASHBACK $ 13.700" at bounding box center [495, 117] width 86 height 16
click at [750, 52] on icon at bounding box center [752, 54] width 9 height 9
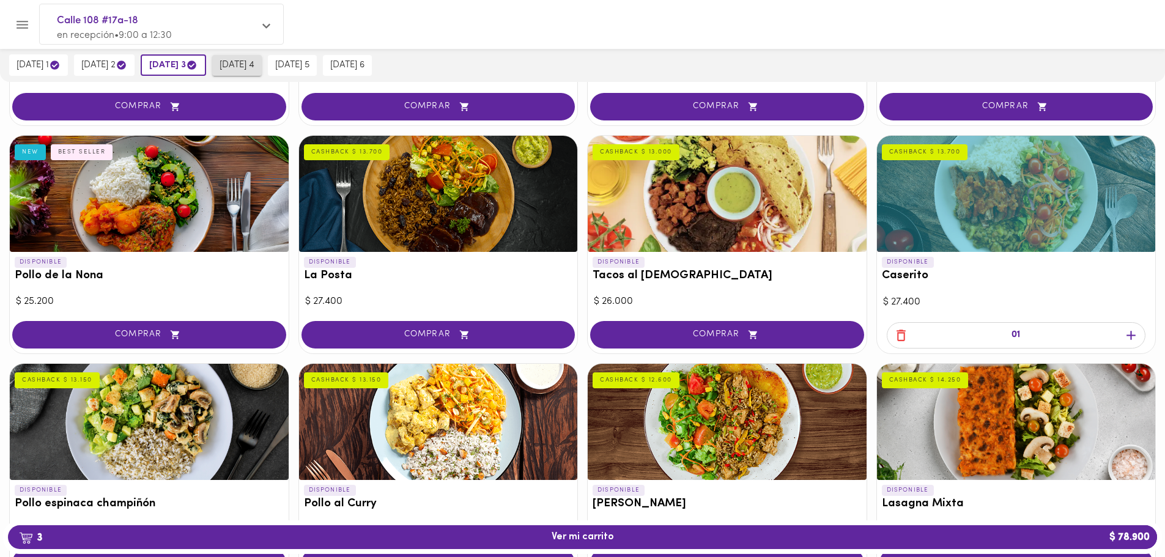
click at [241, 67] on span "[DATE] 4" at bounding box center [236, 65] width 35 height 11
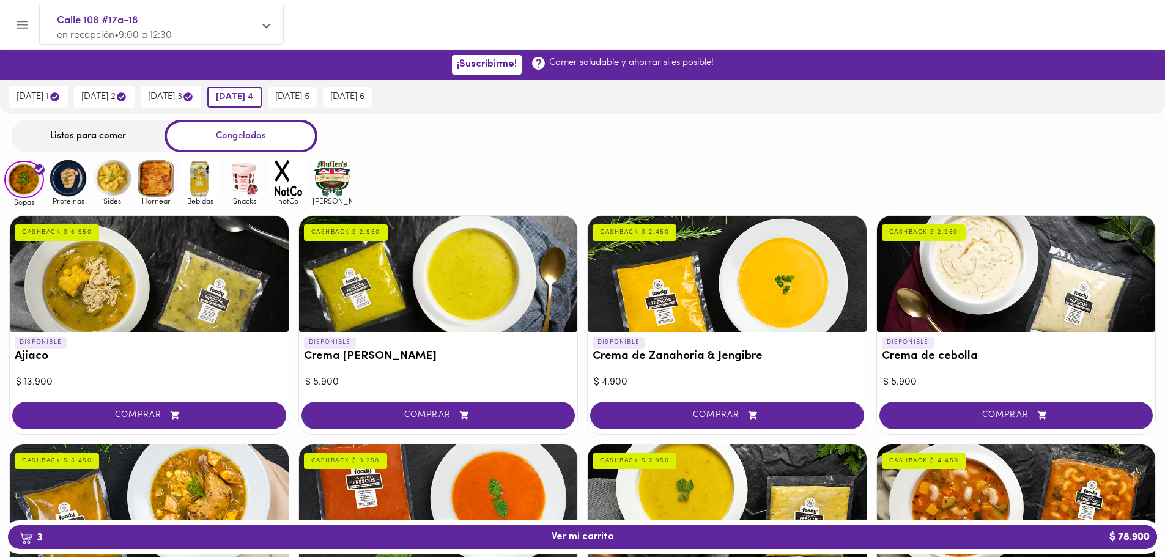
click at [46, 127] on div "Listos para comer" at bounding box center [88, 136] width 153 height 32
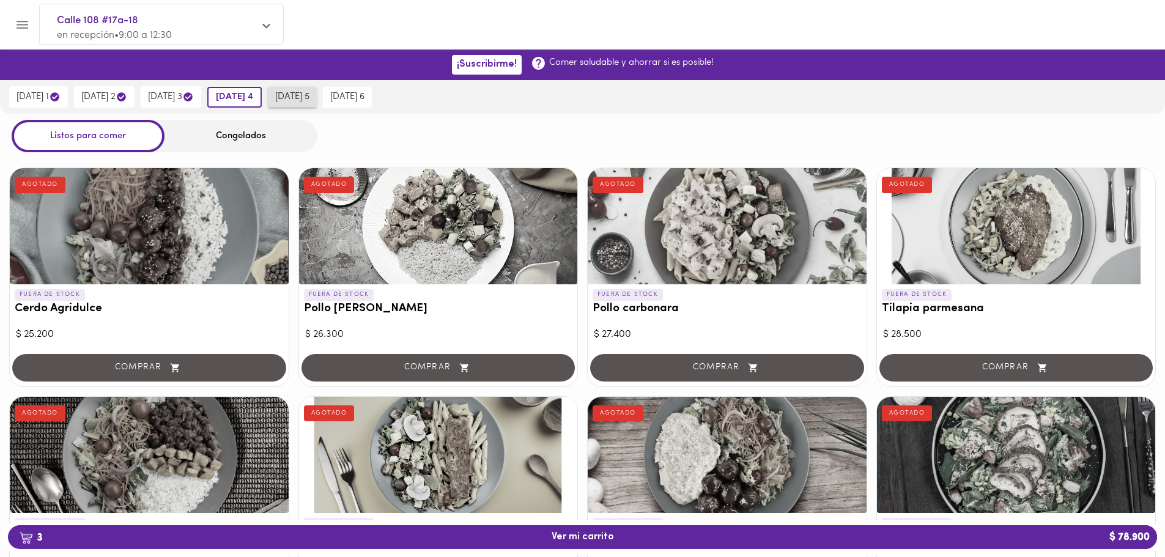
click at [309, 98] on span "[DATE] 5" at bounding box center [292, 97] width 34 height 11
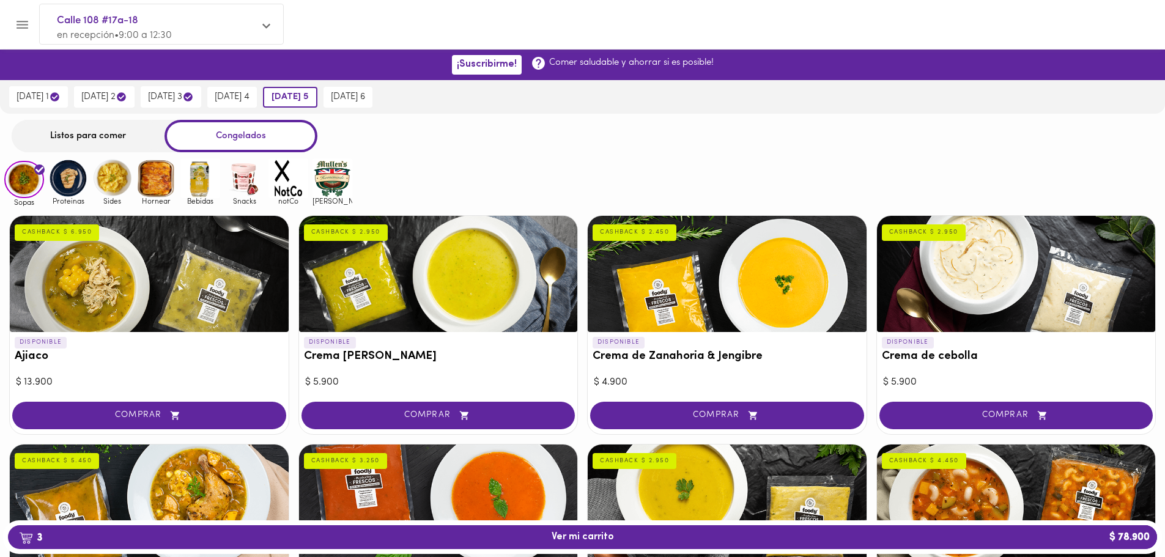
click at [68, 144] on div "Listos para comer" at bounding box center [88, 136] width 153 height 32
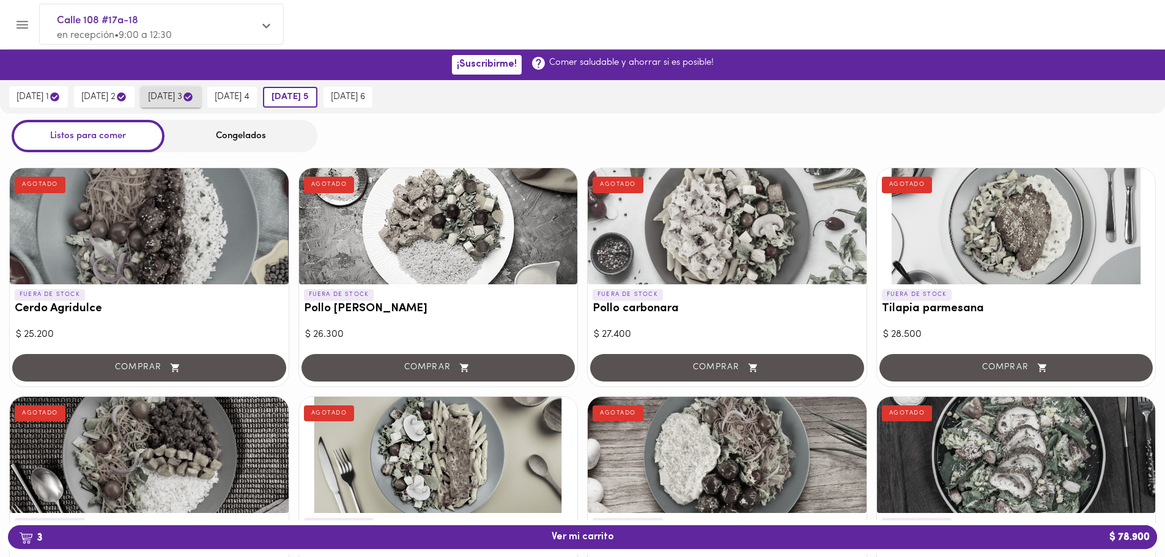
click at [166, 92] on span "[DATE] 3" at bounding box center [171, 97] width 46 height 12
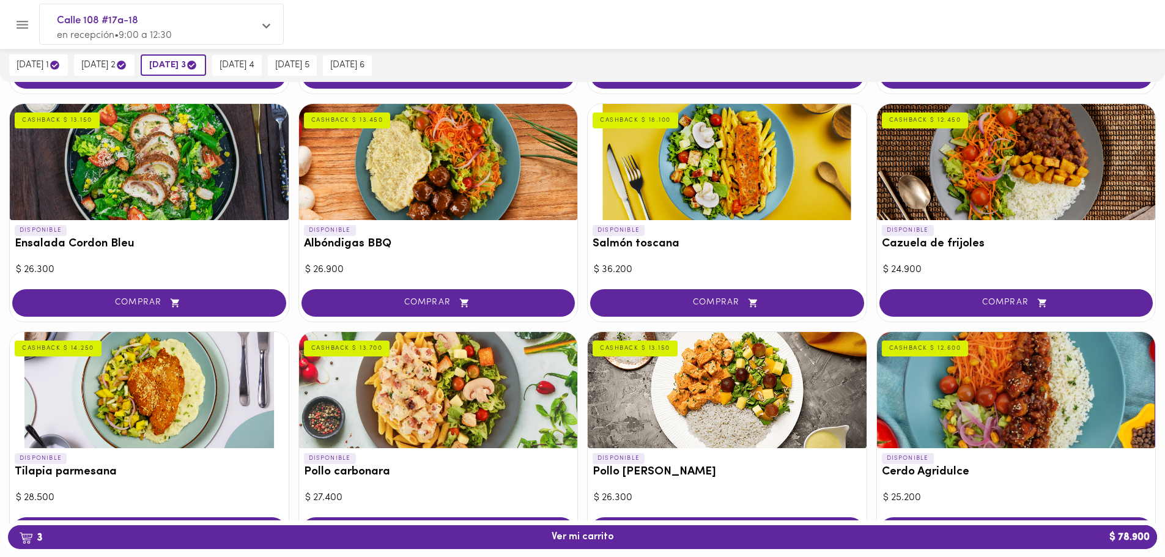
scroll to position [978, 0]
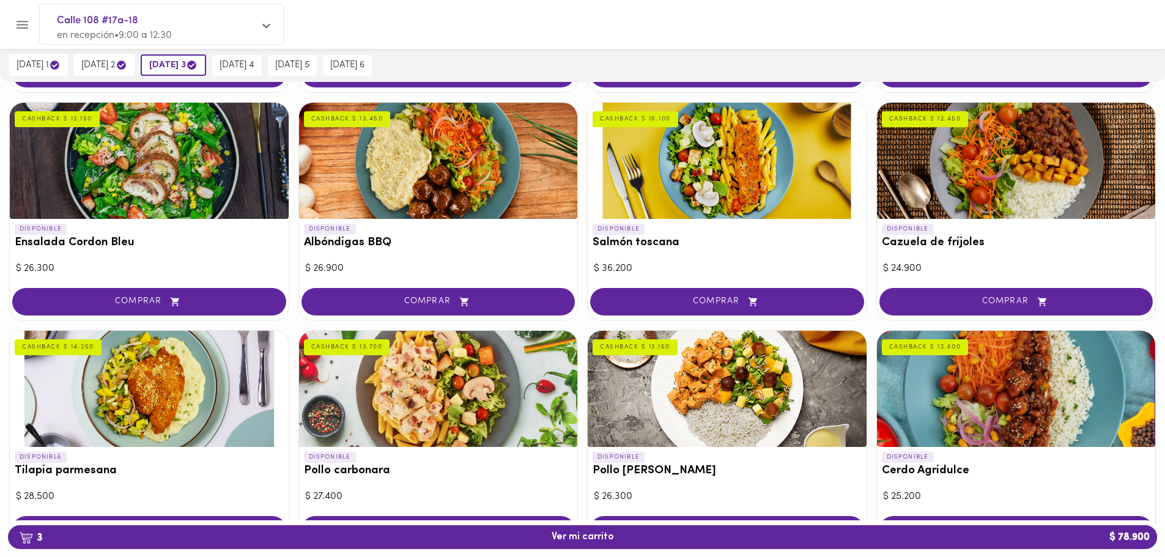
click at [1041, 167] on div at bounding box center [1016, 161] width 279 height 116
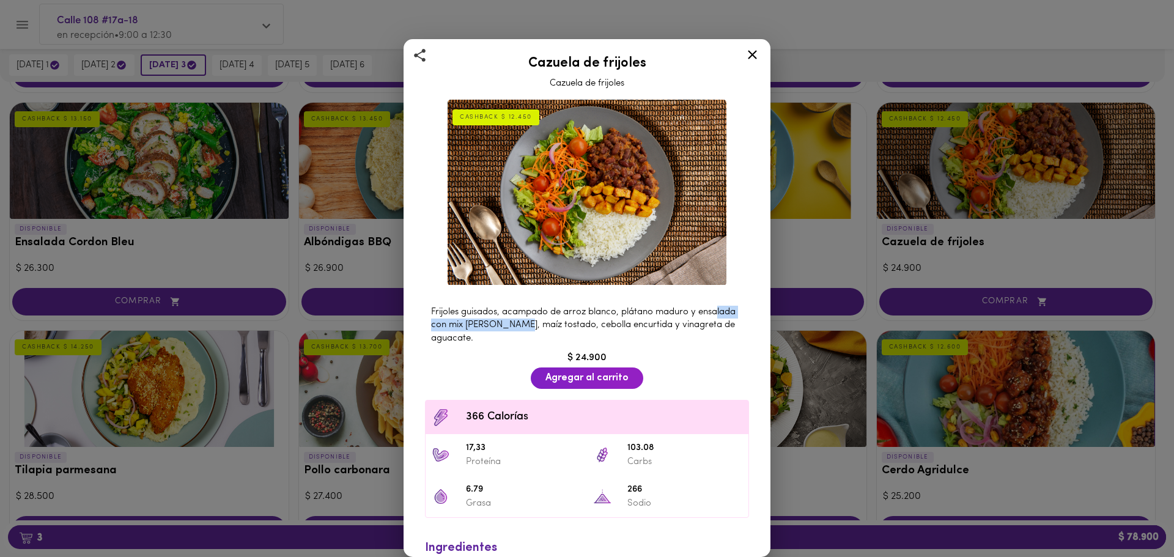
drag, startPoint x: 449, startPoint y: 313, endPoint x: 561, endPoint y: 319, distance: 112.6
click at [561, 319] on span "Frijoles guisados, acampado de arroz blanco, plátano maduro y ensalada con mix …" at bounding box center [583, 325] width 304 height 35
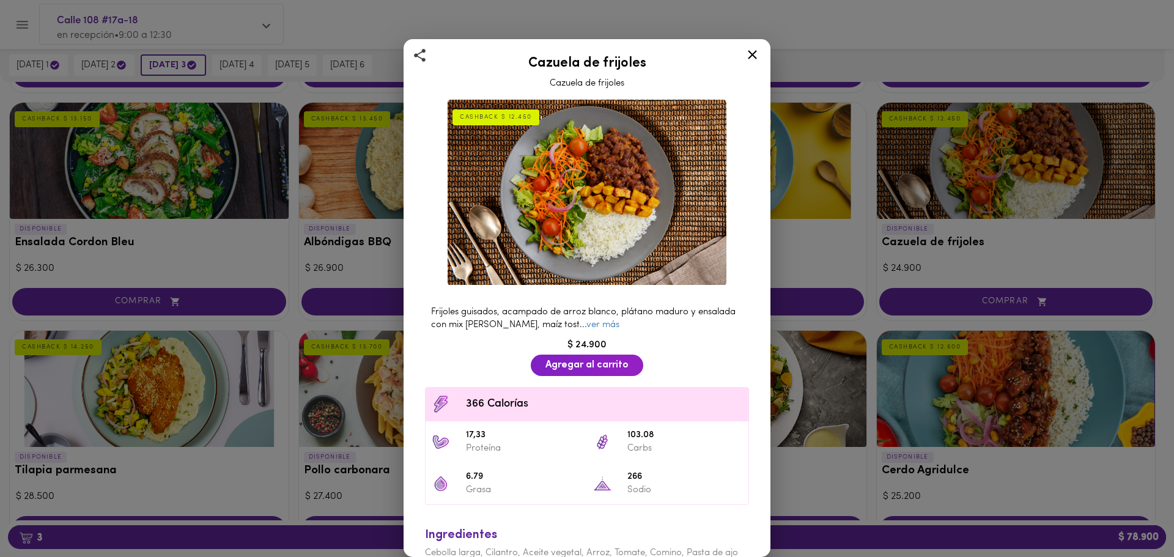
click at [562, 319] on span "Frijoles guisados, acampado de arroz blanco, plátano maduro y ensalada con mix …" at bounding box center [583, 319] width 304 height 22
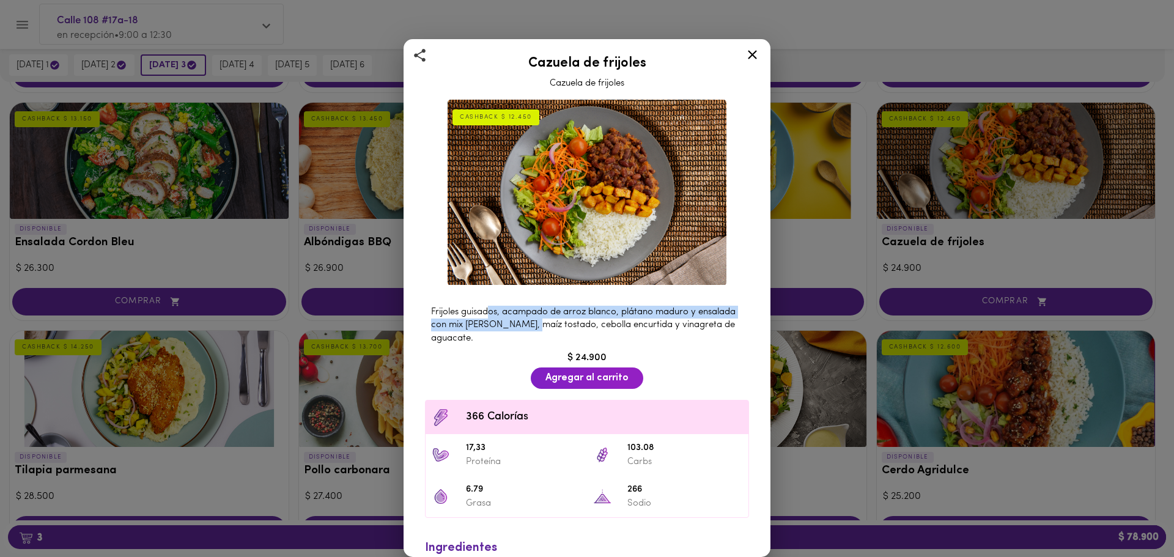
drag, startPoint x: 491, startPoint y: 302, endPoint x: 573, endPoint y: 316, distance: 83.1
click at [573, 316] on span "Frijoles guisados, acampado de arroz blanco, plátano maduro y ensalada con mix …" at bounding box center [583, 325] width 304 height 35
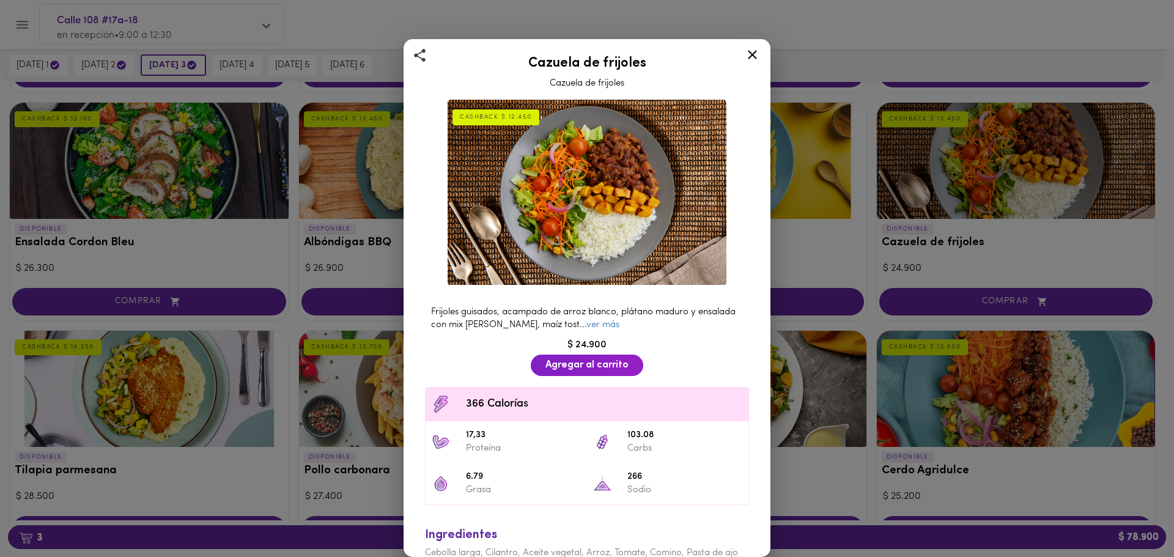
click at [573, 316] on span "Frijoles guisados, acampado de arroz blanco, plátano maduro y ensalada con mix …" at bounding box center [583, 319] width 304 height 22
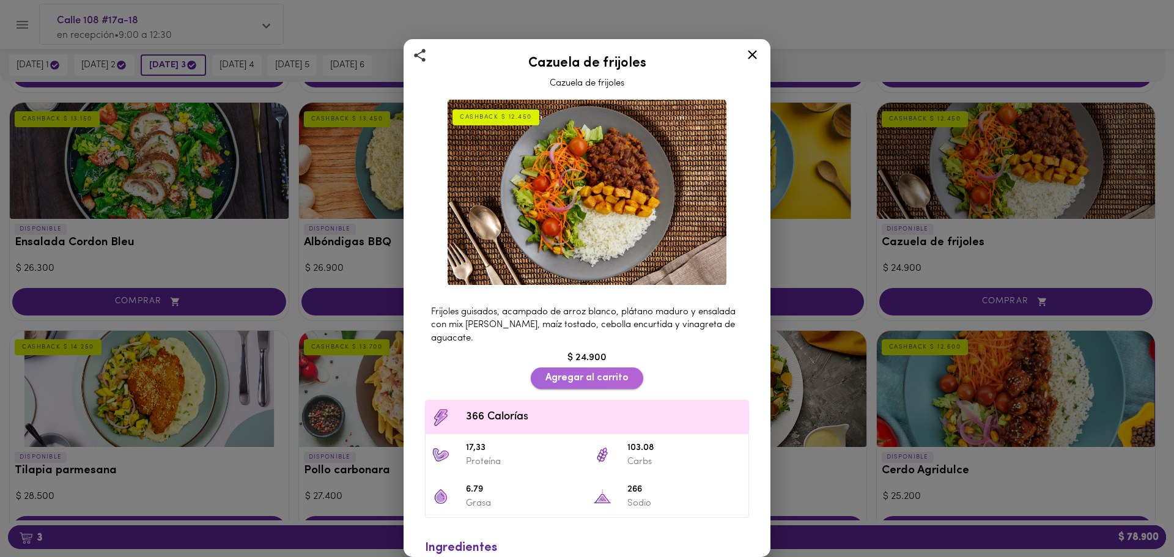
click at [571, 378] on button "Agregar al carrito" at bounding box center [587, 377] width 112 height 21
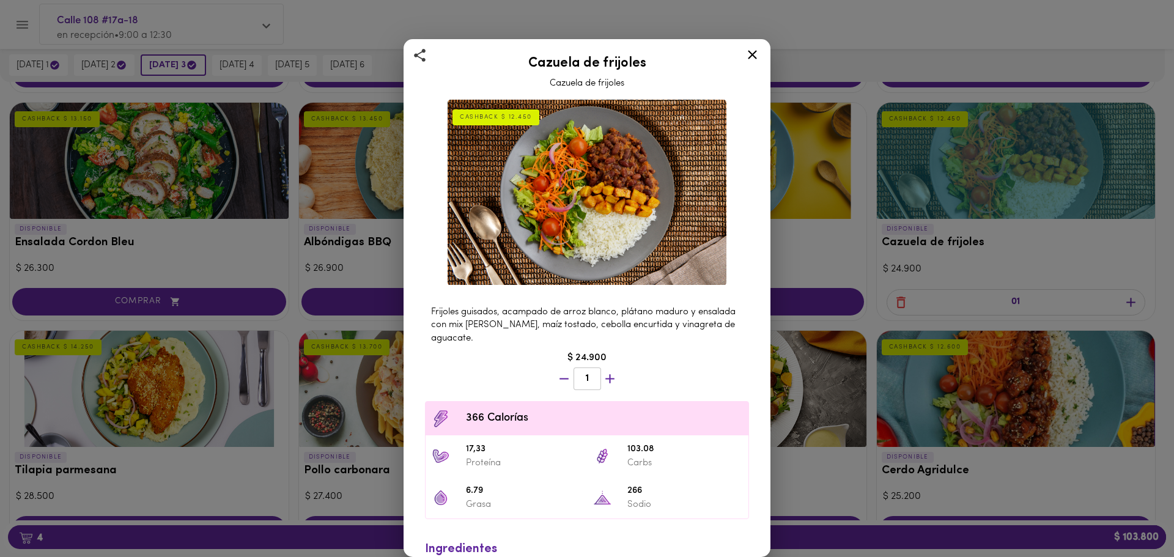
click at [751, 53] on icon at bounding box center [752, 54] width 9 height 9
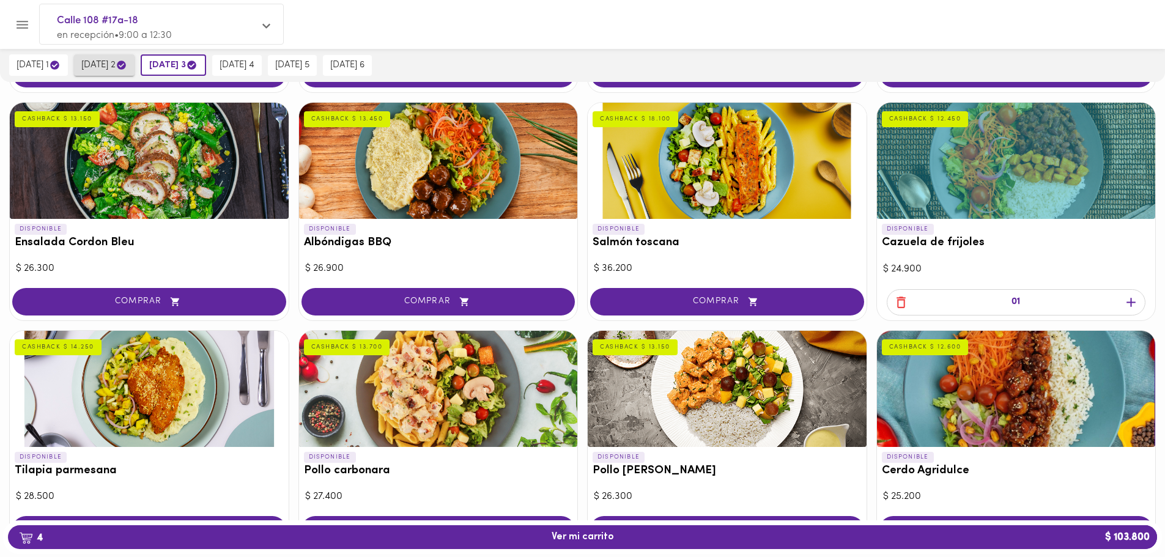
click at [95, 64] on span "[DATE] 2" at bounding box center [104, 65] width 46 height 12
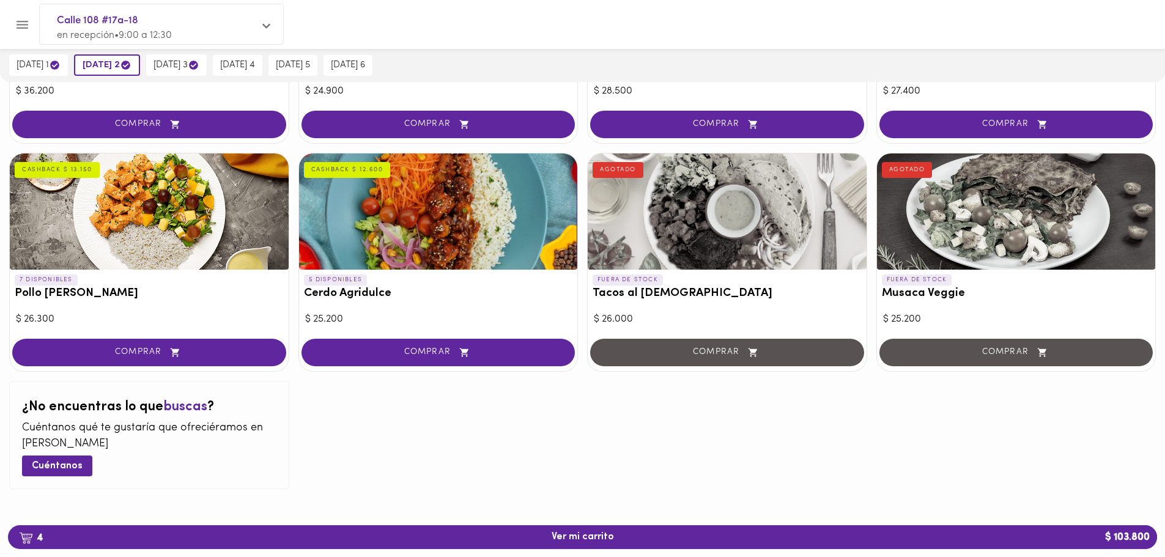
scroll to position [1158, 0]
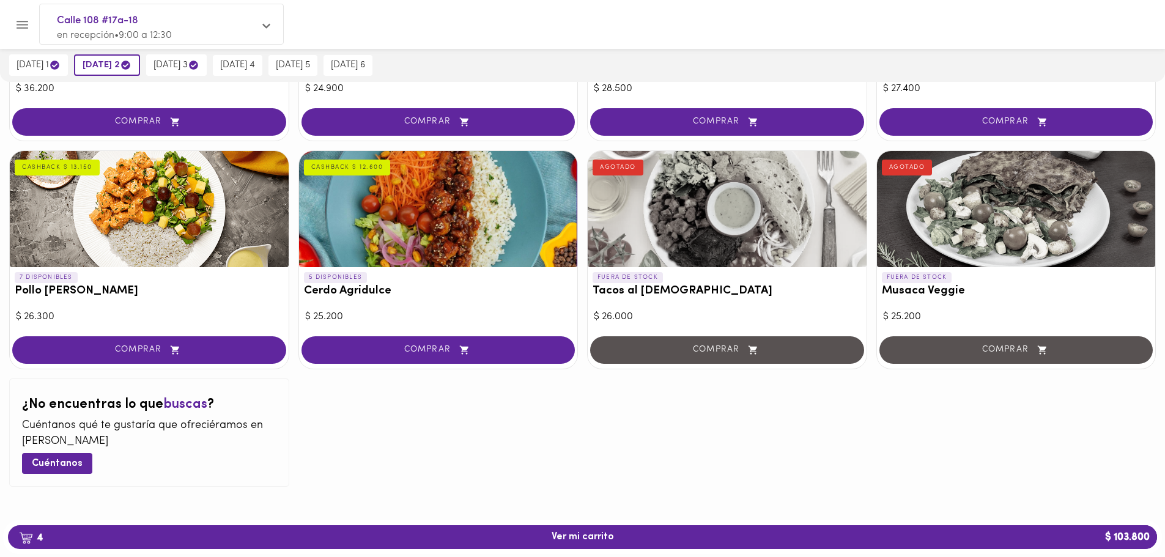
click at [144, 201] on div at bounding box center [149, 209] width 279 height 116
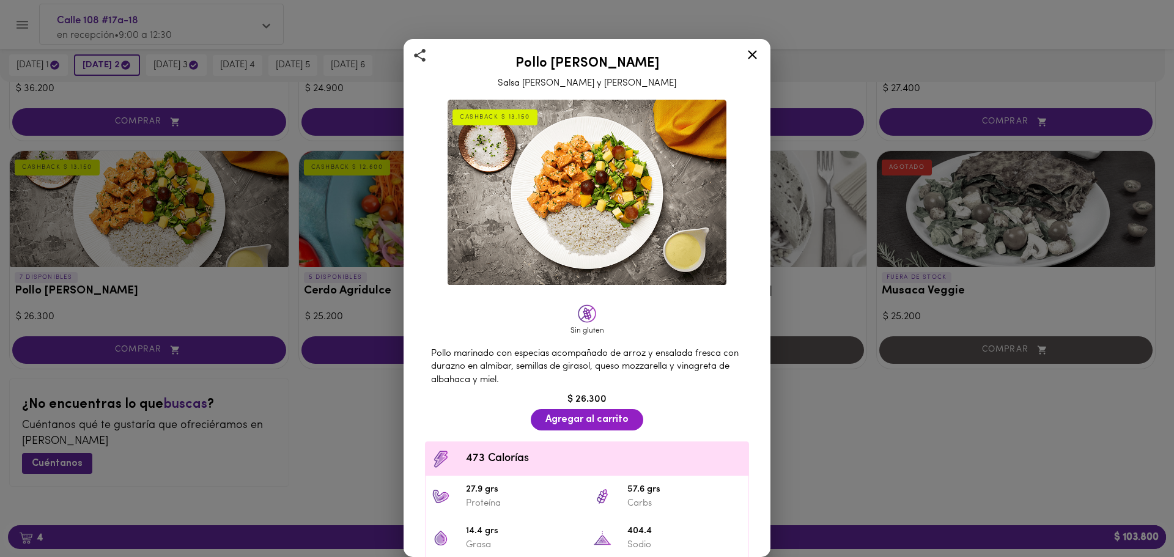
click at [361, 425] on div "Pollo Tikka Massala Salsa [PERSON_NAME] y Coco CASHBACK $ 13.150 Sin gluten Pol…" at bounding box center [587, 278] width 1174 height 557
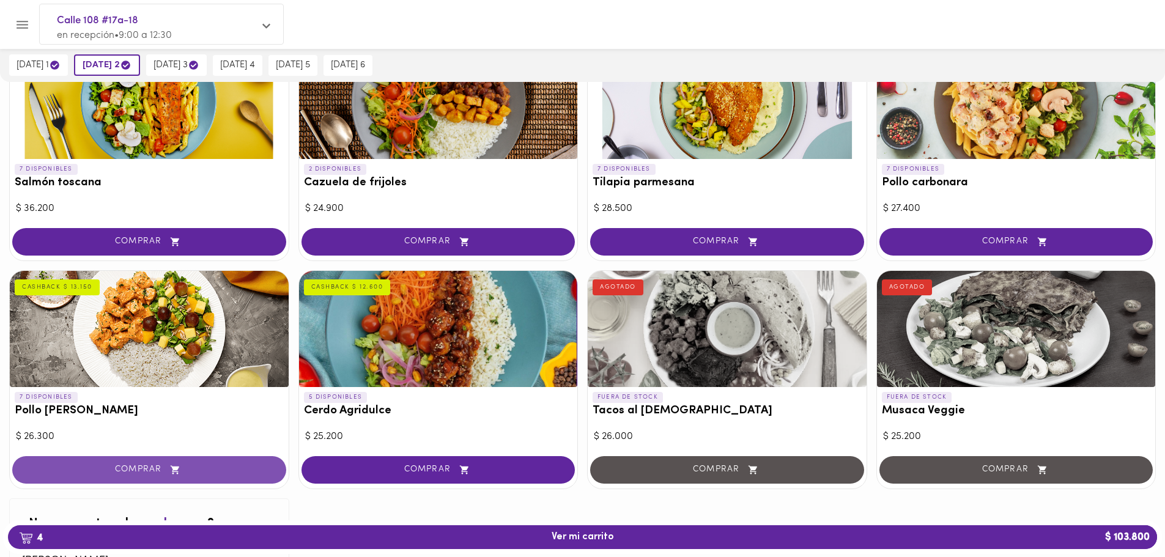
scroll to position [1036, 0]
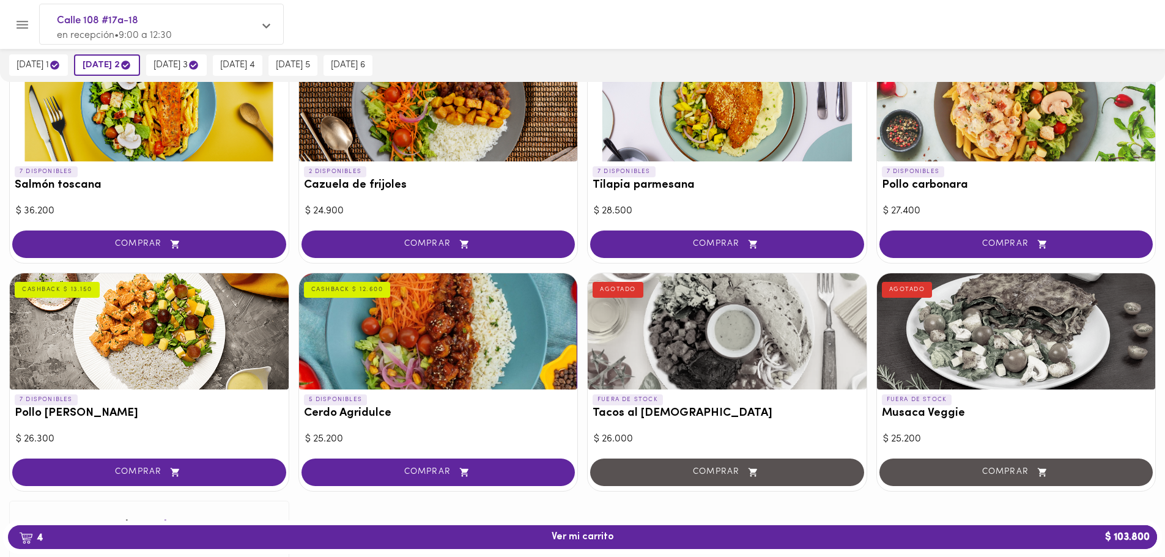
click at [153, 377] on div at bounding box center [149, 331] width 279 height 116
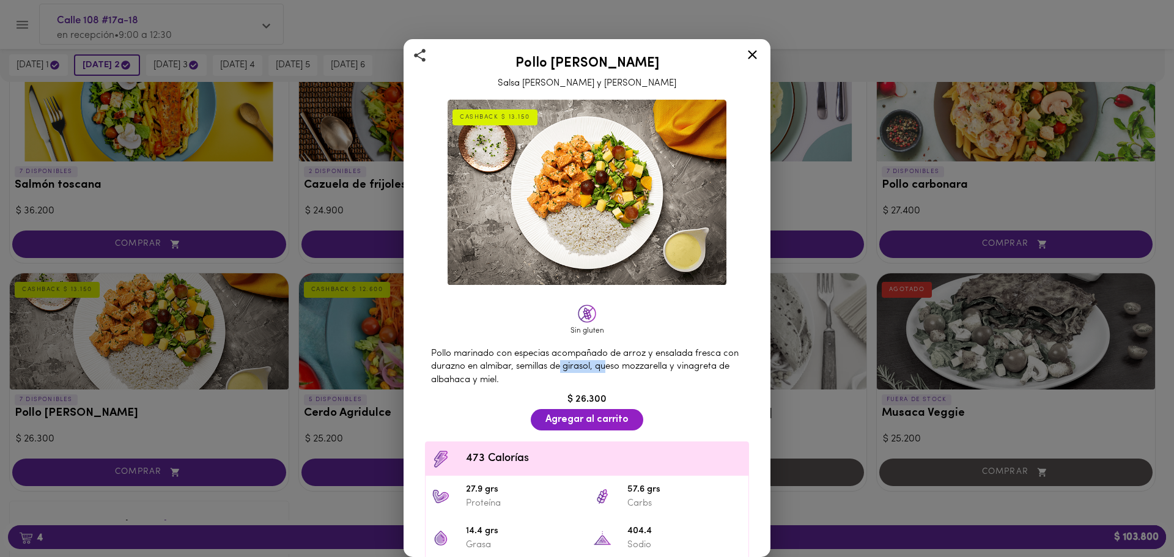
drag, startPoint x: 594, startPoint y: 360, endPoint x: 630, endPoint y: 366, distance: 36.5
click at [630, 366] on span "Pollo marinado con especias acompañado de arroz y ensalada fresca con durazno e…" at bounding box center [585, 366] width 308 height 35
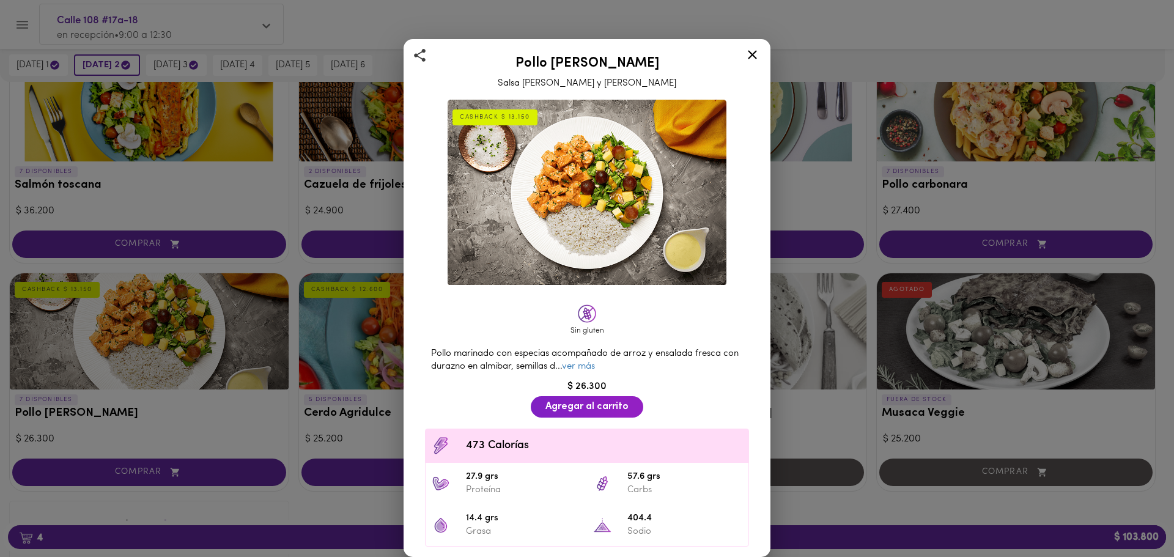
click at [630, 366] on div "Pollo marinado con especias acompañado de arroz y ensalada fresca con durazno e…" at bounding box center [587, 360] width 336 height 39
click at [205, 366] on div "Pollo Tikka Massala Salsa [PERSON_NAME] y Coco CASHBACK $ 13.150 Sin gluten Pol…" at bounding box center [587, 278] width 1174 height 557
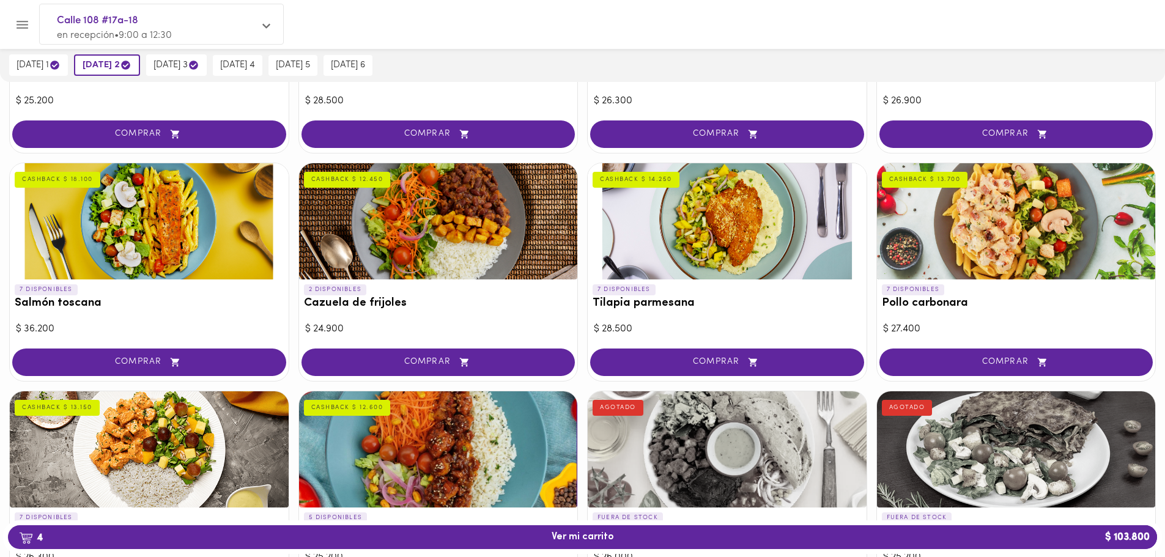
scroll to position [913, 0]
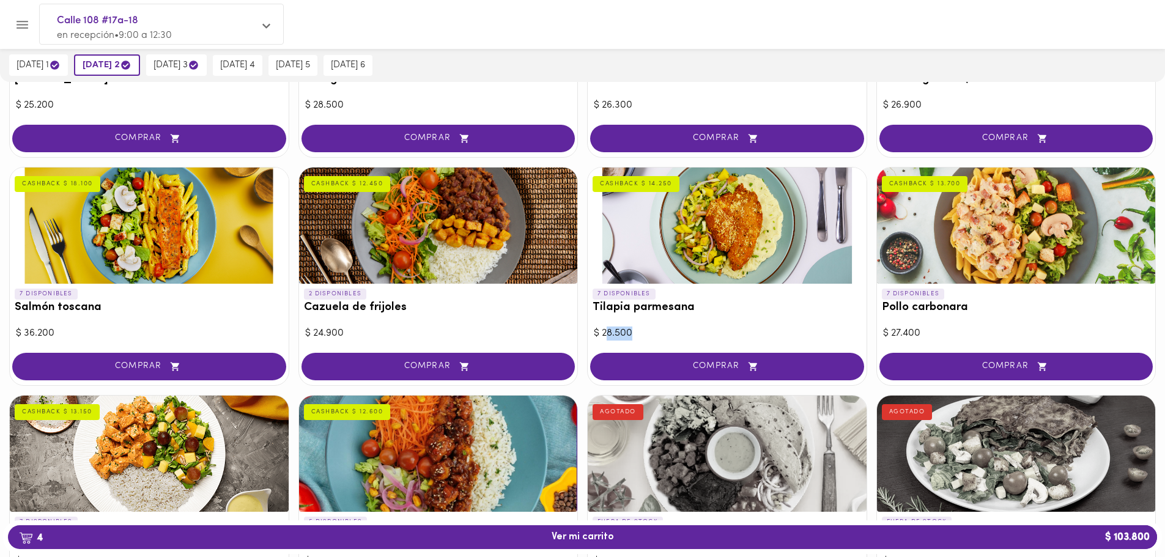
drag, startPoint x: 631, startPoint y: 339, endPoint x: 619, endPoint y: 325, distance: 18.2
click at [605, 335] on div "$ 28.500" at bounding box center [727, 333] width 267 height 14
click at [658, 330] on div "$ 28.500" at bounding box center [727, 333] width 267 height 14
drag, startPoint x: 381, startPoint y: 326, endPoint x: 294, endPoint y: 387, distance: 106.2
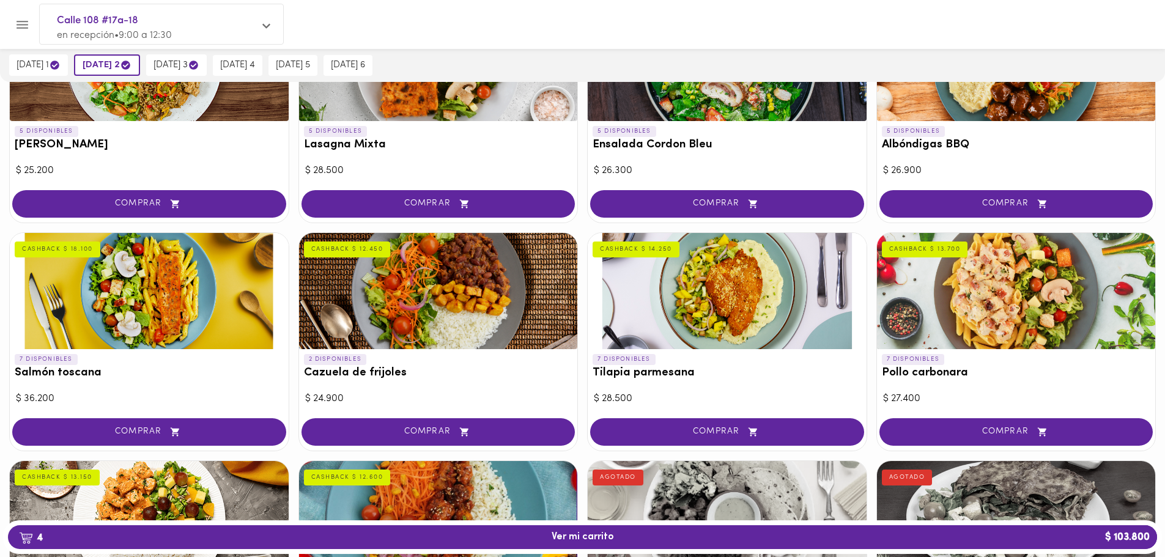
scroll to position [730, 0]
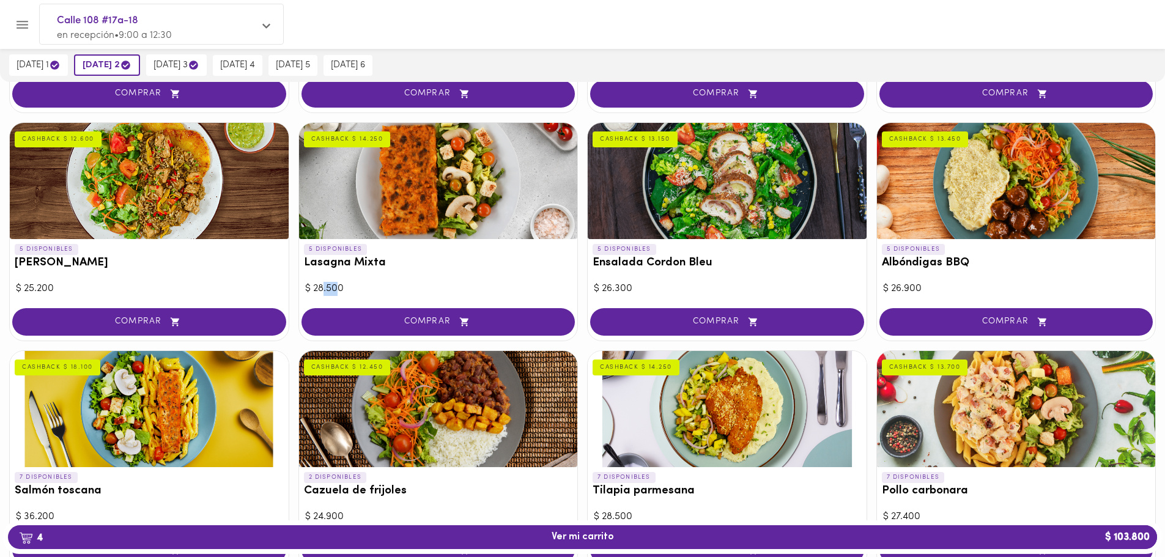
drag, startPoint x: 328, startPoint y: 288, endPoint x: 339, endPoint y: 289, distance: 11.7
click at [339, 289] on div "$ 28.500" at bounding box center [438, 289] width 267 height 14
click at [333, 290] on div "$ 28.500" at bounding box center [438, 289] width 267 height 14
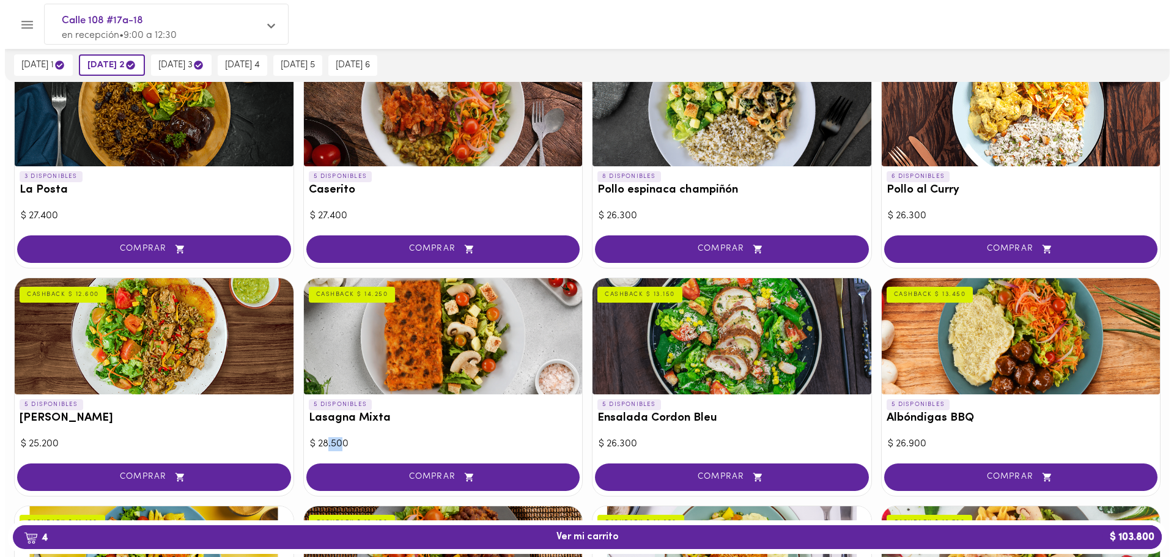
scroll to position [547, 0]
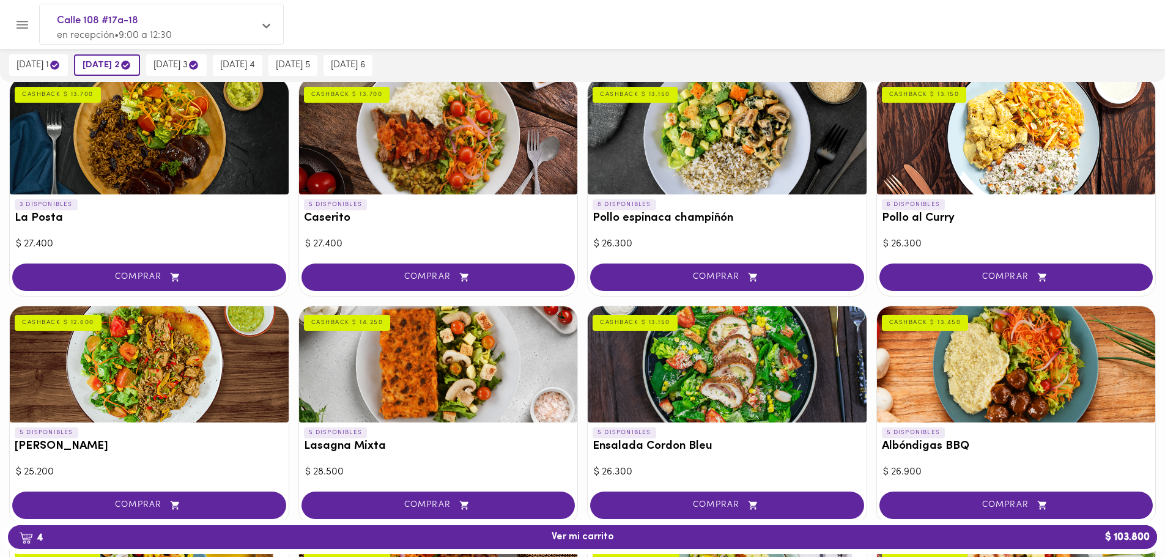
click at [106, 354] on div at bounding box center [149, 364] width 279 height 116
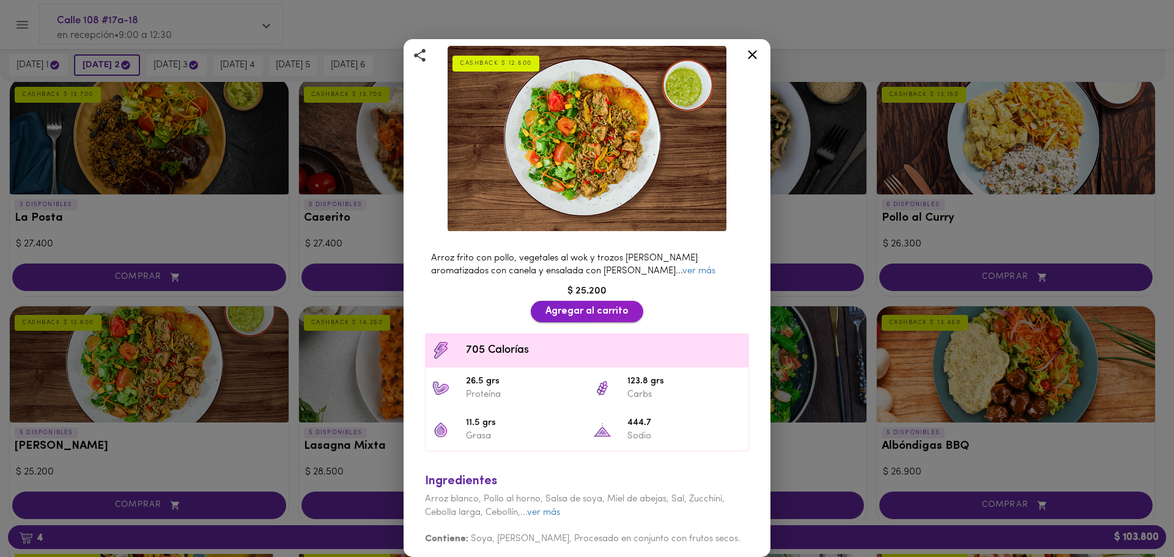
click at [591, 306] on span "Agregar al carrito" at bounding box center [586, 312] width 83 height 12
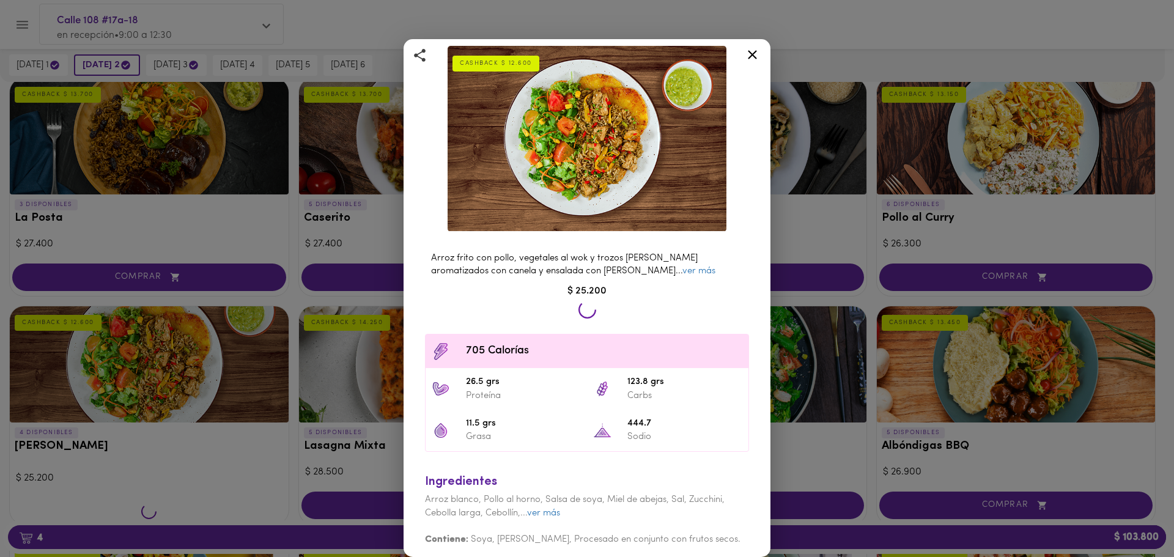
scroll to position [54, 0]
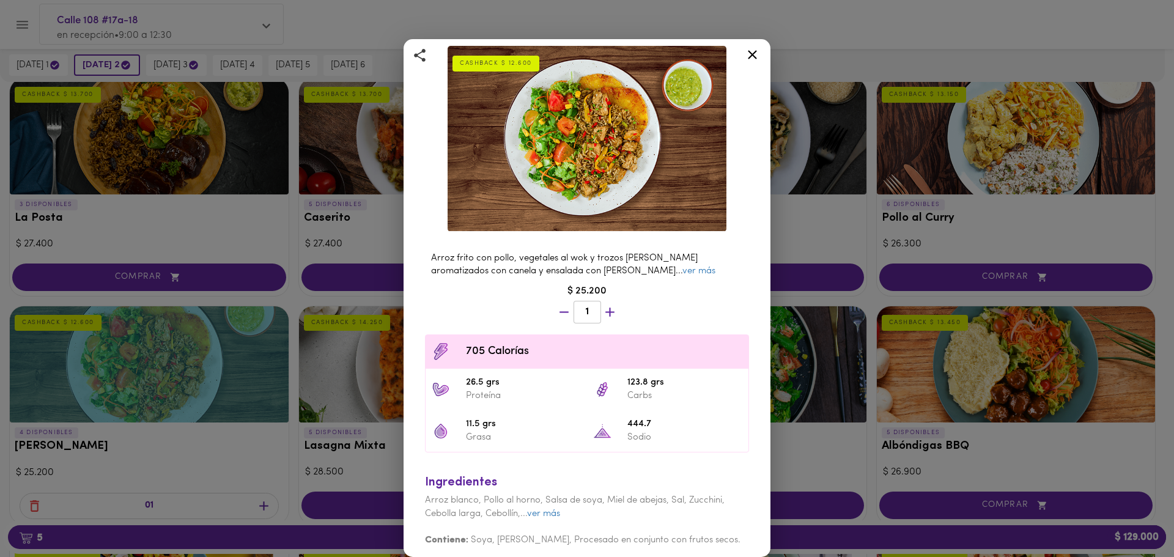
click at [759, 48] on icon at bounding box center [752, 54] width 15 height 15
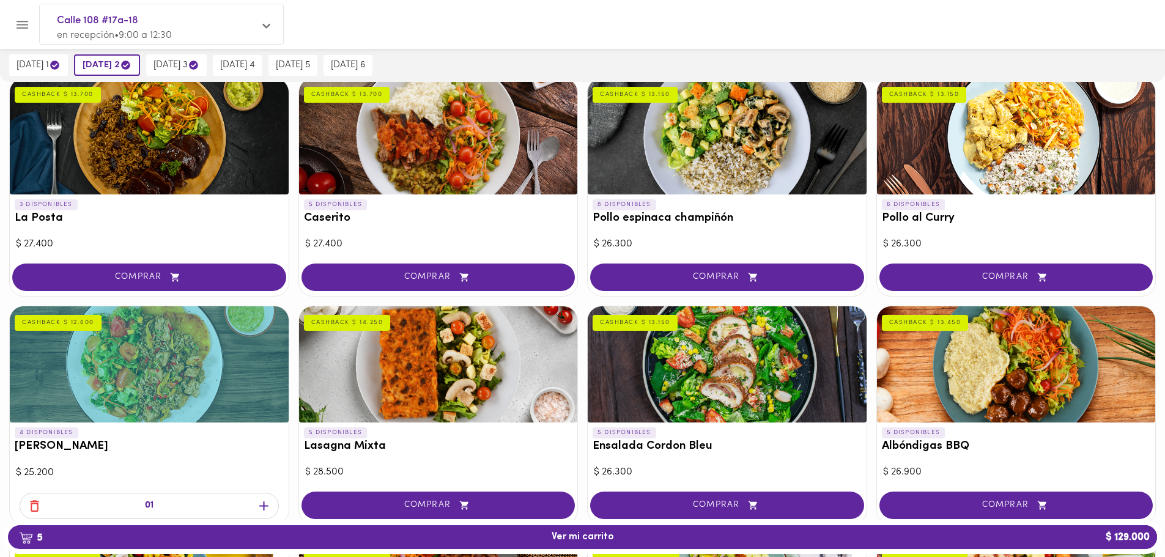
click at [31, 509] on icon "button" at bounding box center [34, 506] width 9 height 12
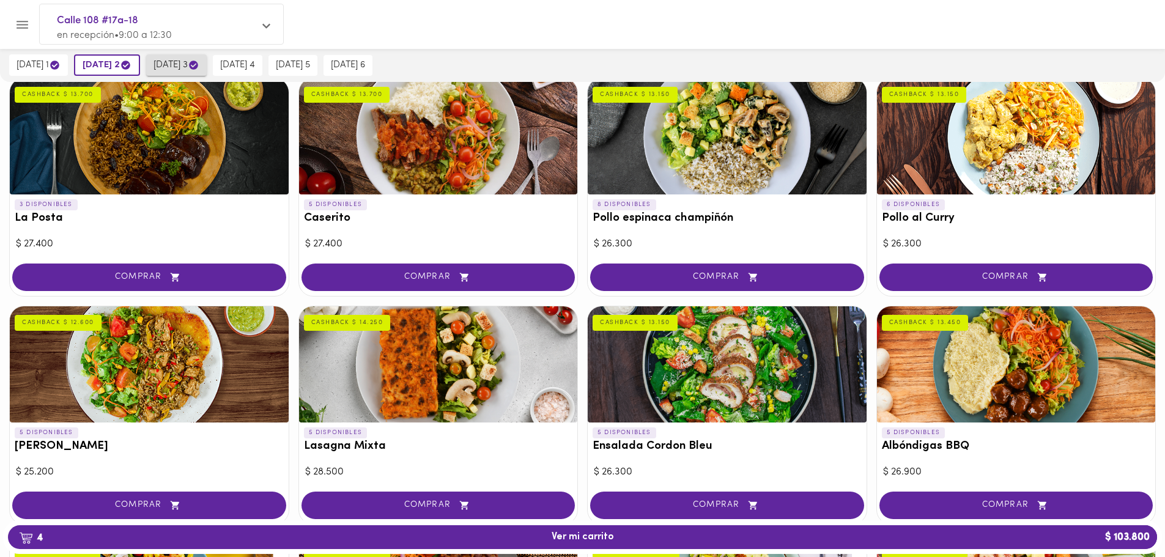
click at [171, 70] on span "[DATE] 3" at bounding box center [176, 65] width 46 height 12
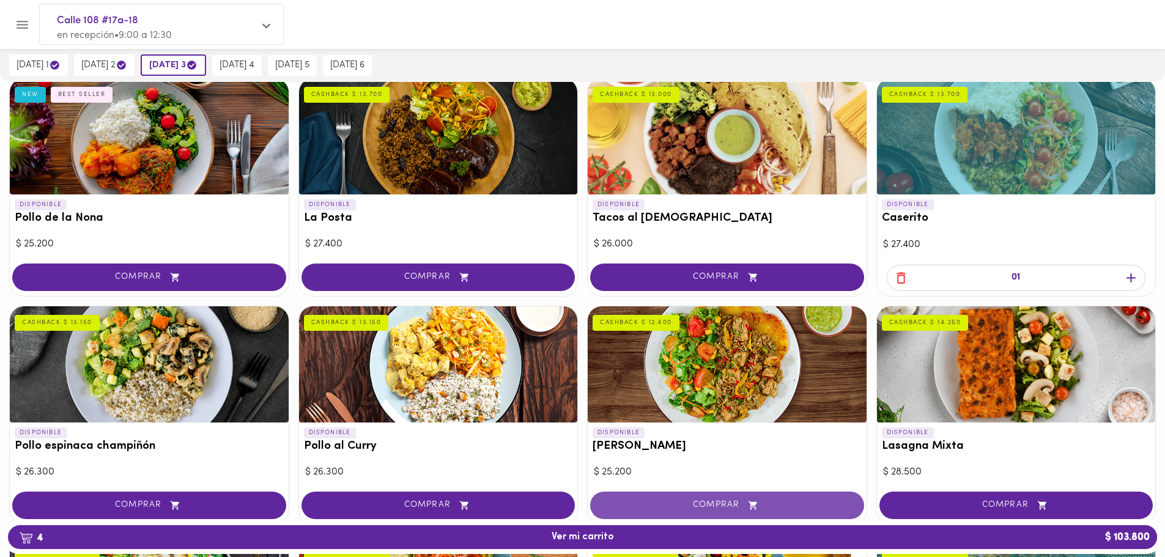
click at [743, 498] on button "COMPRAR" at bounding box center [727, 506] width 274 height 28
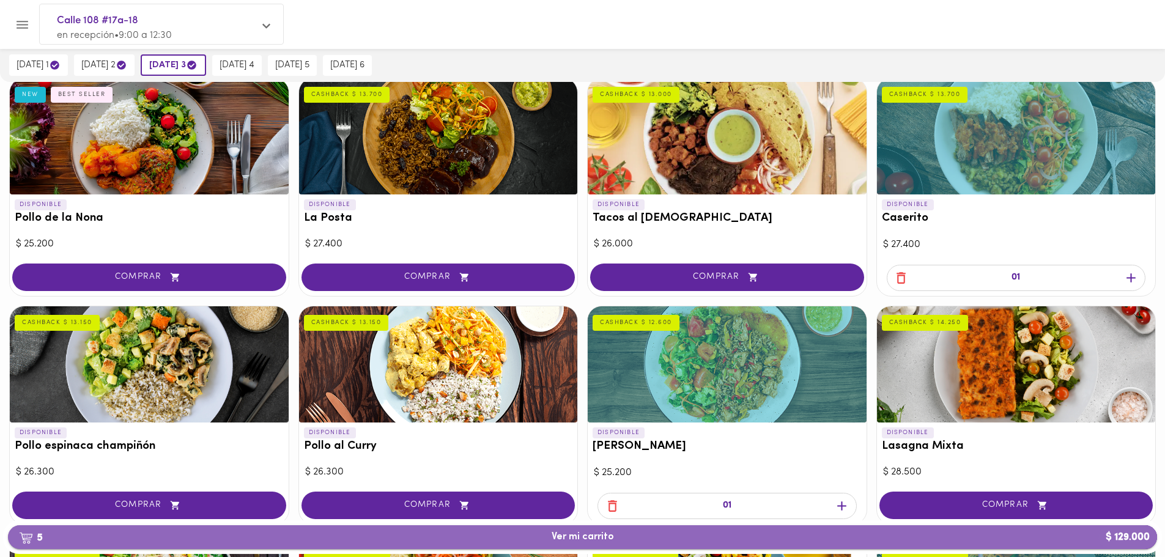
click at [586, 534] on span "5 Ver mi carrito $ 129.000" at bounding box center [582, 537] width 62 height 12
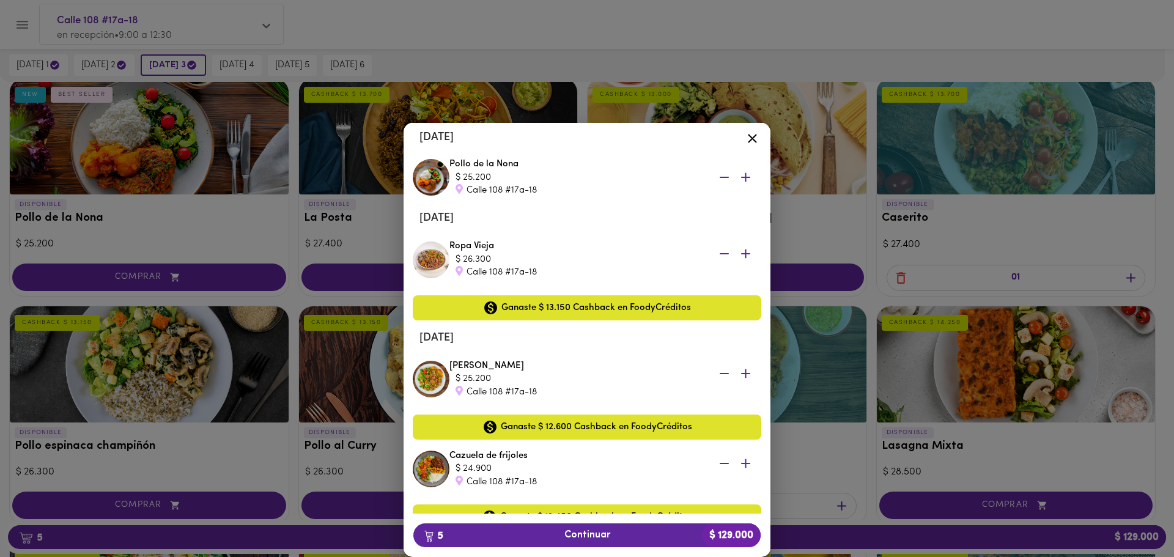
scroll to position [232, 0]
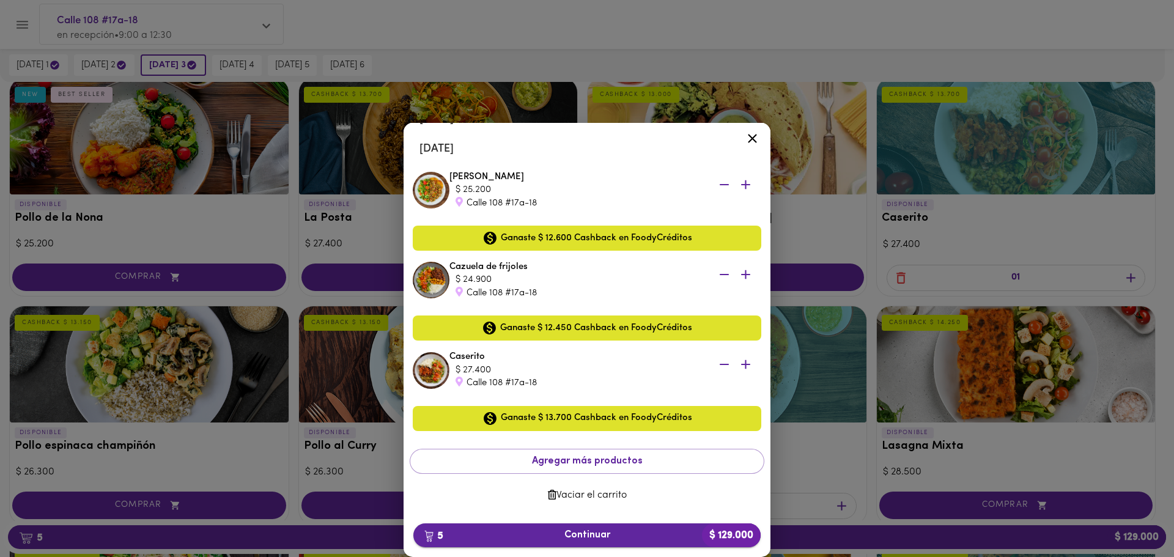
click at [571, 539] on span "5 Continuar $ 129.000" at bounding box center [587, 535] width 328 height 12
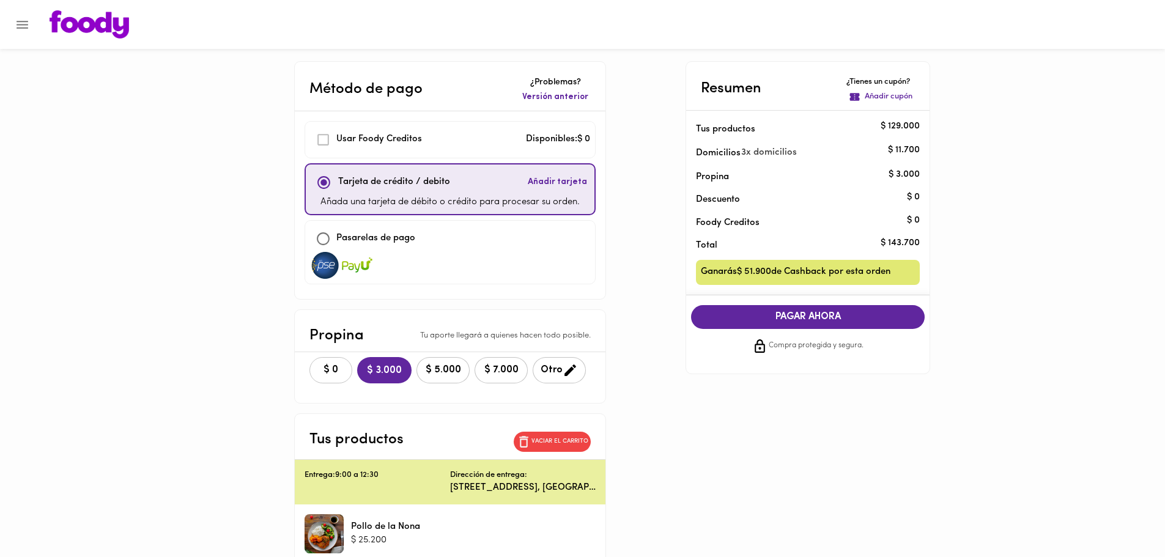
click at [337, 366] on span "$ 0" at bounding box center [330, 370] width 27 height 12
click at [388, 375] on span "$ 3.000" at bounding box center [383, 370] width 37 height 12
click at [334, 375] on span "$ 0" at bounding box center [330, 370] width 27 height 12
drag, startPoint x: 1005, startPoint y: 209, endPoint x: 1026, endPoint y: 83, distance: 128.2
click at [1023, 83] on main "Método de pago ¿Problemas? Versión anterior Usar [PERSON_NAME] Creditos Disponi…" at bounding box center [582, 559] width 1165 height 996
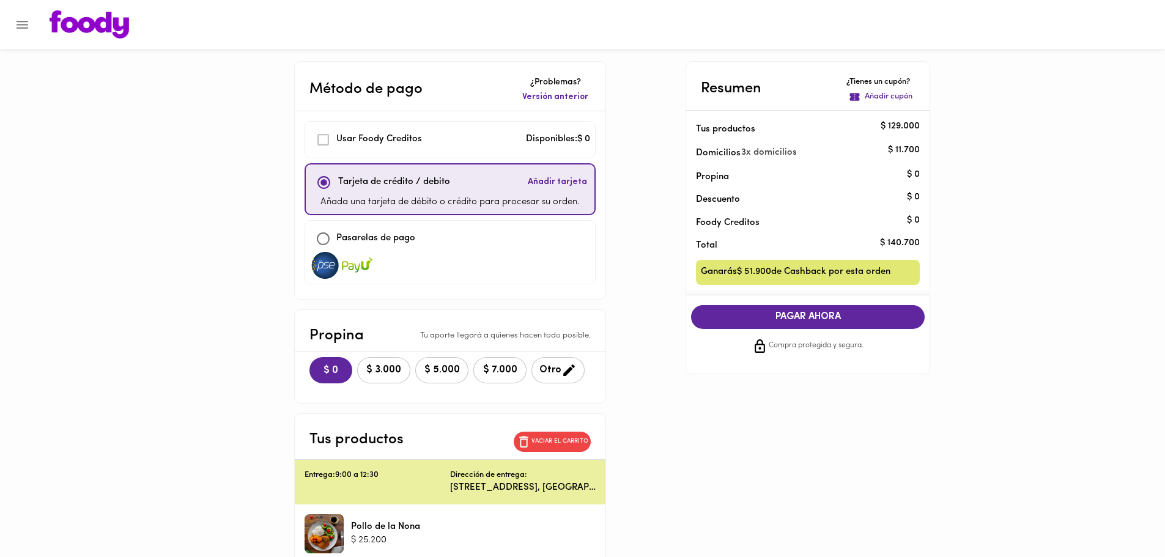
drag, startPoint x: 1032, startPoint y: 139, endPoint x: 1026, endPoint y: 112, distance: 27.6
click at [1028, 113] on main "Método de pago ¿Problemas? Versión anterior Usar [PERSON_NAME] Creditos Disponi…" at bounding box center [582, 559] width 1165 height 996
click at [417, 177] on p "Tarjeta de crédito / debito" at bounding box center [394, 182] width 112 height 14
click at [569, 176] on span "Añadir tarjeta" at bounding box center [557, 182] width 59 height 12
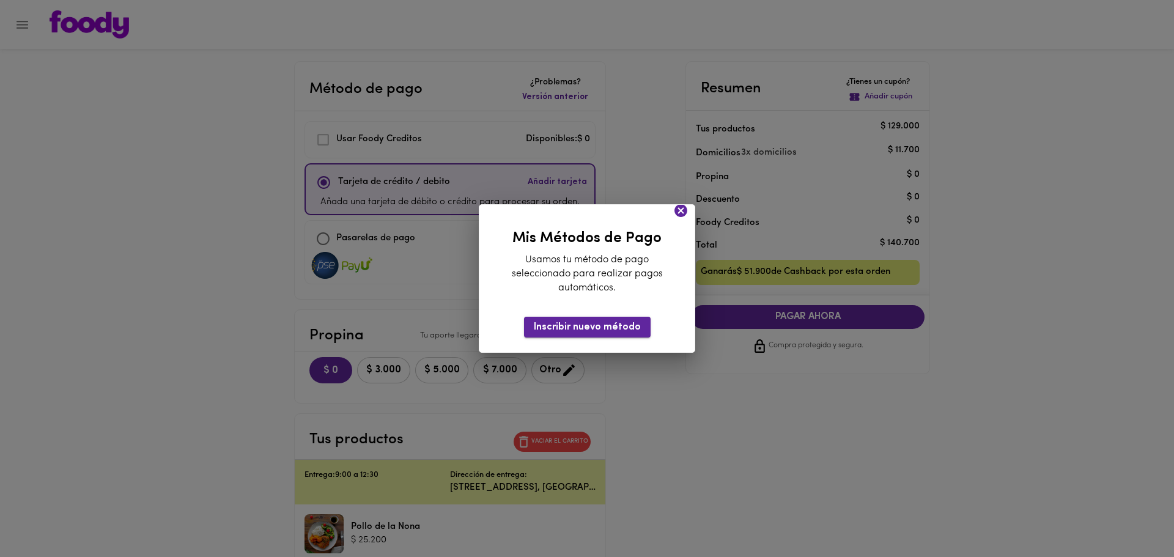
click at [587, 330] on span "Inscribir nuevo método" at bounding box center [587, 328] width 107 height 12
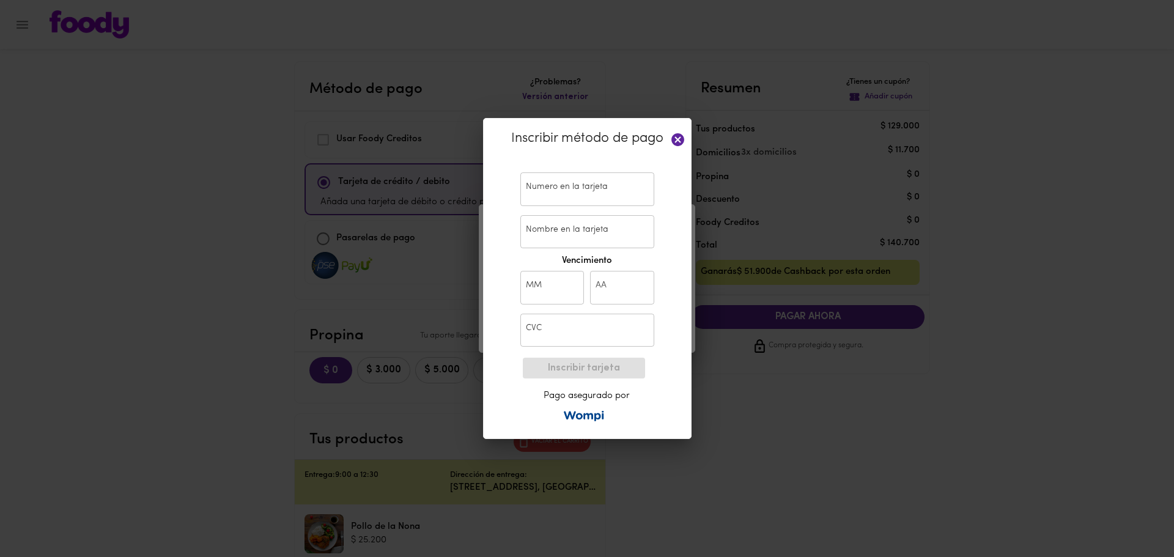
click at [564, 196] on input "text" at bounding box center [587, 189] width 134 height 34
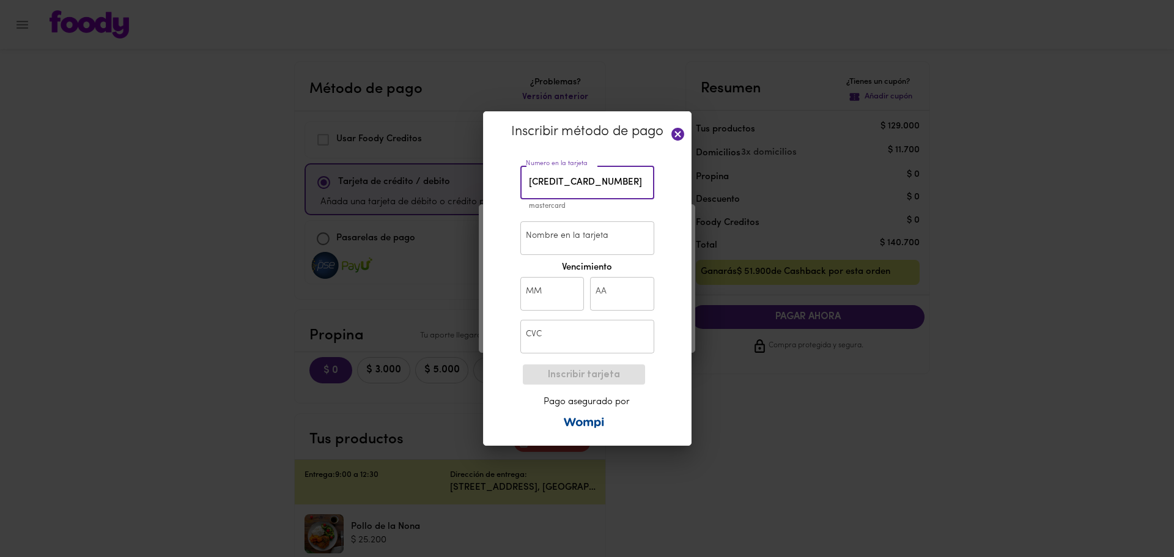
type input "[CREDIT_CARD_NUMBER]"
click at [552, 239] on input "Nombre en la tarjeta" at bounding box center [587, 238] width 134 height 34
type input "[PERSON_NAME]"
type input "04"
type input "31"
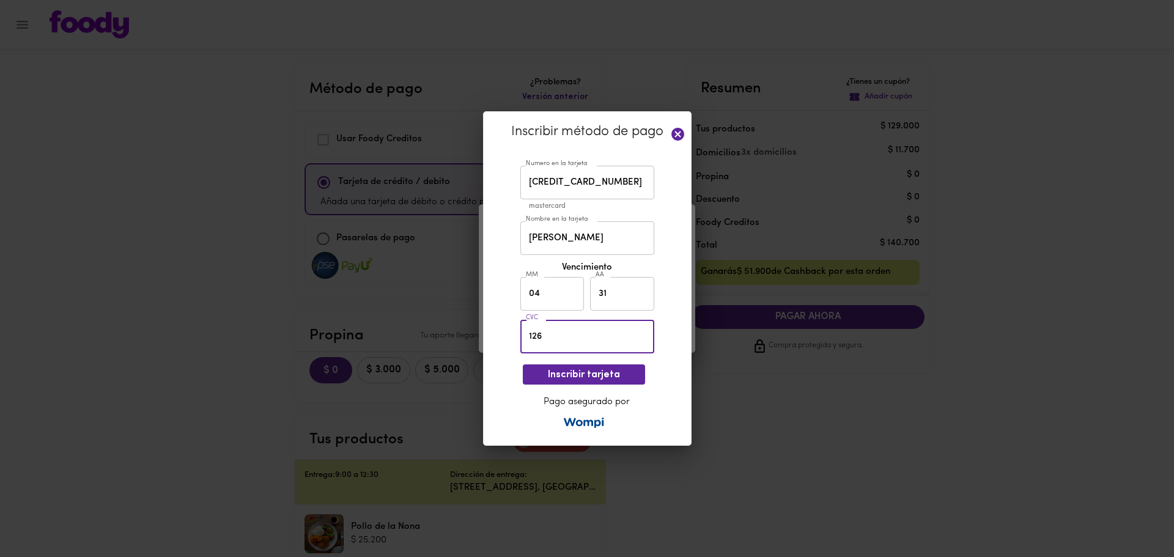
type input "126"
click at [488, 301] on div "Inscribir método de pago Numero en la tarjeta [CREDIT_CARD_NUMBER] Numero en la…" at bounding box center [587, 278] width 208 height 334
click at [580, 371] on span "Inscribir tarjeta" at bounding box center [583, 375] width 103 height 12
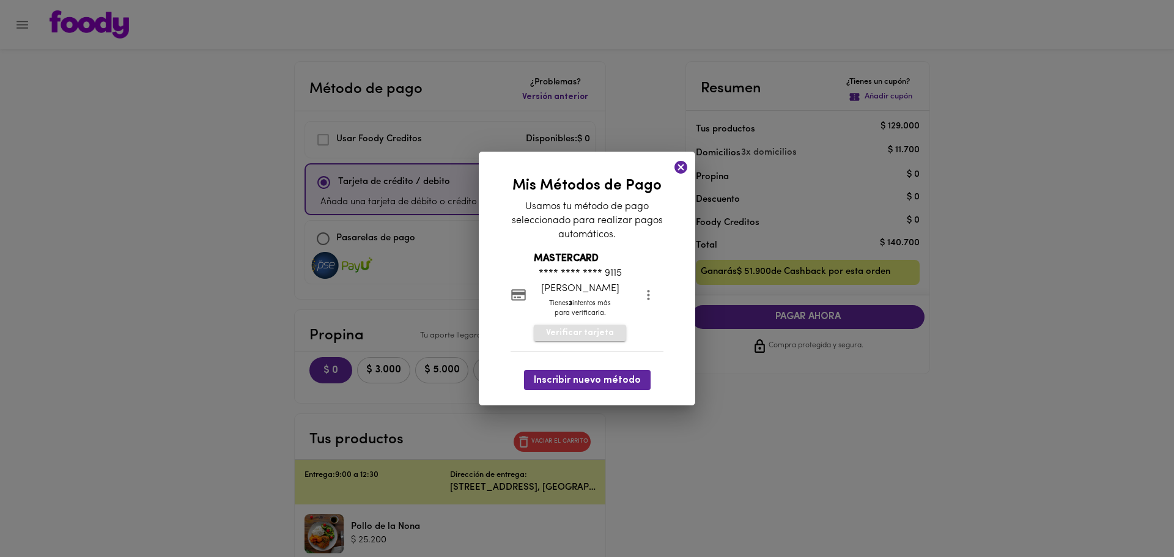
click at [589, 336] on span "Verificar tarjeta" at bounding box center [580, 333] width 68 height 12
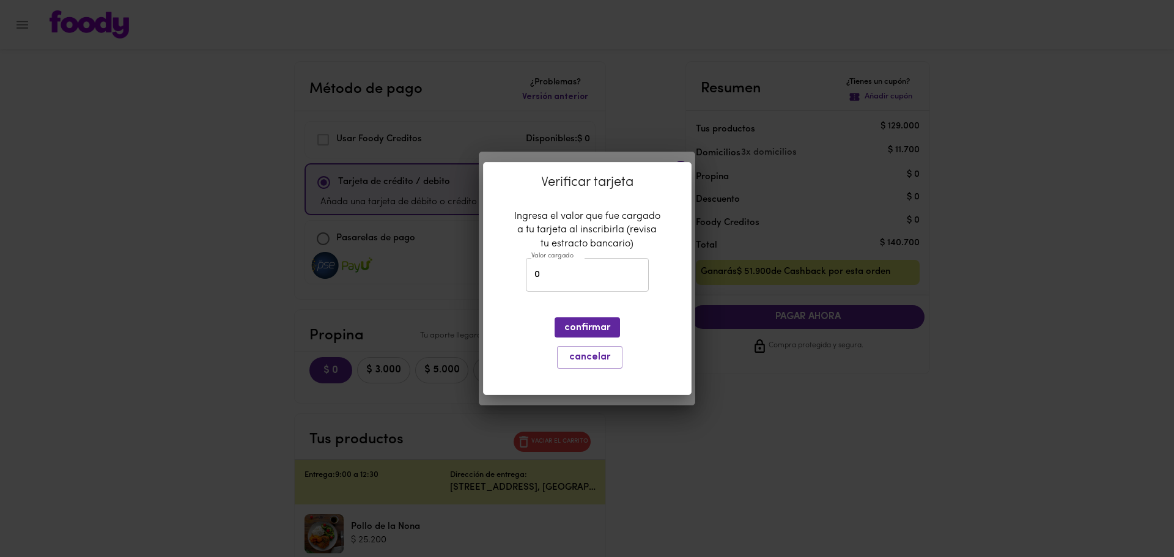
click at [570, 266] on input "0" at bounding box center [587, 275] width 123 height 34
click at [562, 280] on input "0" at bounding box center [587, 275] width 123 height 34
drag, startPoint x: 539, startPoint y: 276, endPoint x: 511, endPoint y: 276, distance: 28.1
click at [511, 276] on div "Verificar tarjeta Ingresa el valor que fue cargado a tu tarjeta al inscribirla …" at bounding box center [587, 279] width 208 height 234
type input "2511"
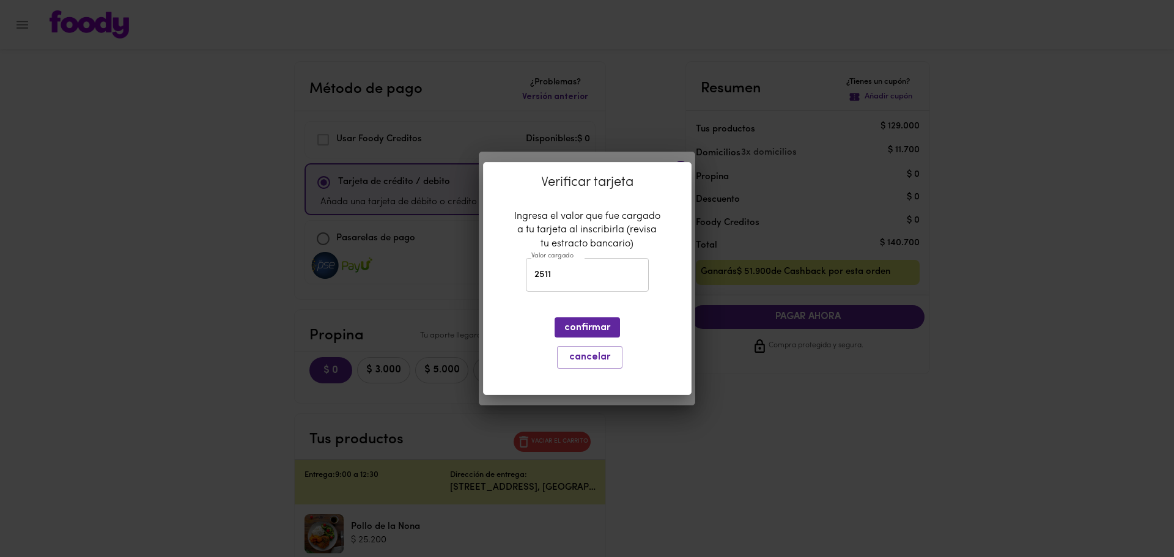
click at [595, 305] on div "Verificar tarjeta Ingresa el valor que fue cargado a tu tarjeta al inscribirla …" at bounding box center [587, 279] width 208 height 234
click at [591, 322] on span "confirmar" at bounding box center [587, 328] width 46 height 12
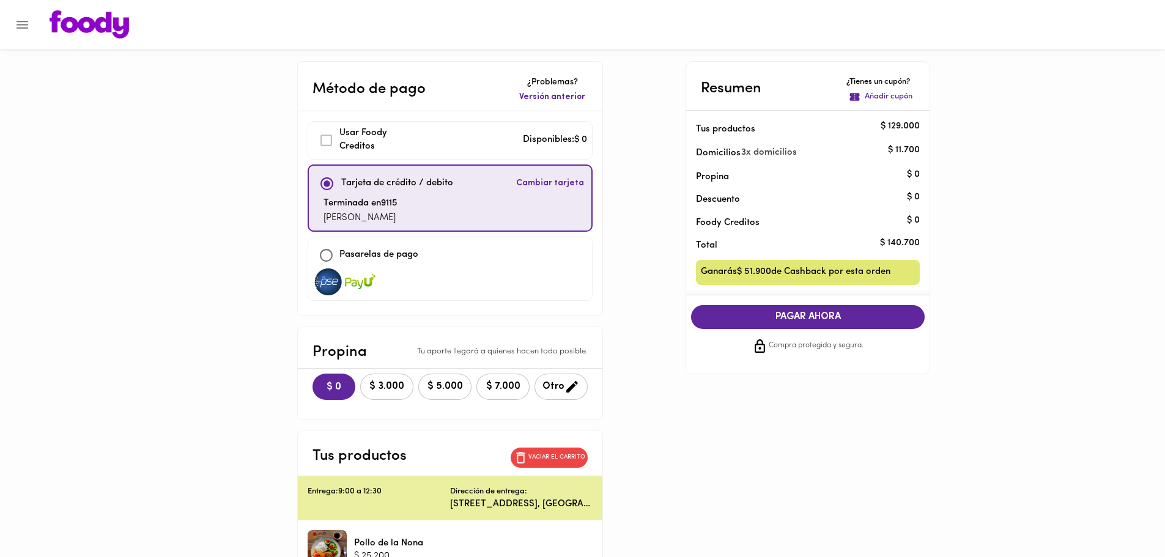
click at [413, 187] on p "Tarjeta de crédito / debito" at bounding box center [397, 184] width 112 height 14
drag, startPoint x: 273, startPoint y: 193, endPoint x: 155, endPoint y: 169, distance: 120.4
click at [155, 169] on main "Método de pago ¿Problemas? Versión anterior Usar [PERSON_NAME] Creditos Disponi…" at bounding box center [582, 567] width 1165 height 1012
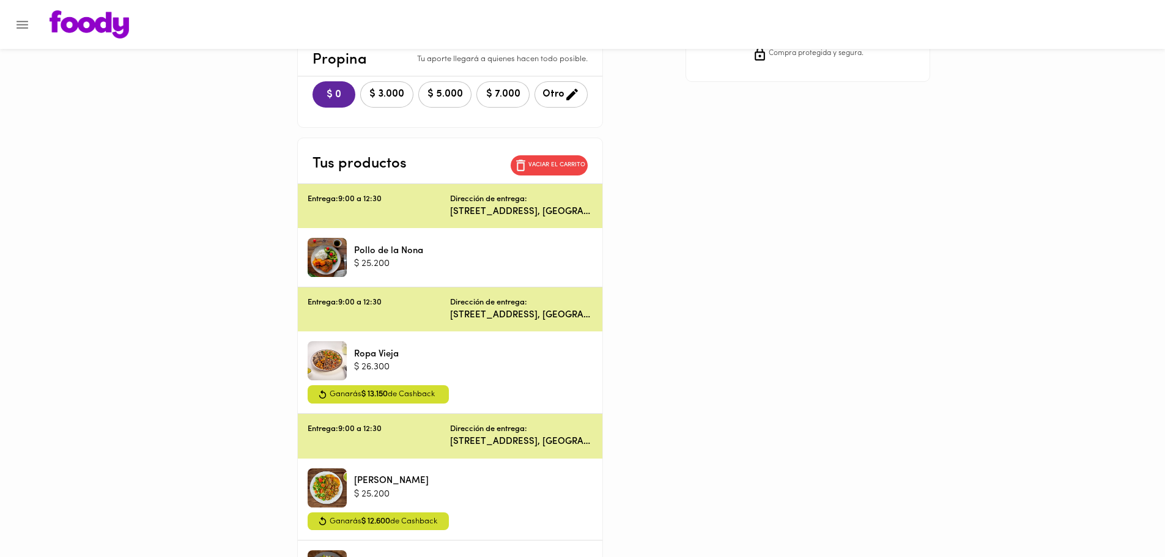
scroll to position [367, 0]
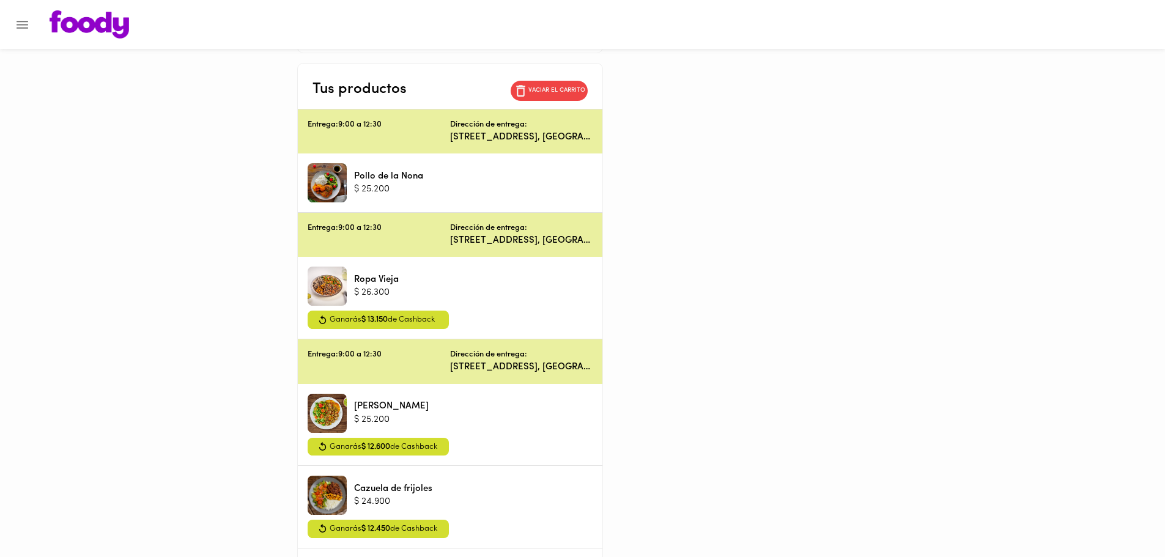
drag, startPoint x: 731, startPoint y: 201, endPoint x: 257, endPoint y: 256, distance: 476.4
click at [176, 234] on main "Método de pago ¿Problemas? Versión anterior Usar [PERSON_NAME] Creditos Disponi…" at bounding box center [582, 200] width 1165 height 1012
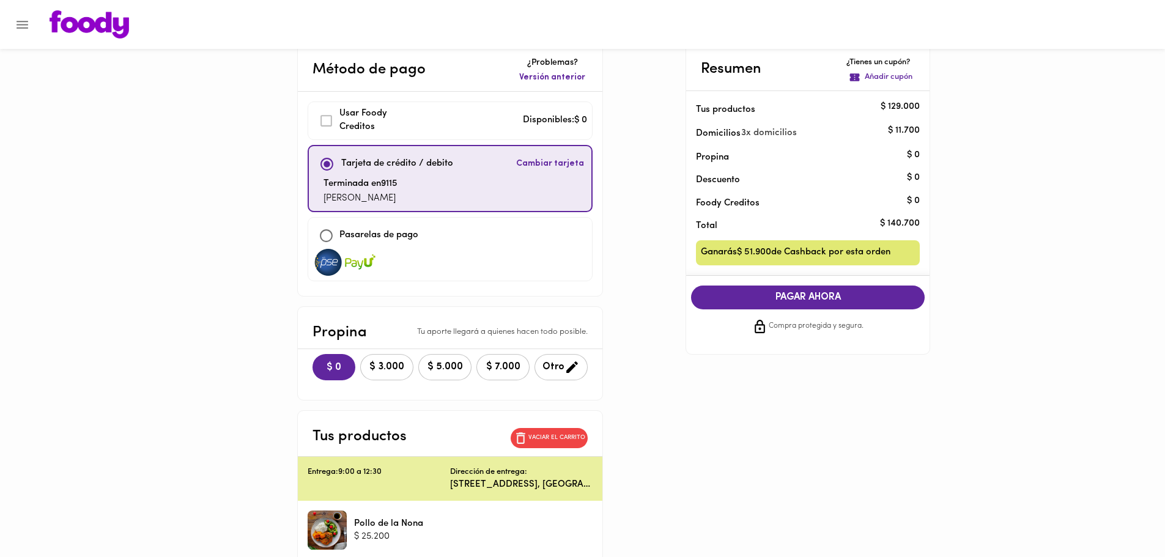
scroll to position [0, 0]
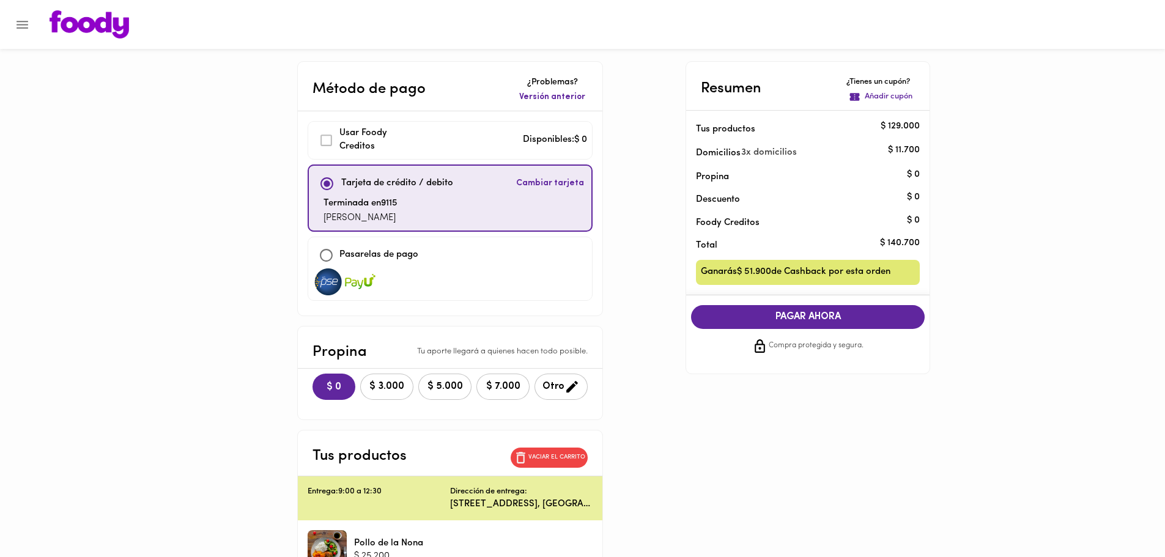
drag, startPoint x: 992, startPoint y: 259, endPoint x: 1046, endPoint y: 186, distance: 90.5
click at [1046, 186] on main "Método de pago ¿Problemas? Versión anterior Usar [PERSON_NAME] Creditos Disponi…" at bounding box center [582, 567] width 1165 height 1012
click at [799, 314] on span "PAGAR AHORA" at bounding box center [807, 317] width 209 height 12
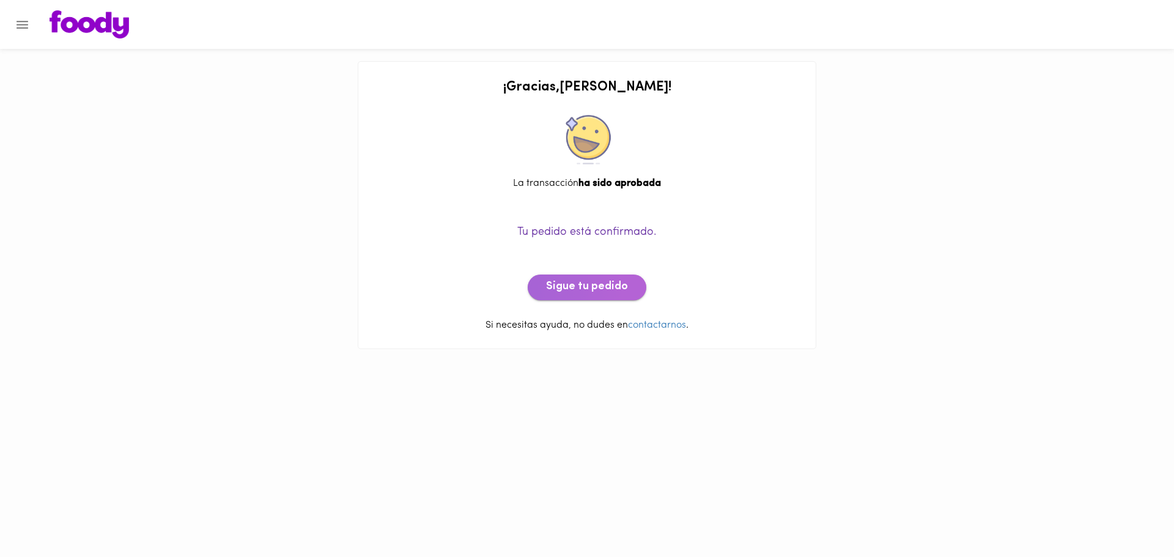
click at [594, 293] on span "Sigue tu pedido" at bounding box center [587, 287] width 82 height 13
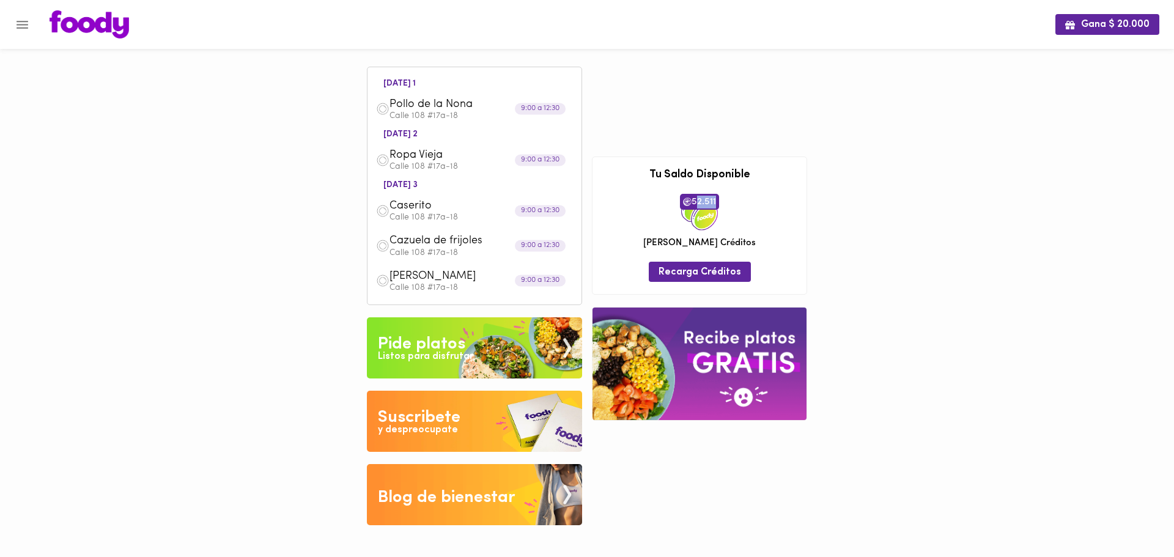
drag, startPoint x: 696, startPoint y: 205, endPoint x: 716, endPoint y: 206, distance: 19.6
click at [715, 206] on span "52.511" at bounding box center [699, 202] width 39 height 16
drag, startPoint x: 816, startPoint y: 203, endPoint x: 692, endPoint y: 208, distance: 124.2
click at [814, 203] on div "Gana $ 20.000 [DATE] 1 Pollo de la [PERSON_NAME] 108 #17a-18 9:00 a 12:30 [DATE…" at bounding box center [587, 271] width 1174 height 543
drag, startPoint x: 700, startPoint y: 202, endPoint x: 708, endPoint y: 202, distance: 7.9
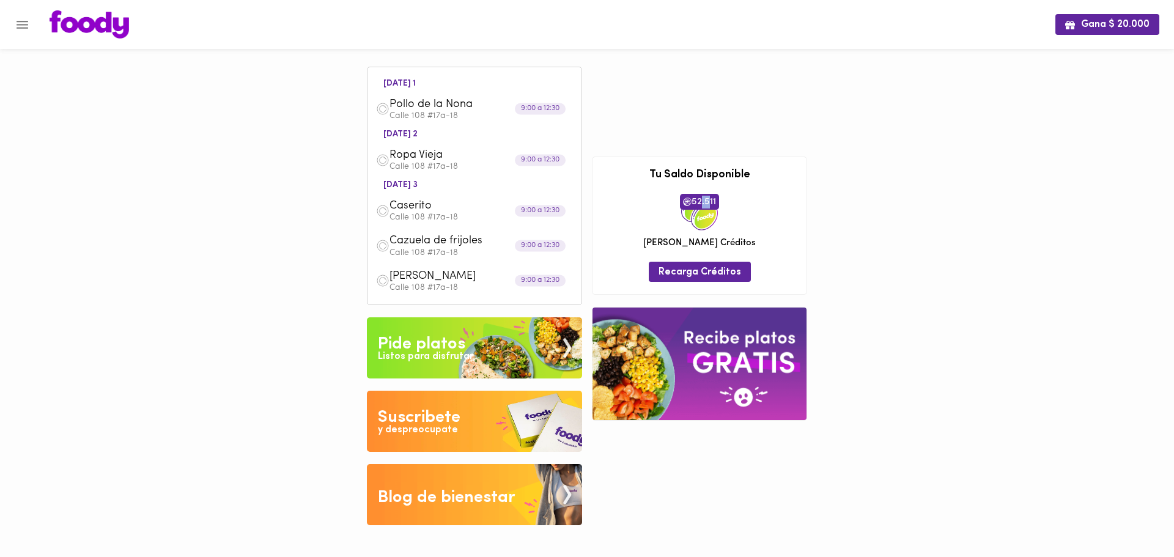
click at [708, 202] on span "52.511" at bounding box center [699, 202] width 39 height 16
drag, startPoint x: 718, startPoint y: 202, endPoint x: 679, endPoint y: 204, distance: 39.2
click at [680, 204] on span "52.511" at bounding box center [699, 202] width 39 height 16
click at [710, 203] on span "52.511" at bounding box center [699, 202] width 39 height 16
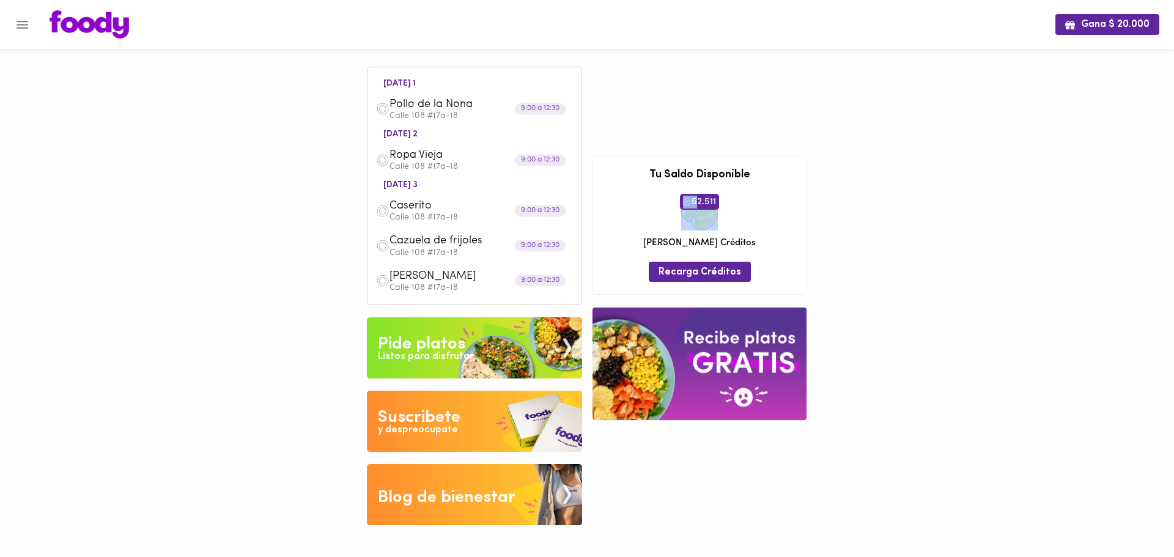
drag, startPoint x: 740, startPoint y: 207, endPoint x: 750, endPoint y: 208, distance: 9.4
click at [750, 208] on div "52.511 [PERSON_NAME] Créditos" at bounding box center [700, 222] width 196 height 56
click at [852, 205] on div "Gana $ 20.000 [DATE] 1 Pollo de la [PERSON_NAME] 108 #17a-18 9:00 a 12:30 [DATE…" at bounding box center [587, 271] width 1174 height 543
click at [1119, 16] on button "Gana $ 20.000" at bounding box center [1107, 24] width 104 height 20
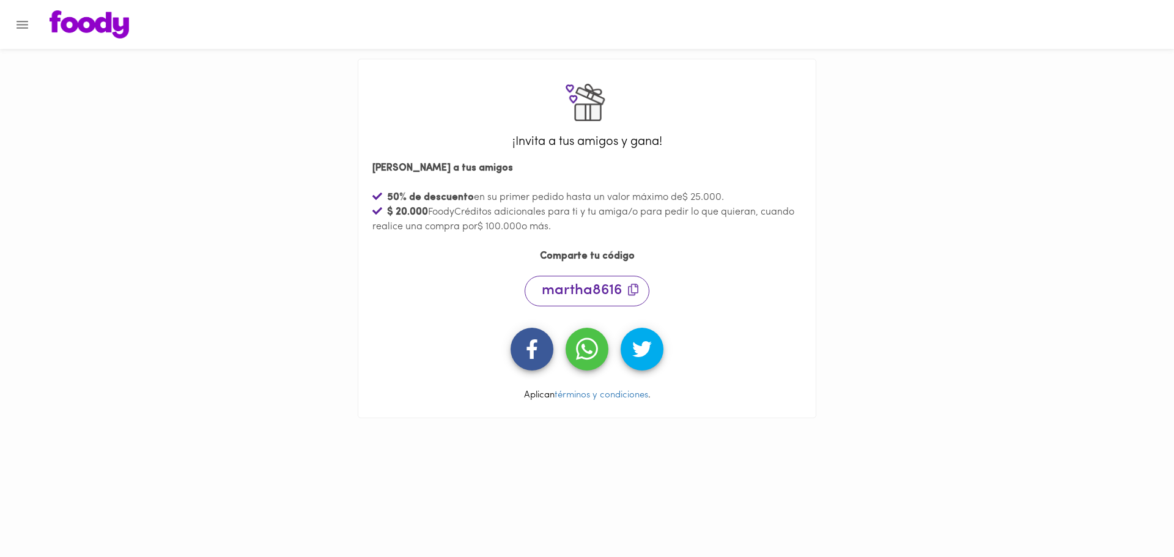
click at [90, 27] on img at bounding box center [89, 24] width 79 height 28
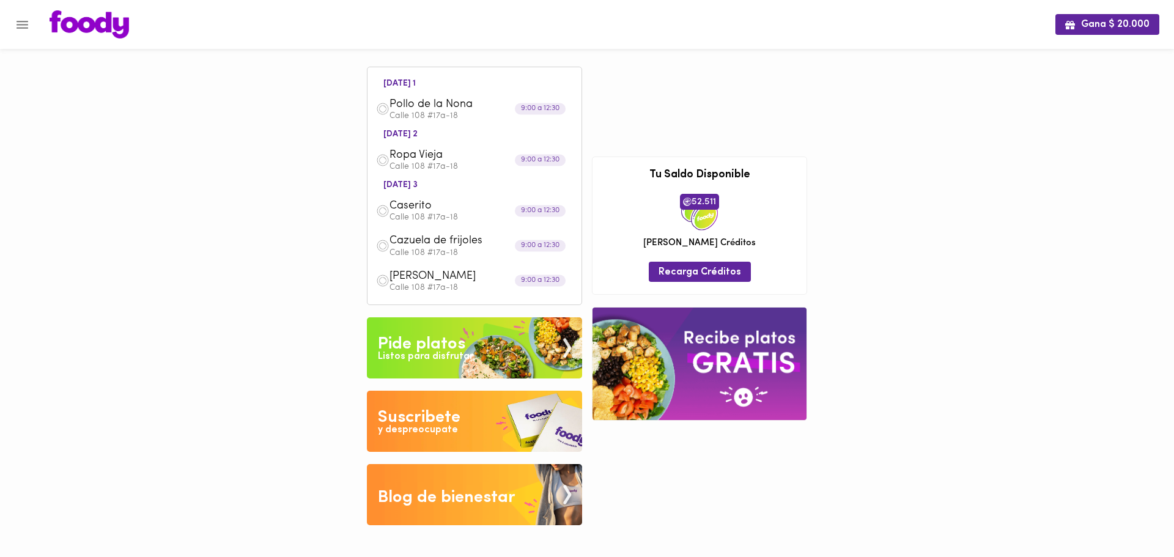
click at [18, 23] on icon "Menu" at bounding box center [22, 24] width 15 height 15
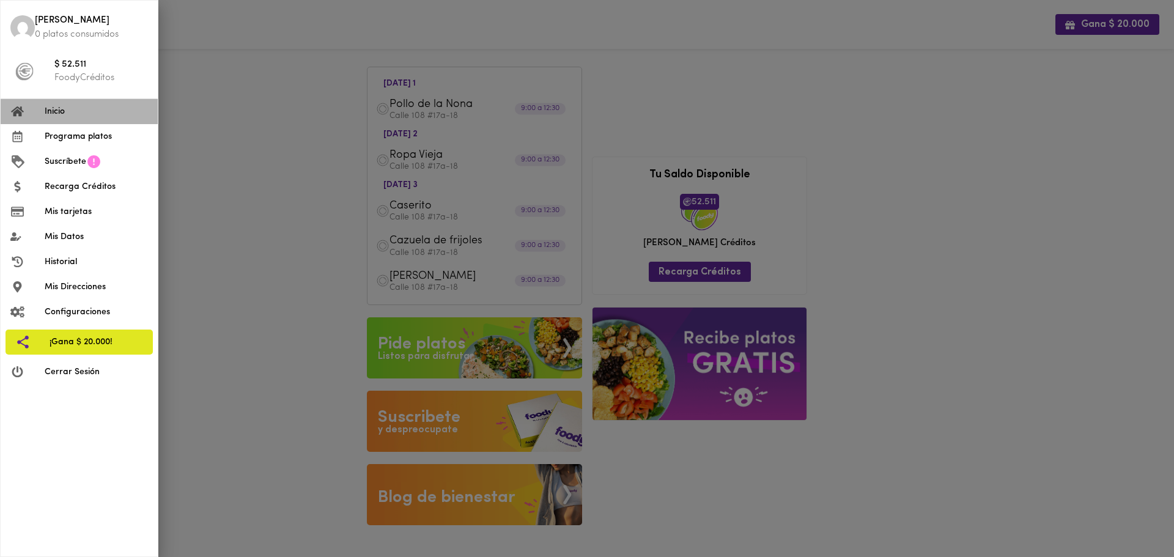
click at [68, 114] on span "Inicio" at bounding box center [96, 111] width 103 height 13
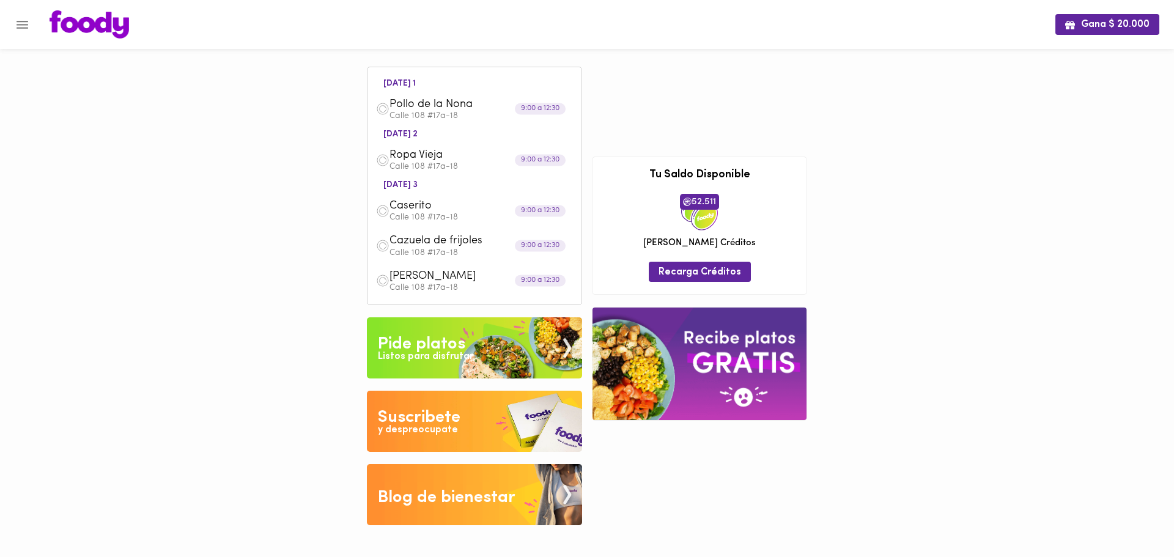
click at [92, 31] on img at bounding box center [89, 24] width 79 height 28
drag, startPoint x: 968, startPoint y: 293, endPoint x: 897, endPoint y: 366, distance: 102.0
click at [897, 366] on div "Gana $ 20.000 [DATE] 1 Pollo de la [PERSON_NAME] 108 #17a-18 9:00 a 12:30 [DATE…" at bounding box center [587, 271] width 1174 height 543
drag, startPoint x: 994, startPoint y: 252, endPoint x: 748, endPoint y: 187, distance: 254.9
click at [893, 148] on div "Gana $ 20.000 [DATE] 1 Pollo de la [PERSON_NAME] 108 #17a-18 9:00 a 12:30 [DATE…" at bounding box center [587, 271] width 1174 height 543
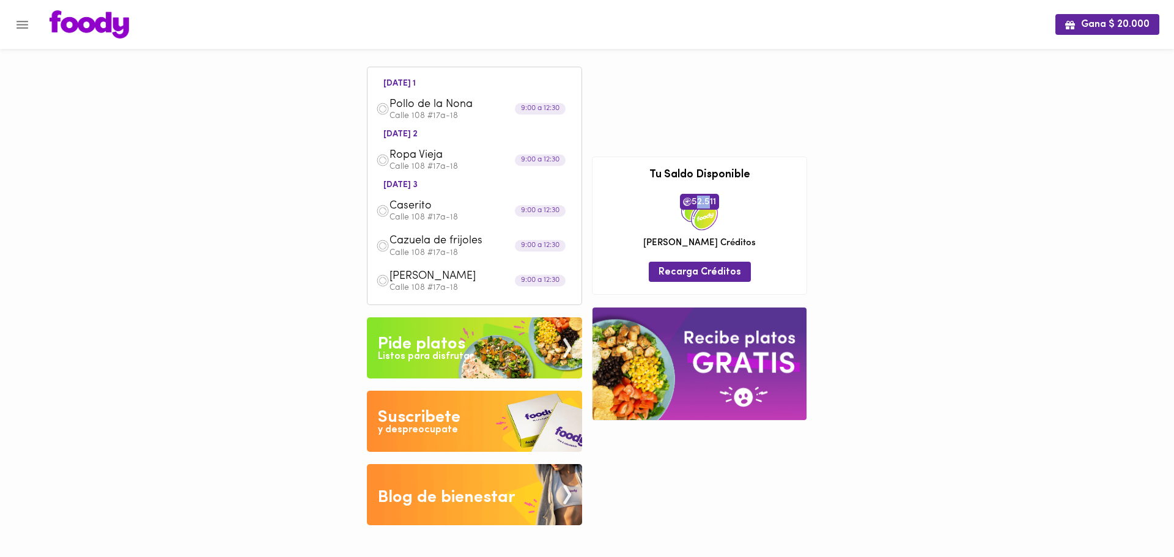
drag, startPoint x: 694, startPoint y: 201, endPoint x: 718, endPoint y: 205, distance: 24.8
click at [712, 204] on span "52.511" at bounding box center [699, 202] width 39 height 16
click at [845, 196] on div "Gana $ 20.000 [DATE] 1 Pollo de la [PERSON_NAME] 108 #17a-18 9:00 a 12:30 [DATE…" at bounding box center [587, 271] width 1174 height 543
click at [18, 23] on icon "Menu" at bounding box center [22, 24] width 15 height 15
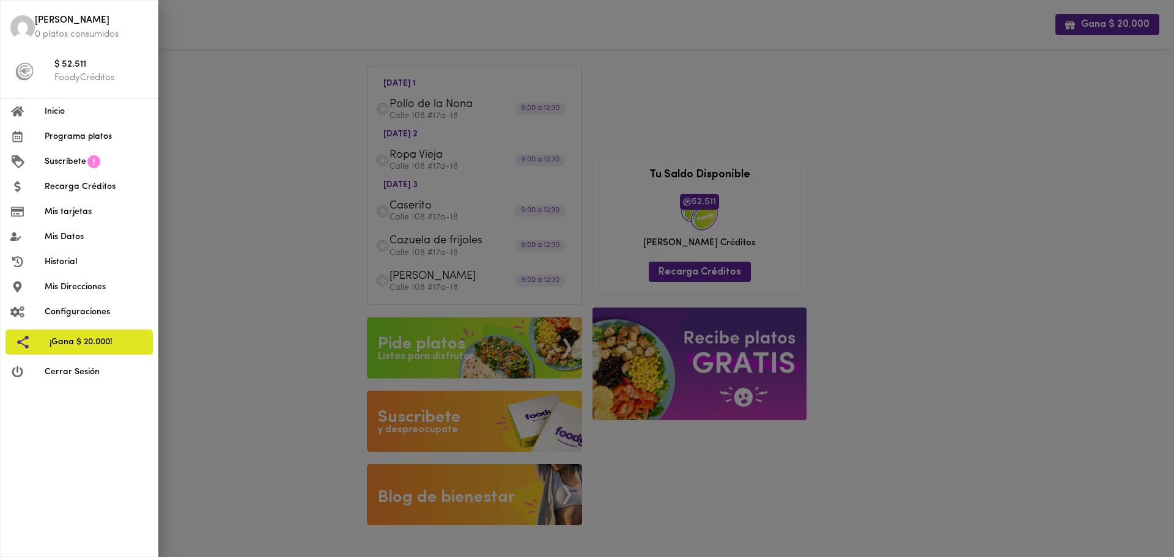
drag, startPoint x: 53, startPoint y: 109, endPoint x: 36, endPoint y: 454, distance: 345.2
click at [36, 454] on div "[PERSON_NAME] 0 platos consumidos $ 52.511 FoodyCréditos Inicio Programa platos…" at bounding box center [79, 278] width 158 height 557
click at [62, 306] on span "Configuraciones" at bounding box center [96, 312] width 103 height 13
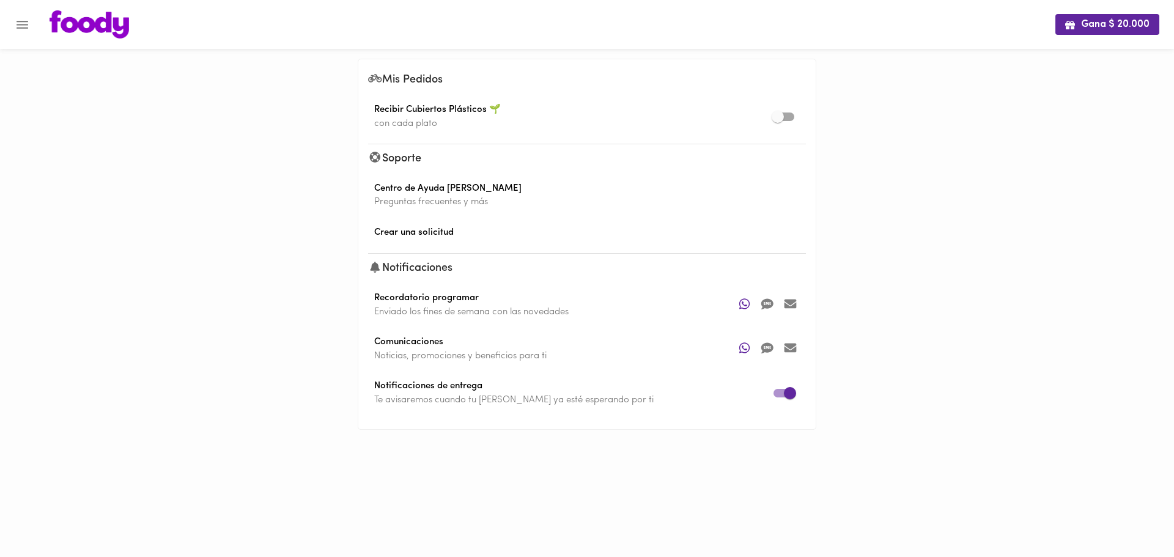
drag, startPoint x: 966, startPoint y: 198, endPoint x: 951, endPoint y: 127, distance: 72.4
click at [951, 127] on div "Gana $ 20.000 Mis Pedidos Recibir Cubiertos Plásticos 🌱 con cada plato Soporte …" at bounding box center [587, 233] width 1174 height 466
click at [97, 35] on img at bounding box center [89, 24] width 79 height 28
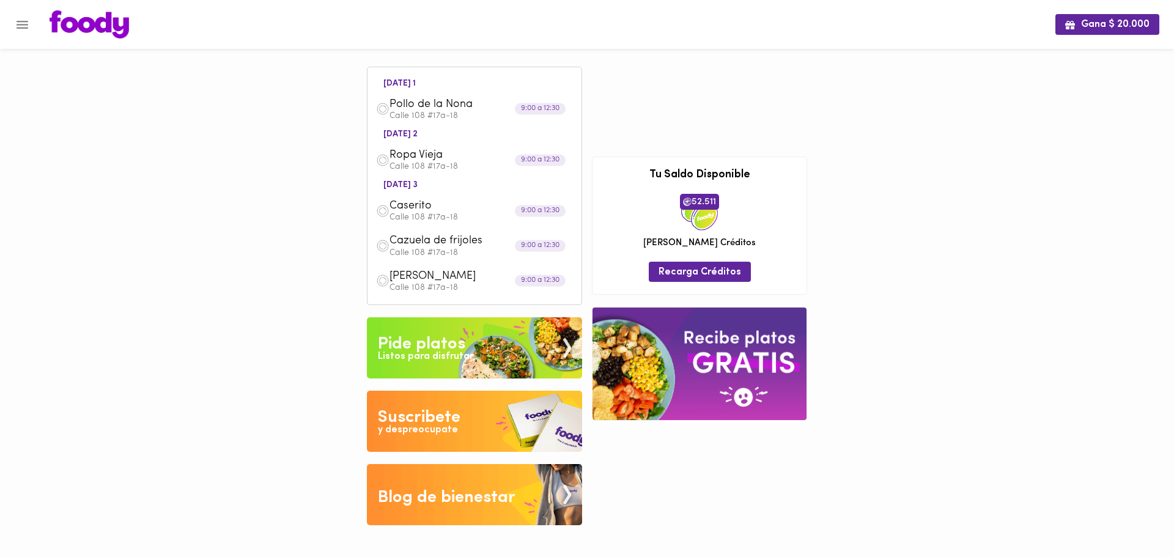
click at [14, 18] on button "Menu" at bounding box center [22, 25] width 30 height 30
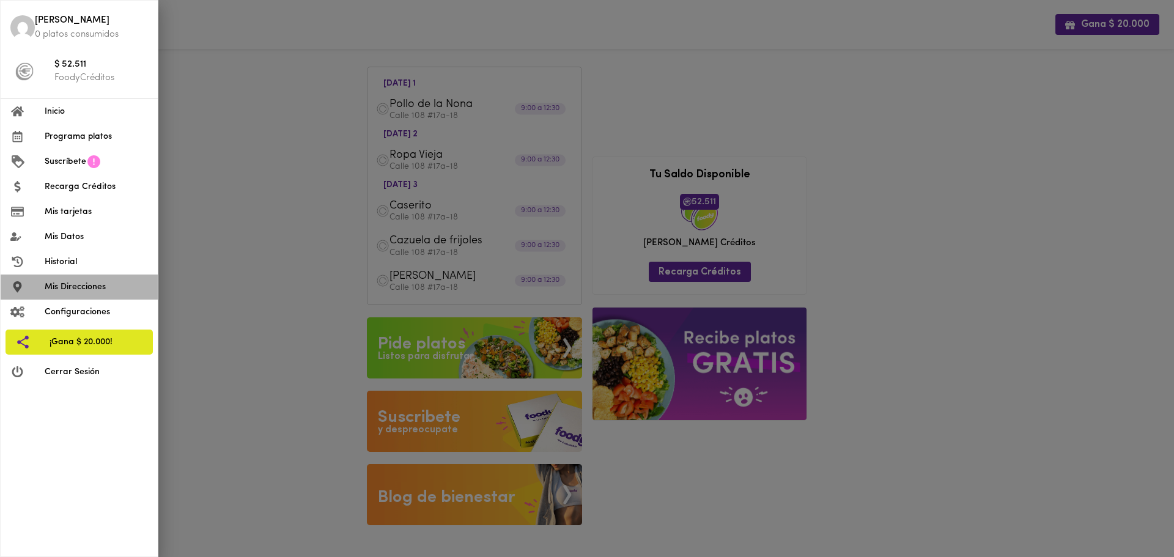
click at [116, 289] on span "Mis Direcciones" at bounding box center [96, 287] width 103 height 13
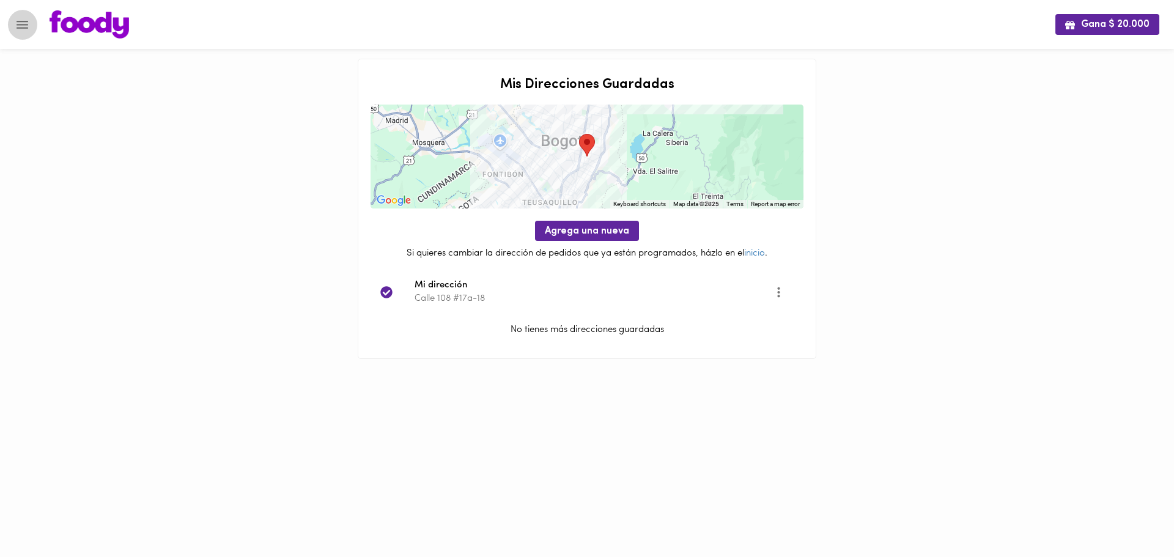
click at [20, 23] on icon "Menu" at bounding box center [22, 24] width 15 height 15
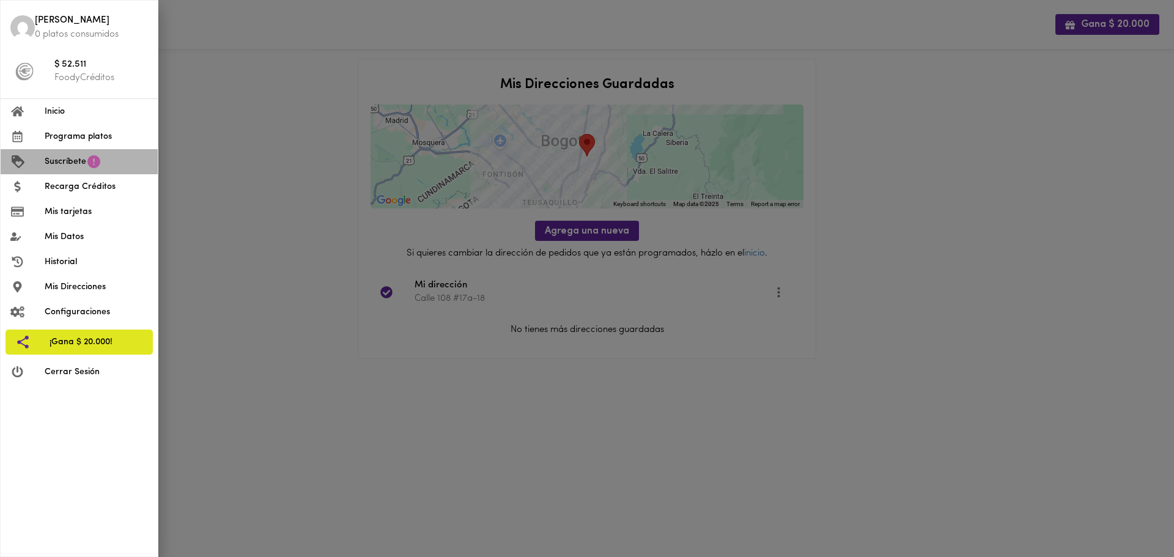
click at [81, 164] on span "Suscríbete" at bounding box center [66, 161] width 42 height 13
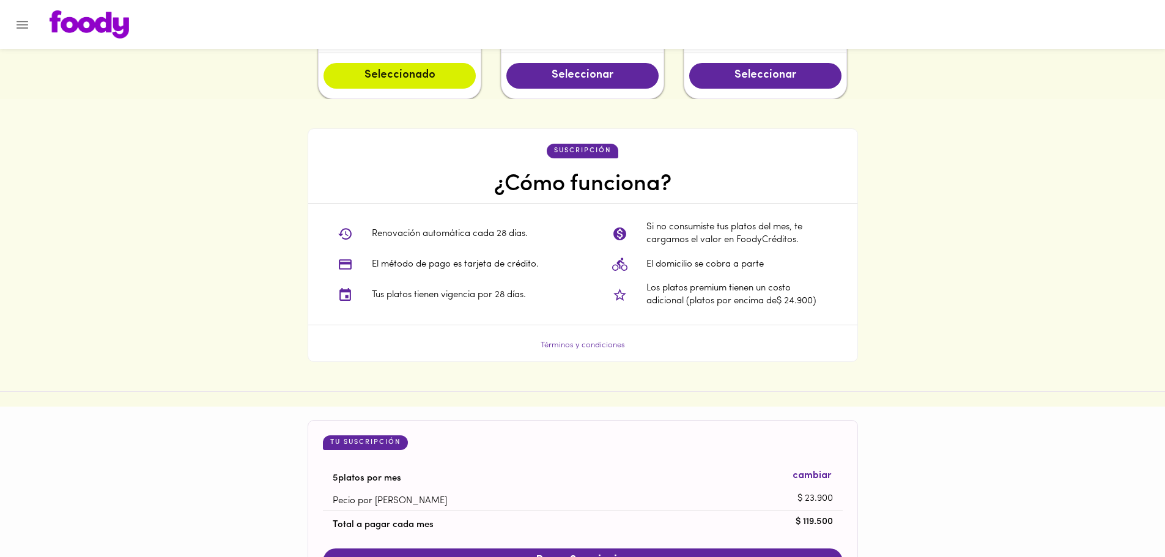
scroll to position [917, 0]
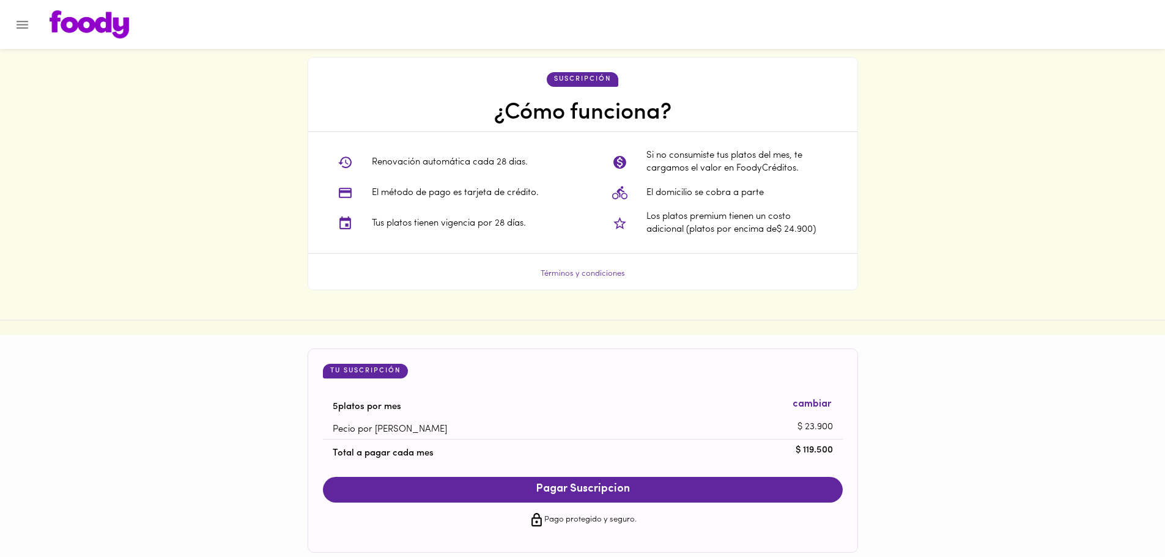
drag, startPoint x: 889, startPoint y: 213, endPoint x: 915, endPoint y: 129, distance: 88.4
click at [915, 129] on div "suscripción ¿Cómo funciona? Renovación automática cada 28 dias. El método de pa…" at bounding box center [582, 174] width 1165 height 293
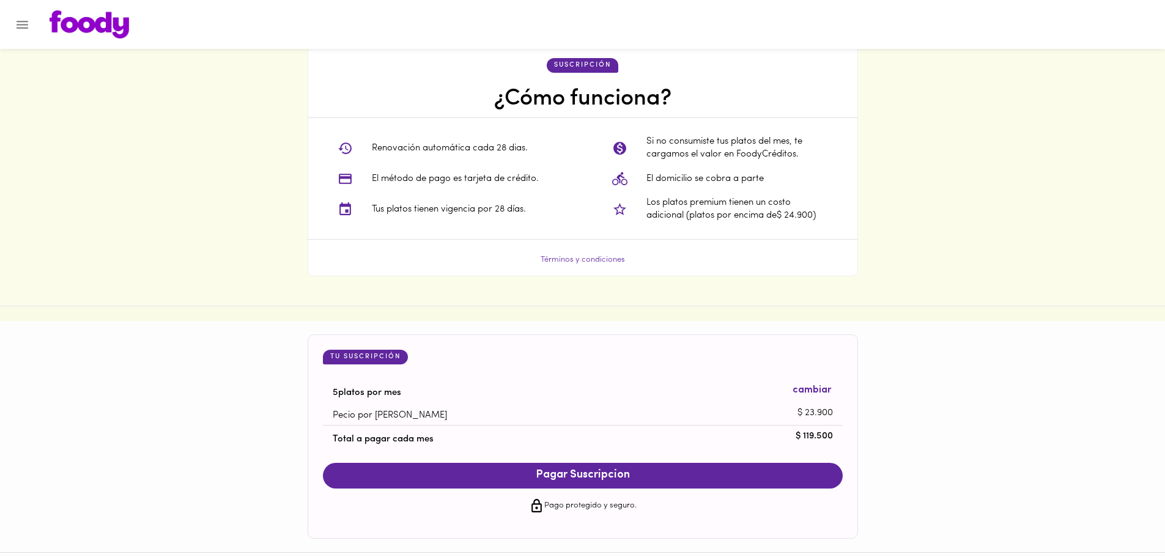
scroll to position [938, 0]
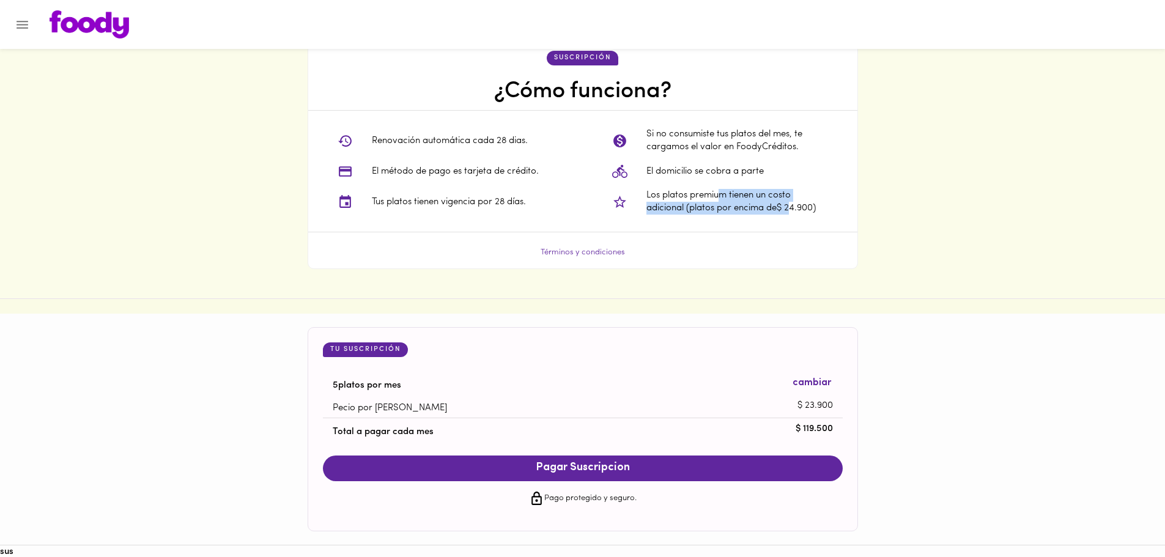
drag, startPoint x: 754, startPoint y: 199, endPoint x: 794, endPoint y: 208, distance: 40.8
click at [794, 208] on p "Los platos premium tienen un costo adicional (platos por encima de $ 24.900 )" at bounding box center [737, 202] width 182 height 26
click at [904, 207] on div "suscripción ¿Cómo funciona? Renovación automática cada 28 dias. El método de pa…" at bounding box center [582, 152] width 1165 height 293
drag, startPoint x: 691, startPoint y: 198, endPoint x: 824, endPoint y: 220, distance: 135.1
click at [824, 220] on div "Si no consumiste tus platos del mes, te cargamos el valor en FoodyCréditos. El …" at bounding box center [720, 171] width 274 height 121
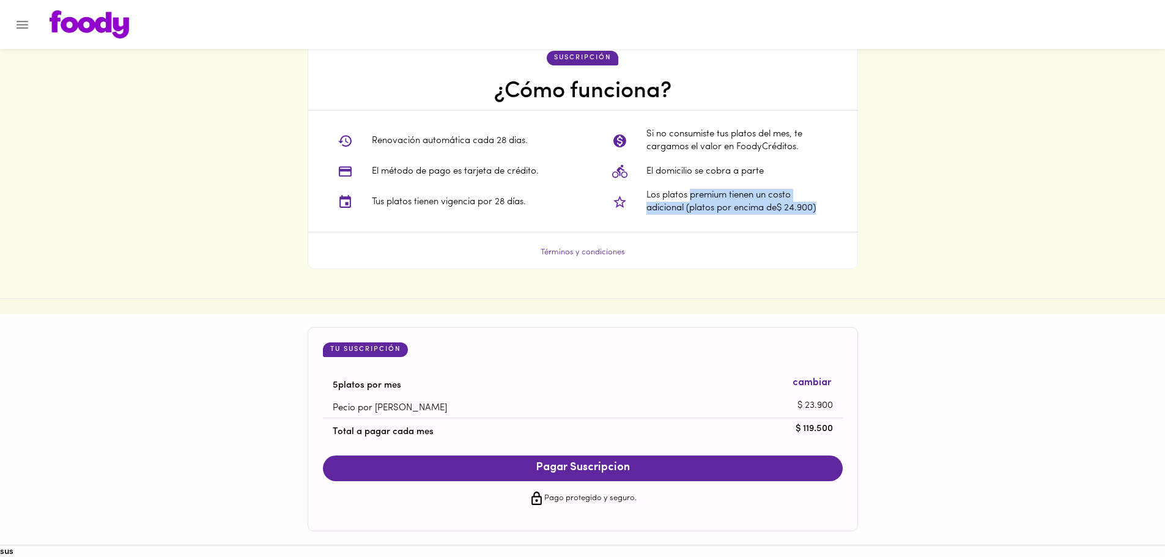
click at [953, 221] on div "suscripción ¿Cómo funciona? Renovación automática cada 28 dias. El método de pa…" at bounding box center [582, 152] width 1165 height 293
drag, startPoint x: 746, startPoint y: 194, endPoint x: 797, endPoint y: 212, distance: 53.6
click at [792, 212] on p "Los platos premium tienen un costo adicional (platos por encima de $ 24.900 )" at bounding box center [737, 202] width 182 height 26
click at [926, 216] on div "suscripción ¿Cómo funciona? Renovación automática cada 28 dias. El método de pa…" at bounding box center [582, 152] width 1165 height 293
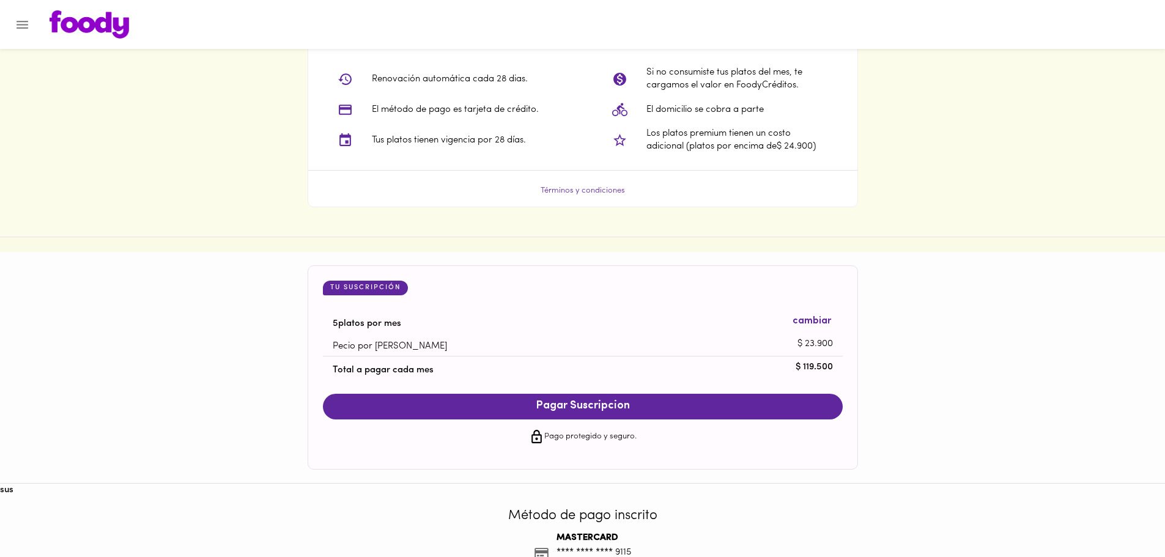
scroll to position [1081, 0]
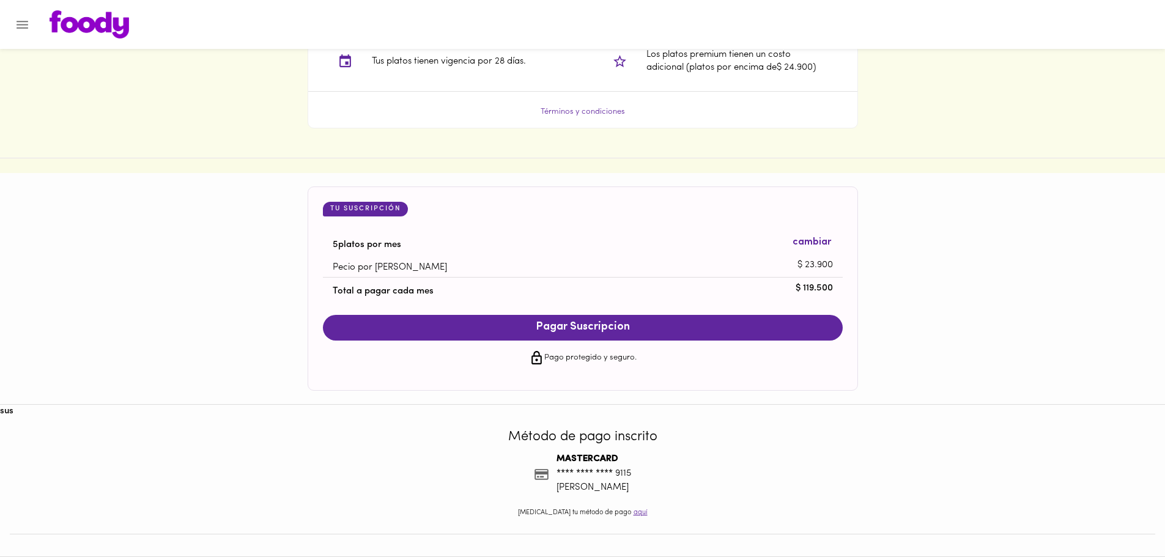
drag, startPoint x: 980, startPoint y: 319, endPoint x: 989, endPoint y: 446, distance: 127.4
click at [990, 426] on div "Método de pago inscrito MASTERCARD **** **** **** 9115 [PERSON_NAME] [MEDICAL_D…" at bounding box center [582, 487] width 1165 height 138
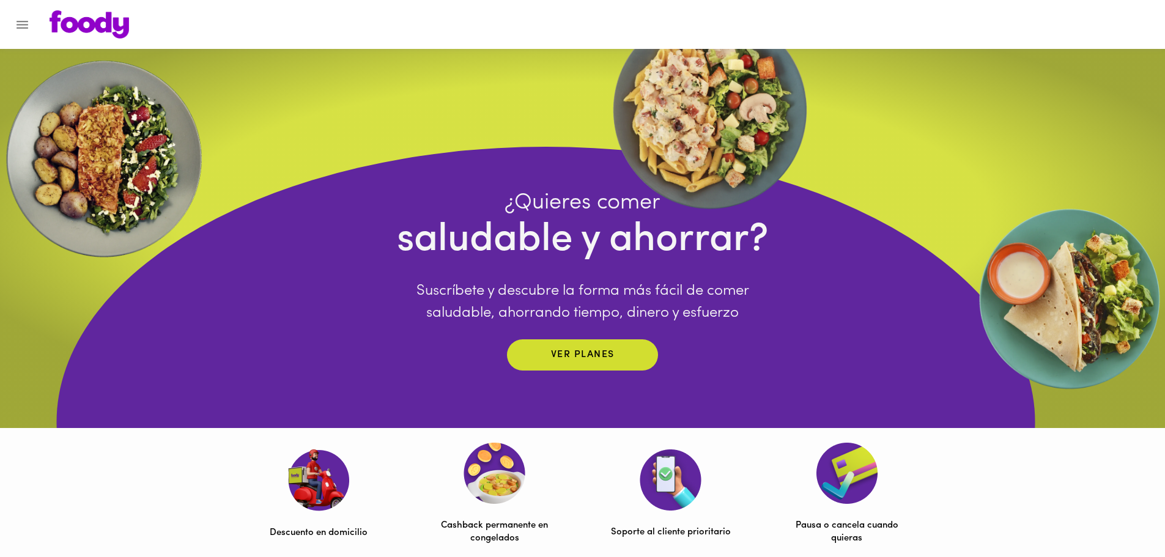
drag, startPoint x: 1040, startPoint y: 208, endPoint x: 1014, endPoint y: 120, distance: 91.3
click at [1014, 120] on div "¿Quieres comer saludable y ahorrar? Suscríbete y descubre la forma más fácil de…" at bounding box center [582, 238] width 1165 height 379
drag, startPoint x: 846, startPoint y: 113, endPoint x: 101, endPoint y: 35, distance: 749.3
click at [101, 35] on img at bounding box center [89, 24] width 79 height 28
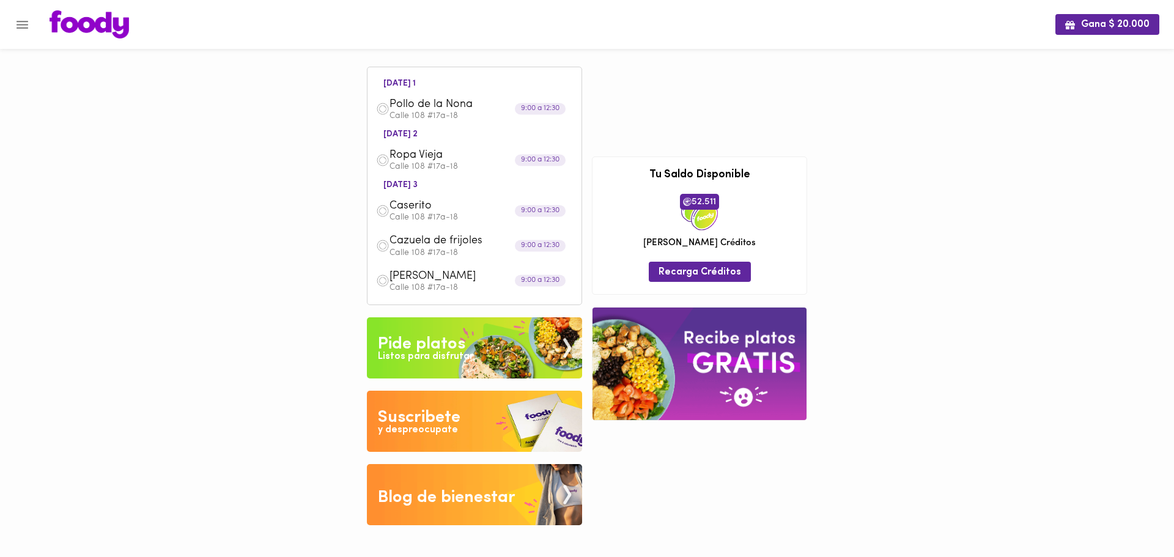
click at [105, 29] on img at bounding box center [89, 24] width 79 height 28
drag, startPoint x: 918, startPoint y: 171, endPoint x: 985, endPoint y: 62, distance: 127.6
click at [931, 71] on div "Gana $ 20.000 [DATE] 1 Pollo de la [PERSON_NAME] 108 #17a-18 9:00 a 12:30 [DATE…" at bounding box center [587, 271] width 1174 height 543
click at [19, 28] on icon "Menu" at bounding box center [23, 25] width 12 height 8
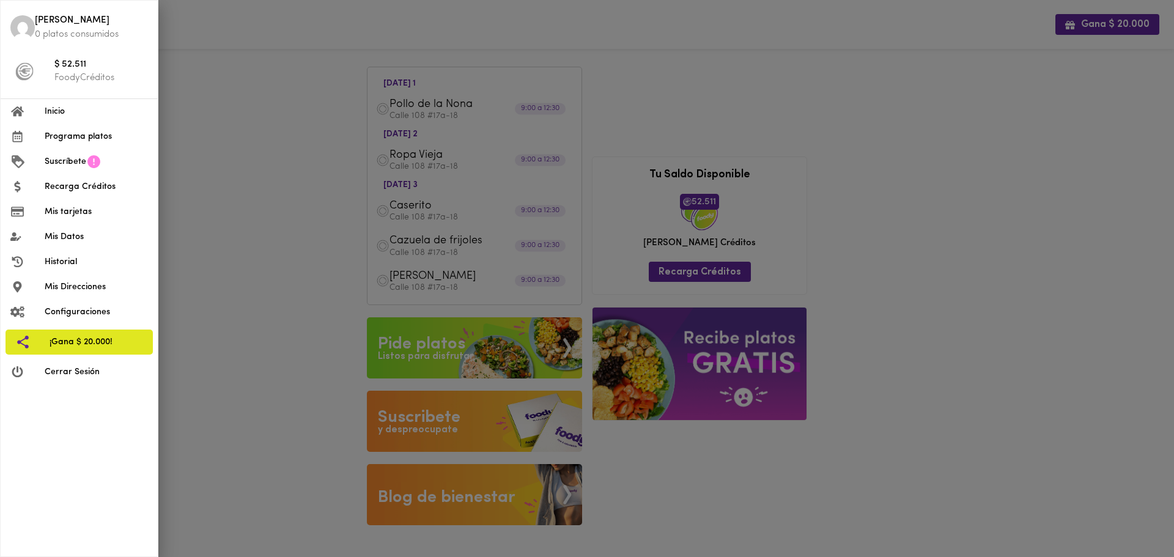
click at [70, 372] on span "Cerrar Sesión" at bounding box center [96, 372] width 103 height 13
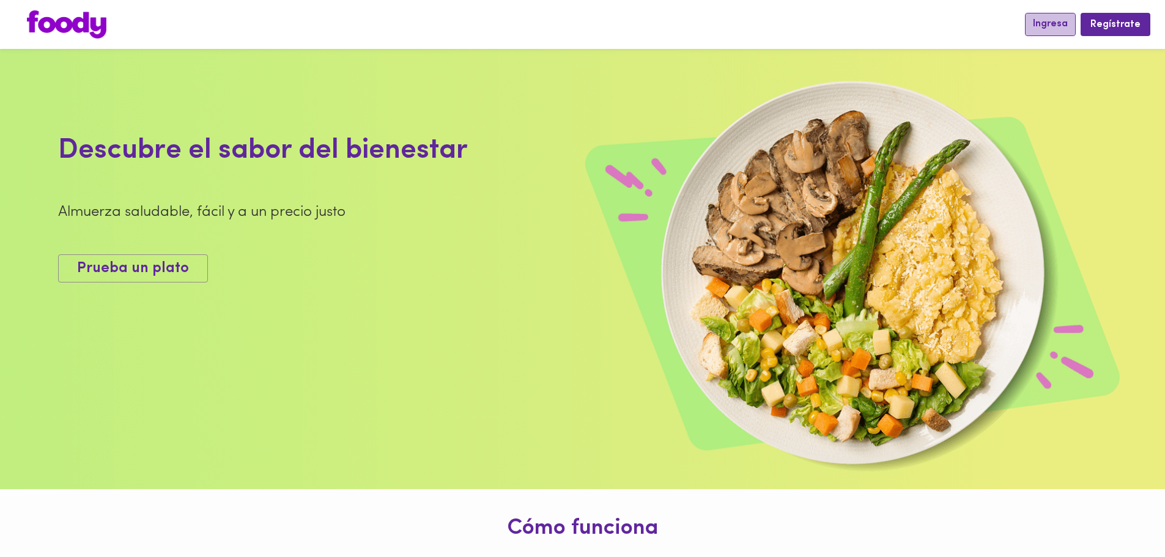
click at [1055, 20] on span "Ingresa" at bounding box center [1050, 24] width 35 height 12
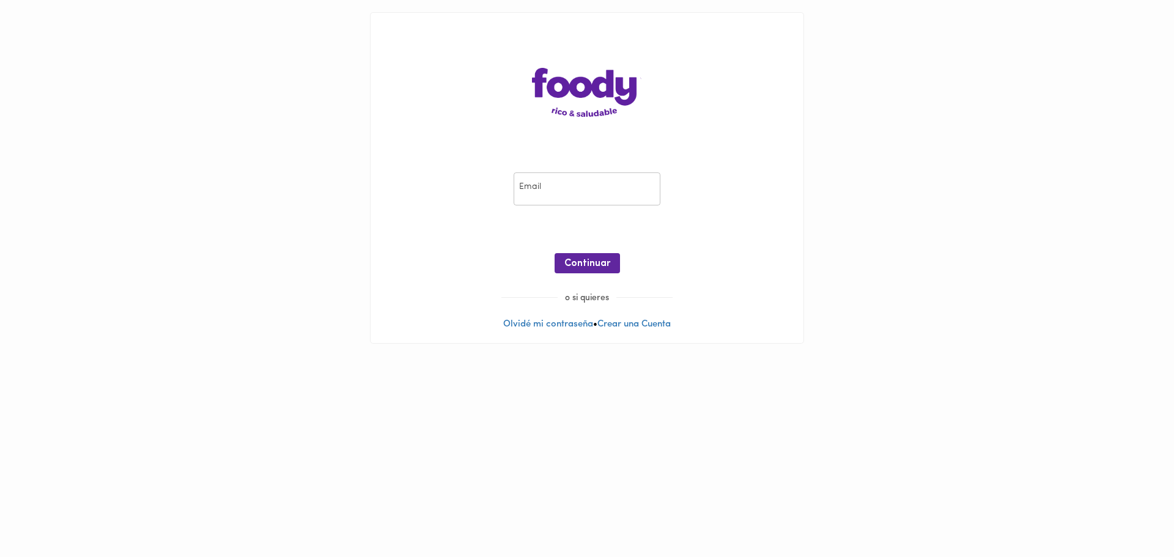
click at [591, 195] on input "email" at bounding box center [587, 189] width 147 height 34
type input "[EMAIL_ADDRESS][DOMAIN_NAME]"
click at [655, 235] on div "Email [EMAIL_ADDRESS][DOMAIN_NAME] Email ¡Oops! Recuperar Clave Continuar" at bounding box center [587, 226] width 408 height 132
click at [591, 256] on button "Continuar" at bounding box center [586, 263] width 65 height 20
click at [742, 256] on div "Ingresar" at bounding box center [587, 263] width 408 height 20
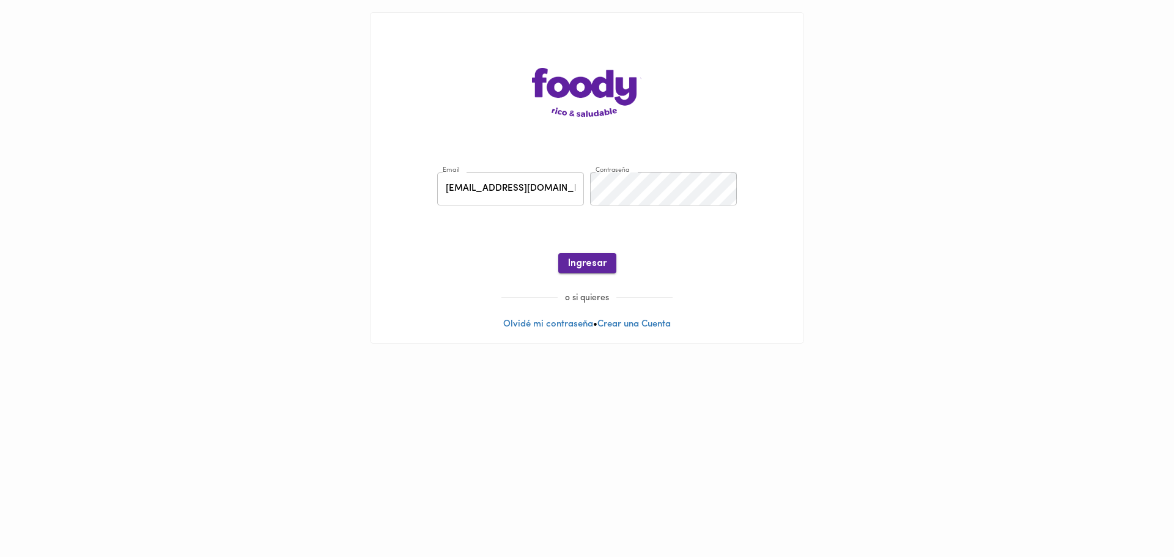
click at [589, 260] on span "Ingresar" at bounding box center [587, 264] width 39 height 12
